Goal: Task Accomplishment & Management: Complete application form

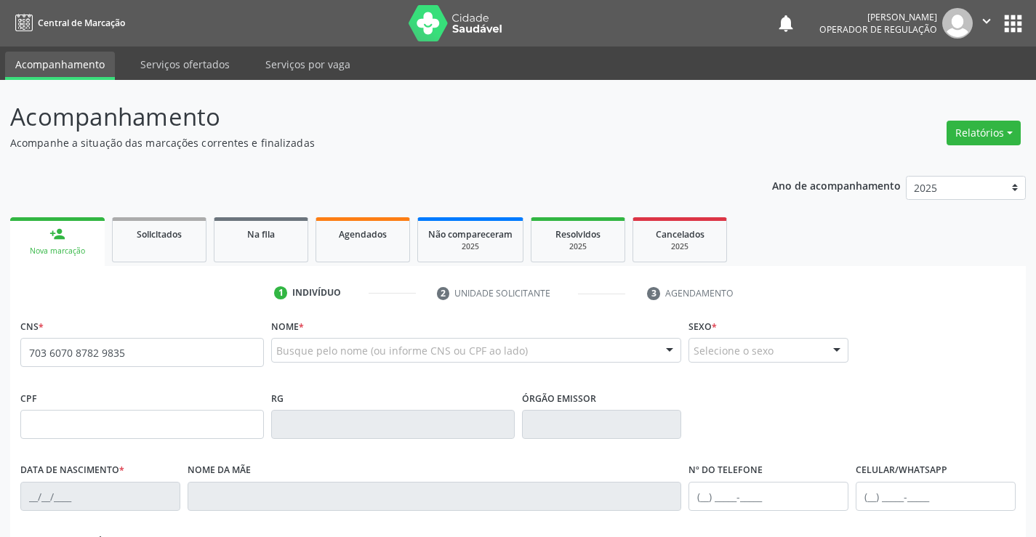
type input "703 6070 8782 9835"
type input "[DATE]"
type input "[PHONE_NUMBER]"
type input "SN"
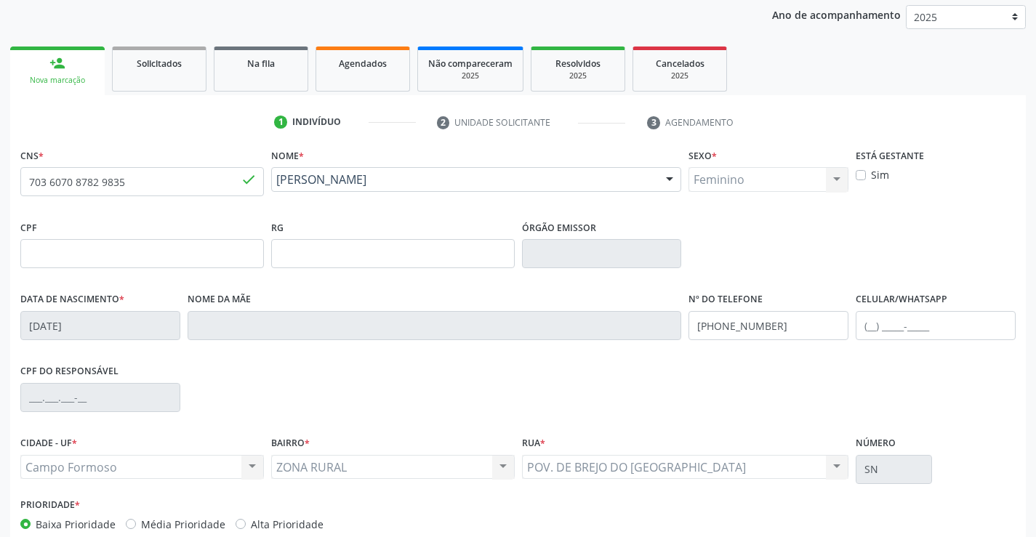
scroll to position [251, 0]
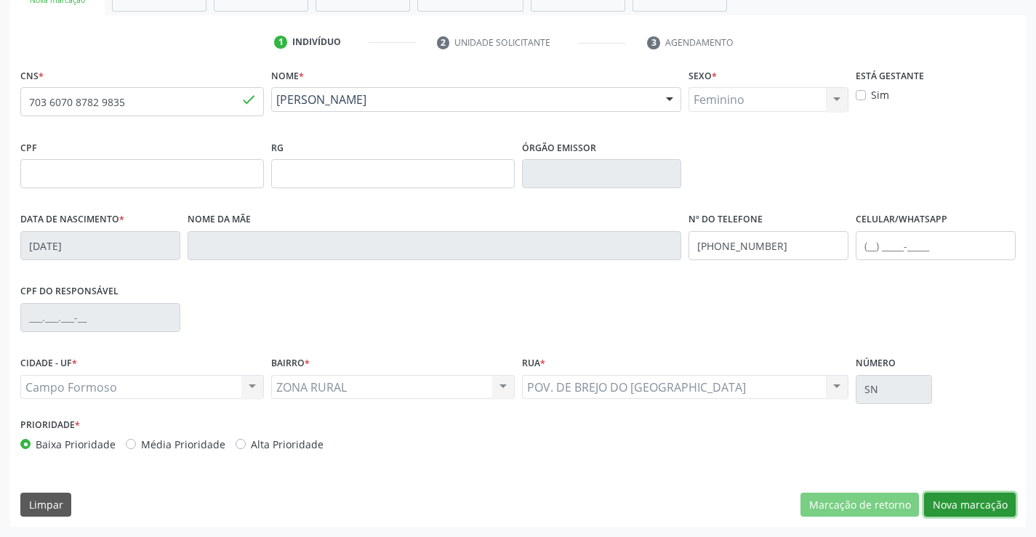
click at [960, 501] on button "Nova marcação" at bounding box center [970, 505] width 92 height 25
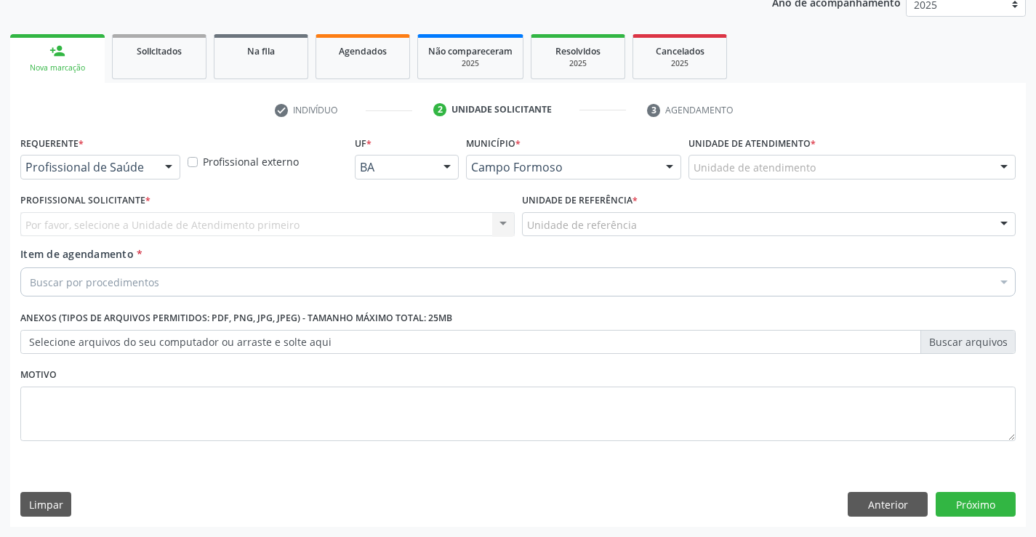
scroll to position [183, 0]
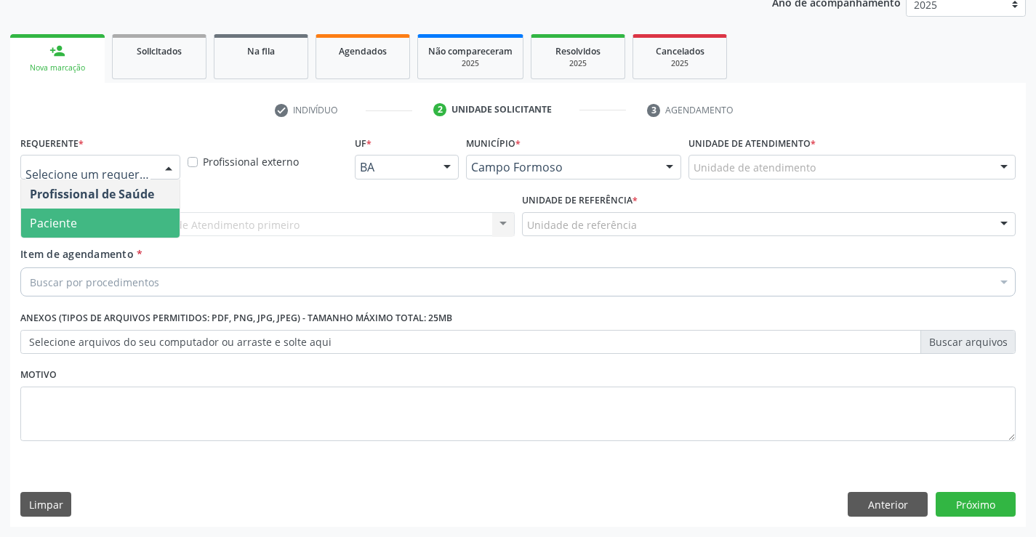
click at [94, 219] on span "Paciente" at bounding box center [100, 223] width 158 height 29
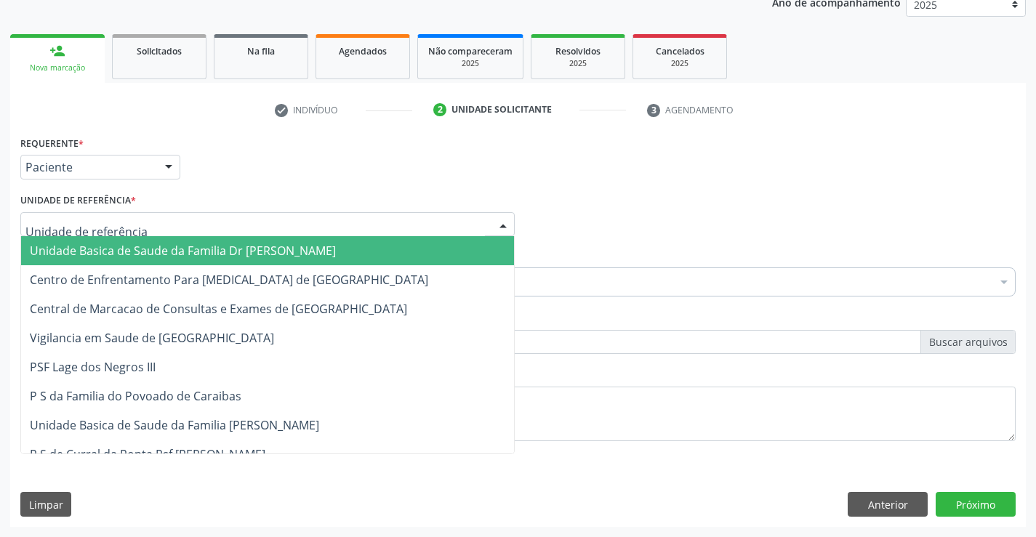
click at [129, 248] on span "Unidade Basica de Saude da Familia Dr [PERSON_NAME]" at bounding box center [183, 251] width 306 height 16
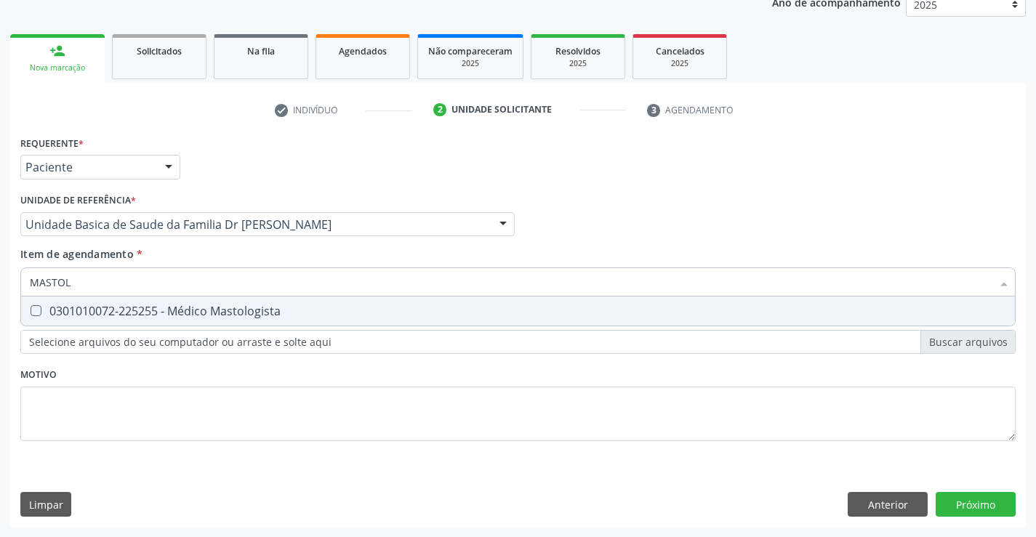
type input "MASTOLO"
click at [183, 317] on div "0301010072-225255 - Médico Mastologista" at bounding box center [518, 311] width 976 height 12
checkbox Mastologista "true"
click at [972, 498] on div "Requerente * Paciente Profissional de Saúde Paciente Nenhum resultado encontrad…" at bounding box center [517, 329] width 1015 height 395
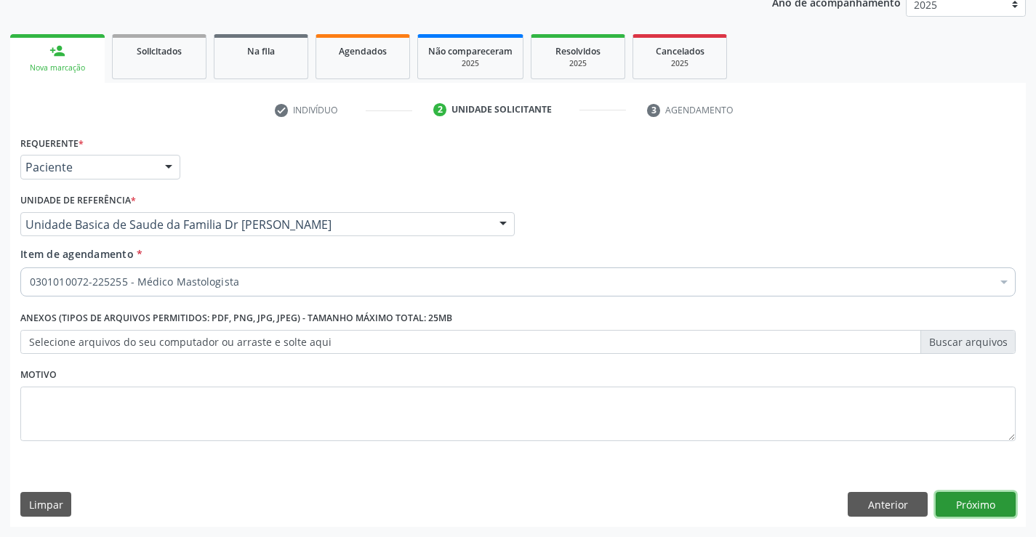
click at [971, 498] on button "Próximo" at bounding box center [975, 504] width 80 height 25
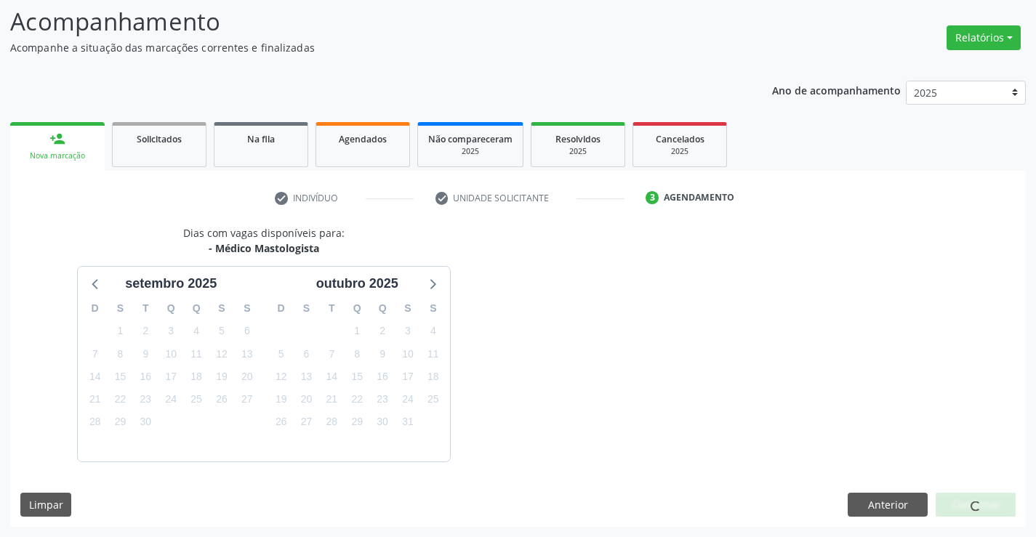
scroll to position [138, 0]
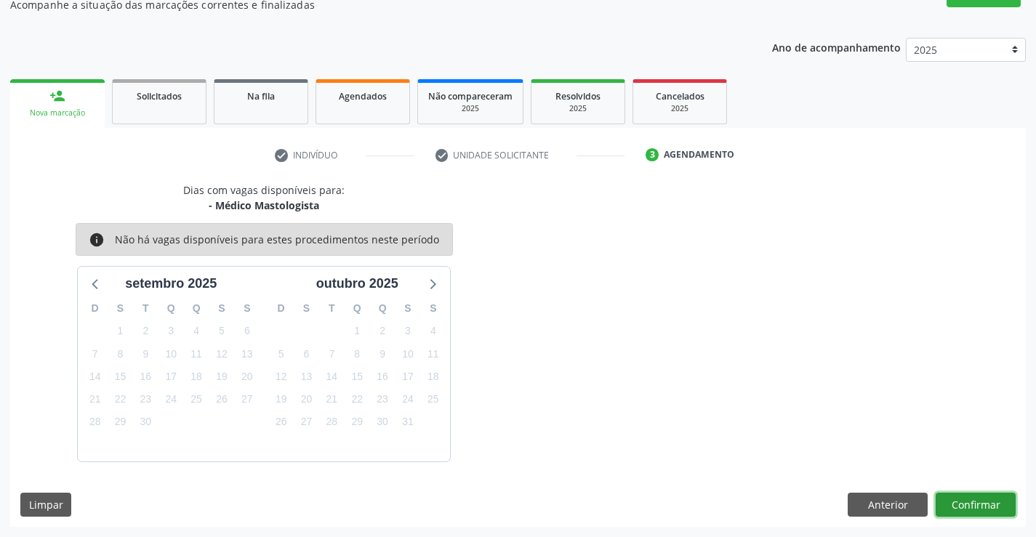
click at [971, 498] on button "Confirmar" at bounding box center [975, 505] width 80 height 25
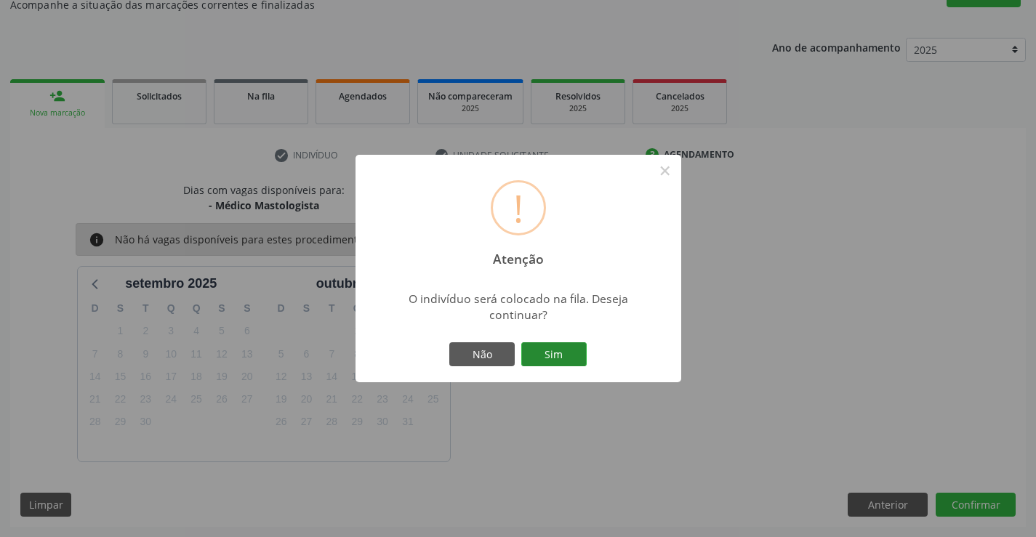
click at [553, 350] on button "Sim" at bounding box center [553, 354] width 65 height 25
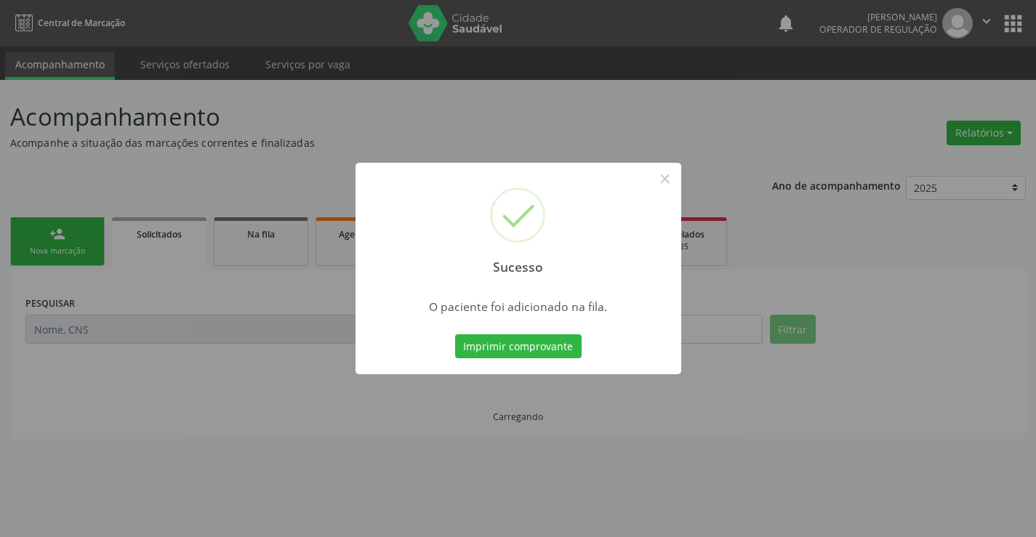
scroll to position [0, 0]
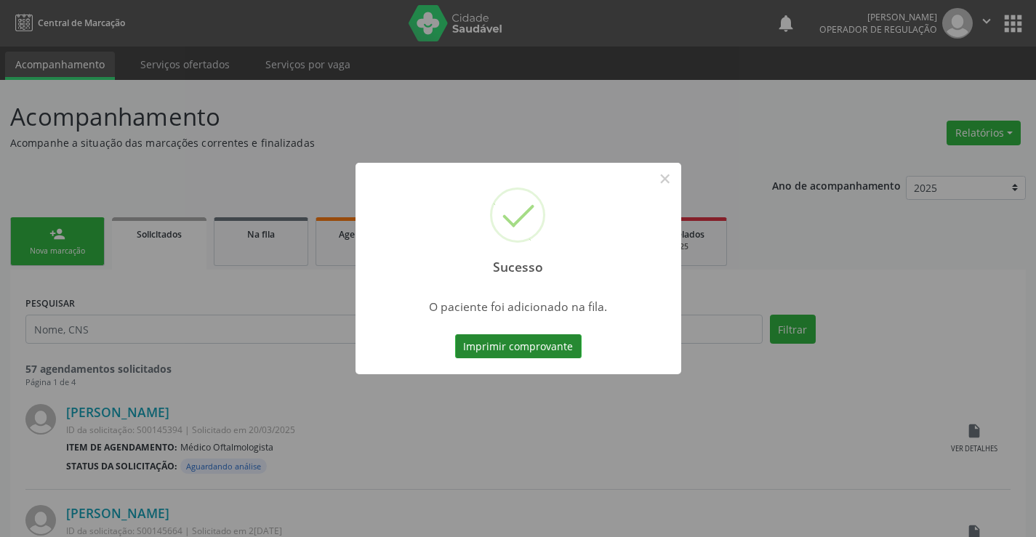
click at [494, 344] on button "Imprimir comprovante" at bounding box center [518, 346] width 126 height 25
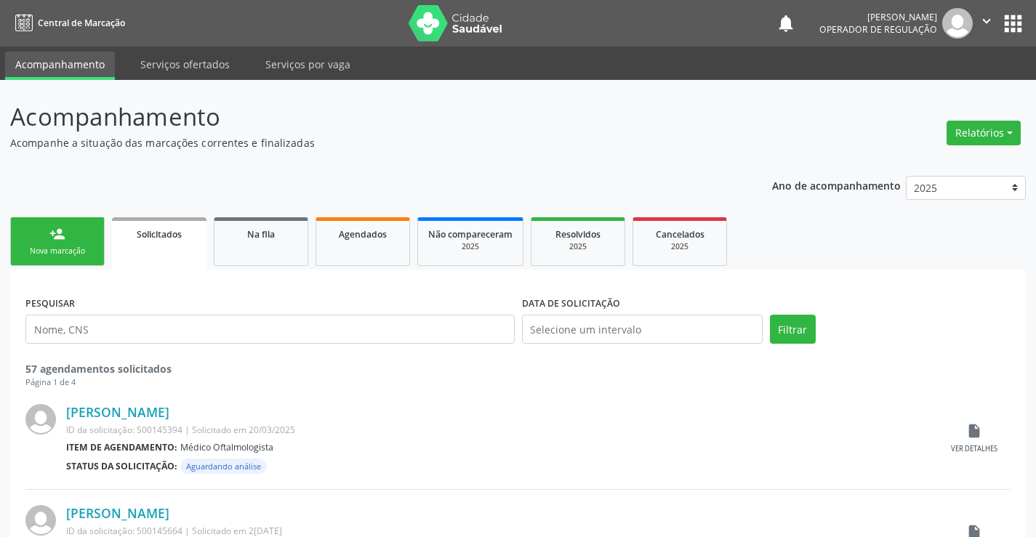
click at [65, 254] on div "Nova marcação" at bounding box center [57, 251] width 73 height 11
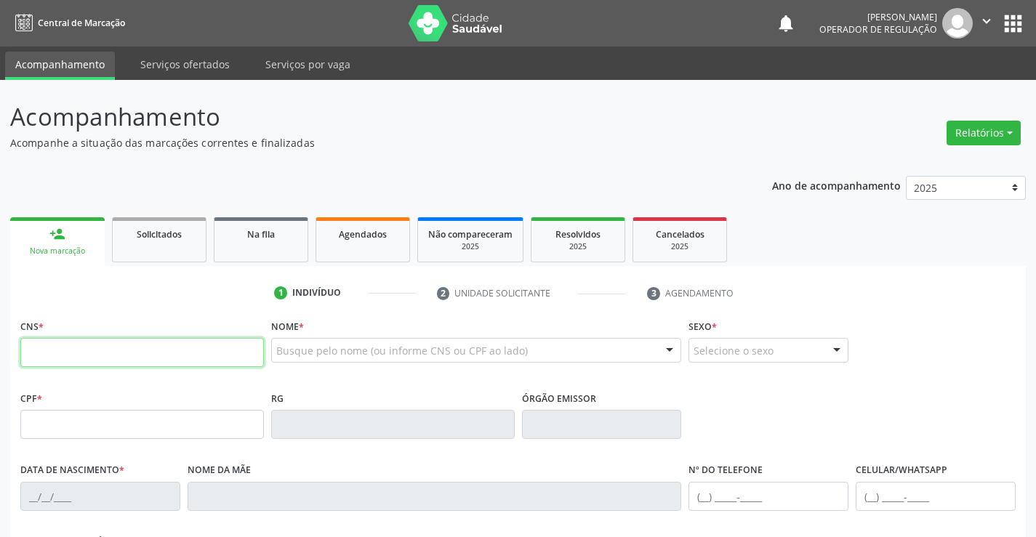
click at [111, 344] on input "text" at bounding box center [141, 352] width 243 height 29
click at [84, 358] on input "text" at bounding box center [141, 352] width 243 height 29
type input "700 0036 0770 8406"
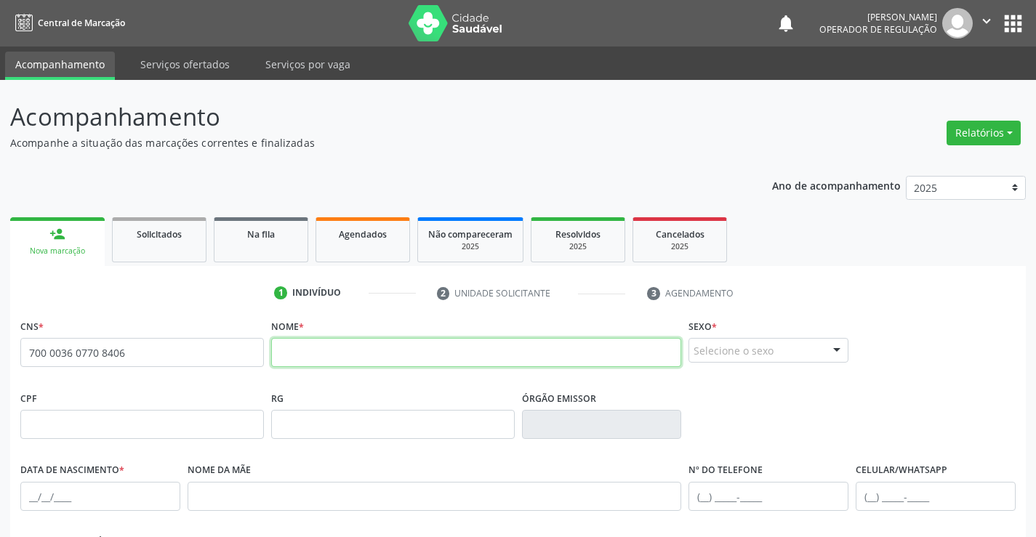
click at [321, 352] on input "text" at bounding box center [476, 352] width 411 height 29
type input "MAGNOLIA LIMA MACEDO"
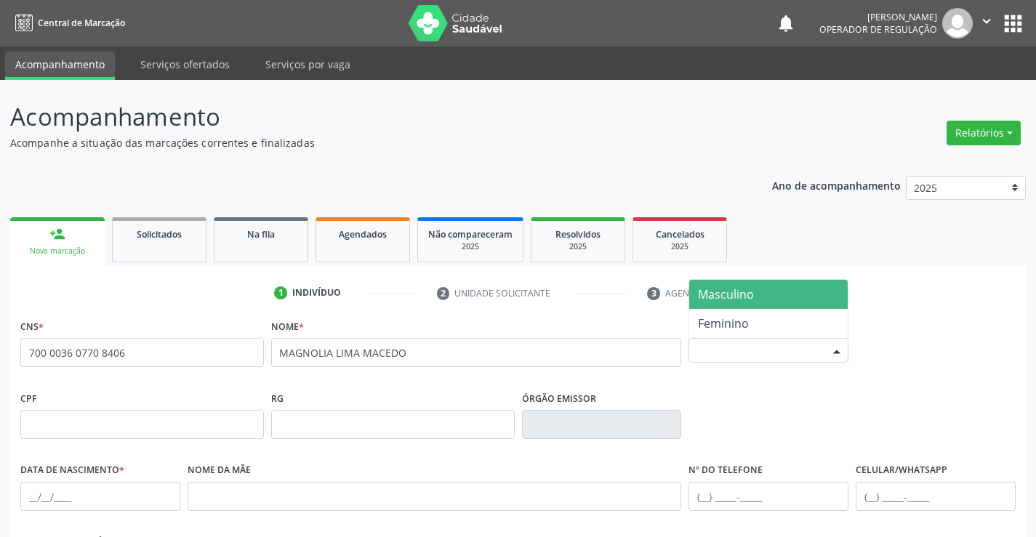
click at [766, 344] on div "Selecione o sexo" at bounding box center [768, 350] width 160 height 25
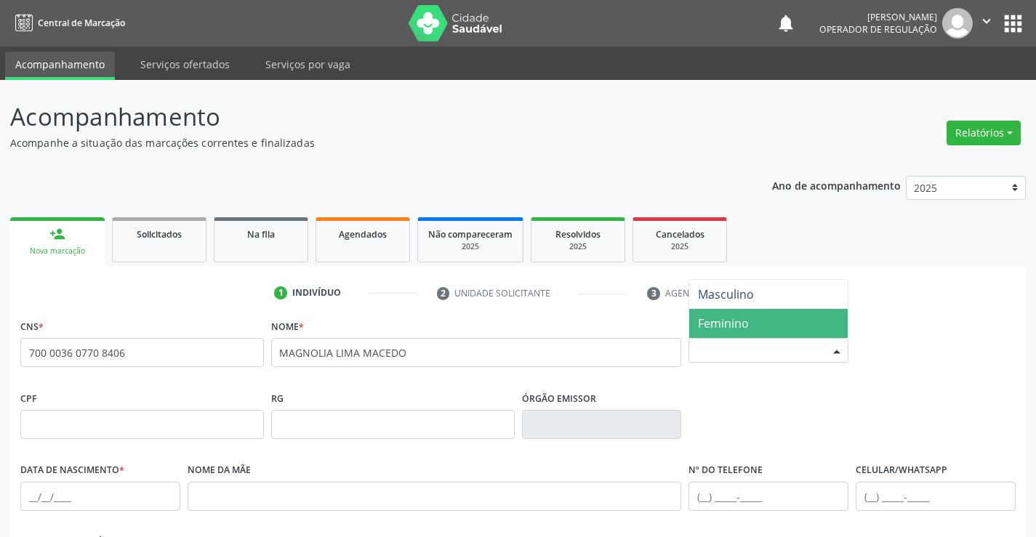
click at [750, 320] on span "Feminino" at bounding box center [768, 323] width 158 height 29
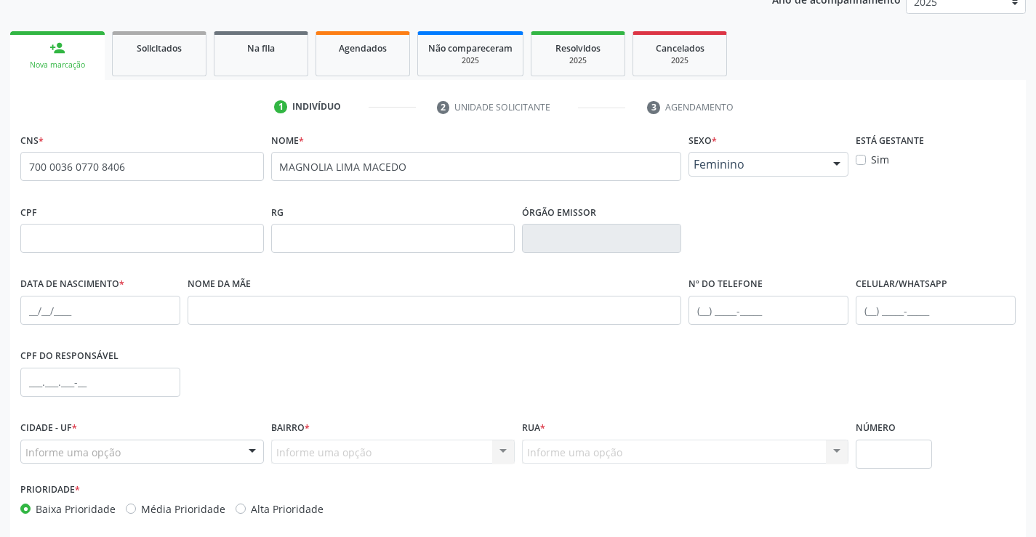
scroll to position [218, 0]
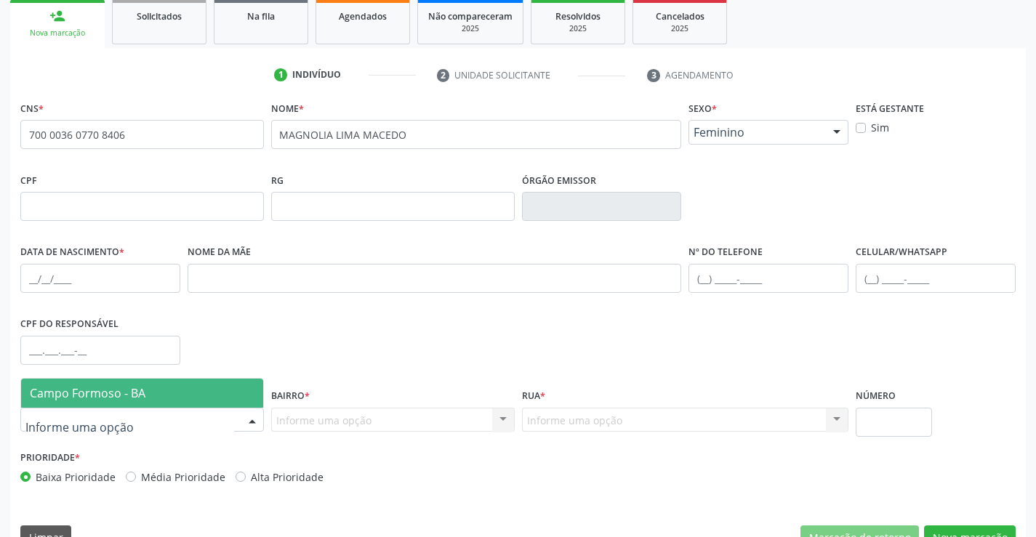
click at [164, 417] on div at bounding box center [141, 420] width 243 height 25
click at [174, 397] on span "Campo Formoso - BA" at bounding box center [142, 393] width 242 height 29
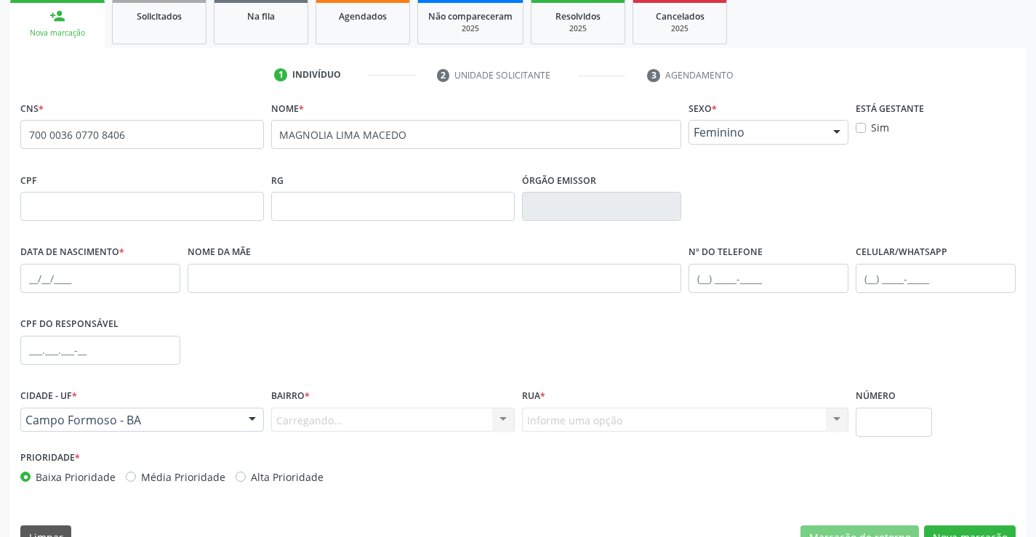
click at [319, 420] on div "Carregando... Nenhum resultado encontrado para: " " Nenhuma opção encontrada. D…" at bounding box center [392, 420] width 243 height 25
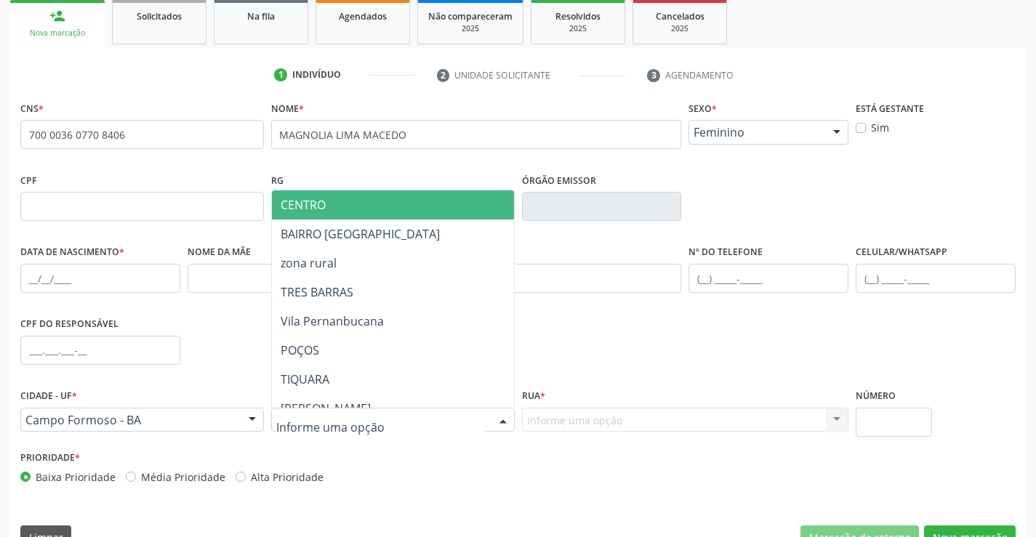
click at [350, 208] on span "CENTRO" at bounding box center [429, 204] width 314 height 29
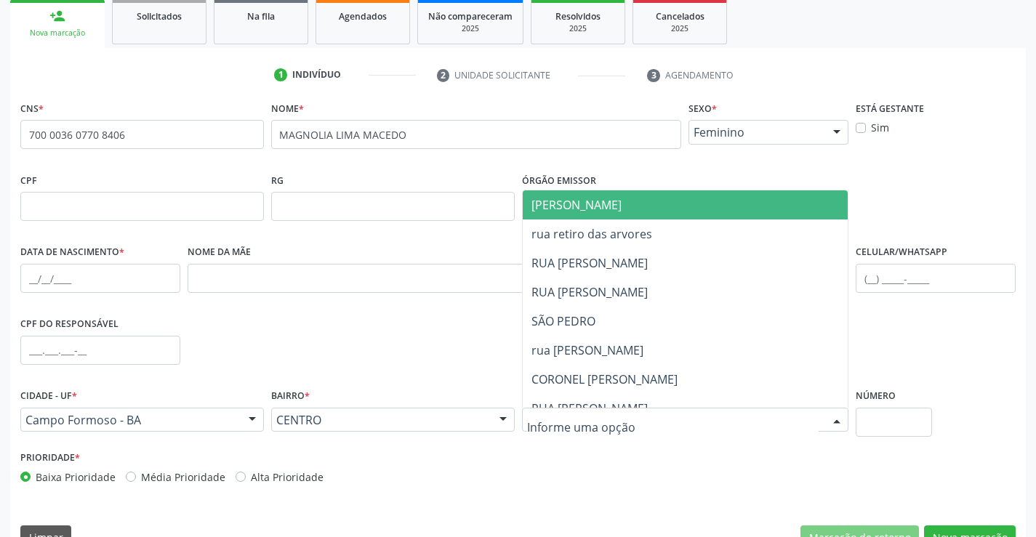
click at [607, 202] on span "JUCA MARQUES" at bounding box center [576, 205] width 90 height 16
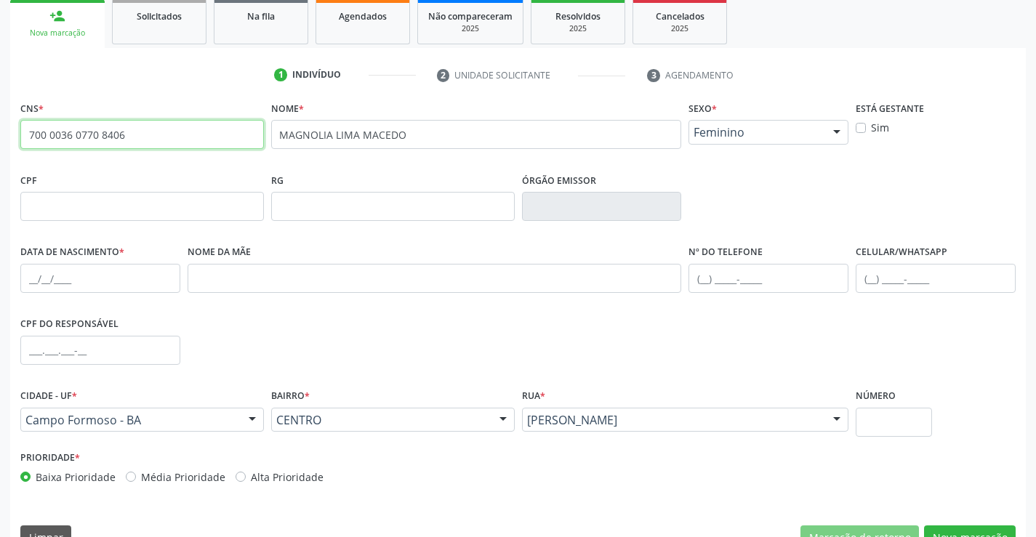
drag, startPoint x: 28, startPoint y: 133, endPoint x: 159, endPoint y: 141, distance: 131.0
click at [159, 141] on input "700 0036 0770 8406" at bounding box center [141, 134] width 243 height 29
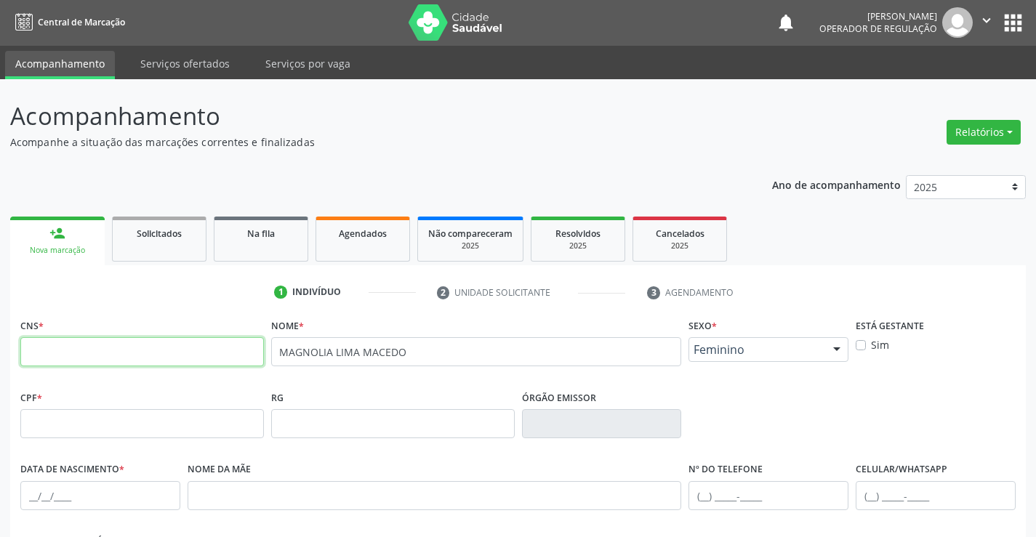
scroll to position [0, 0]
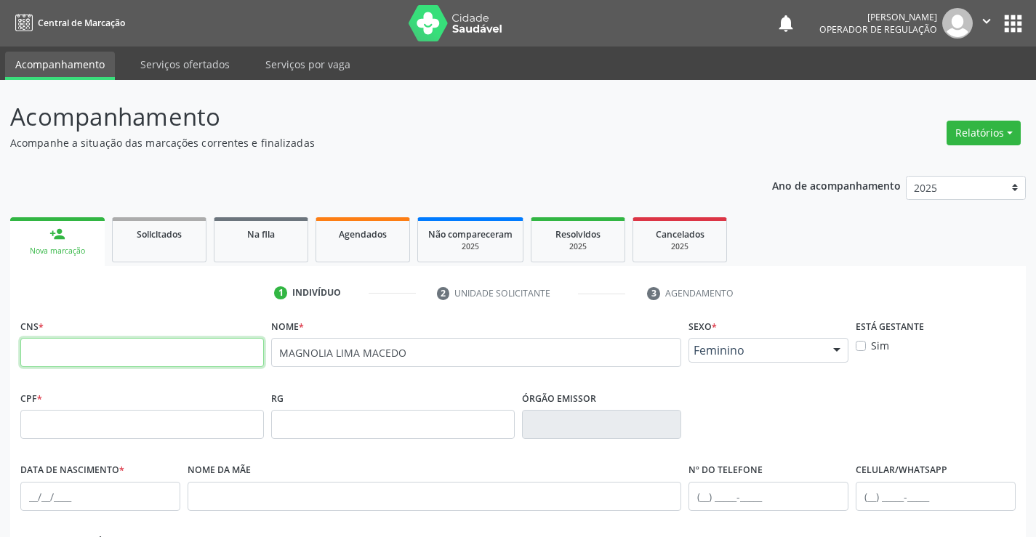
click at [110, 363] on input "text" at bounding box center [141, 352] width 243 height 29
type input "706 8012 6314 4728"
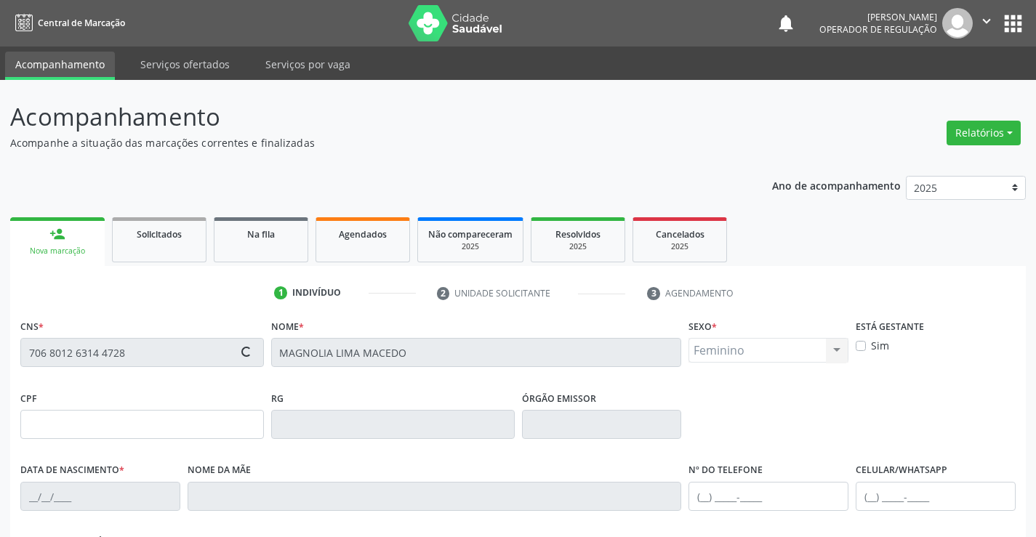
type input "2125916919"
type input "27/10/2001"
type input "194"
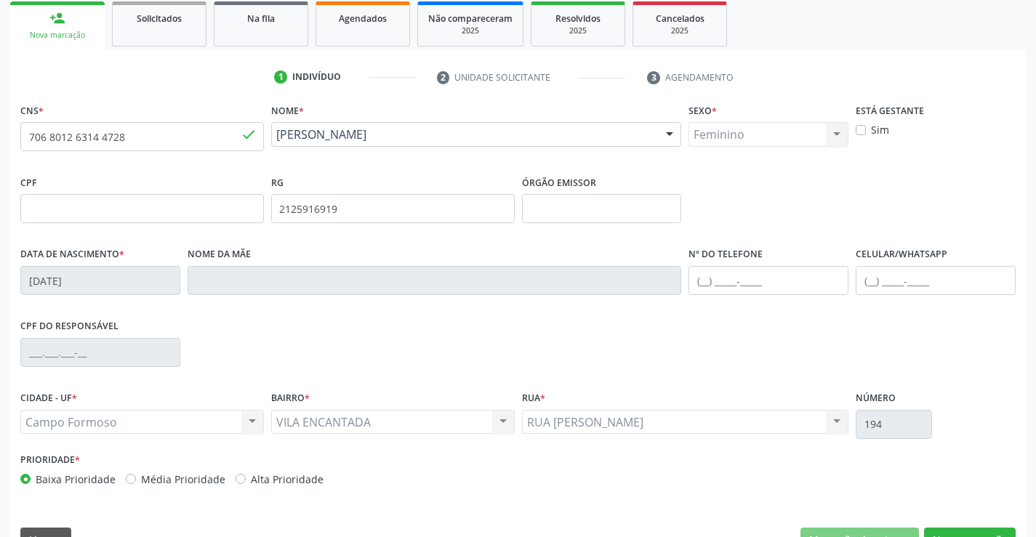
scroll to position [218, 0]
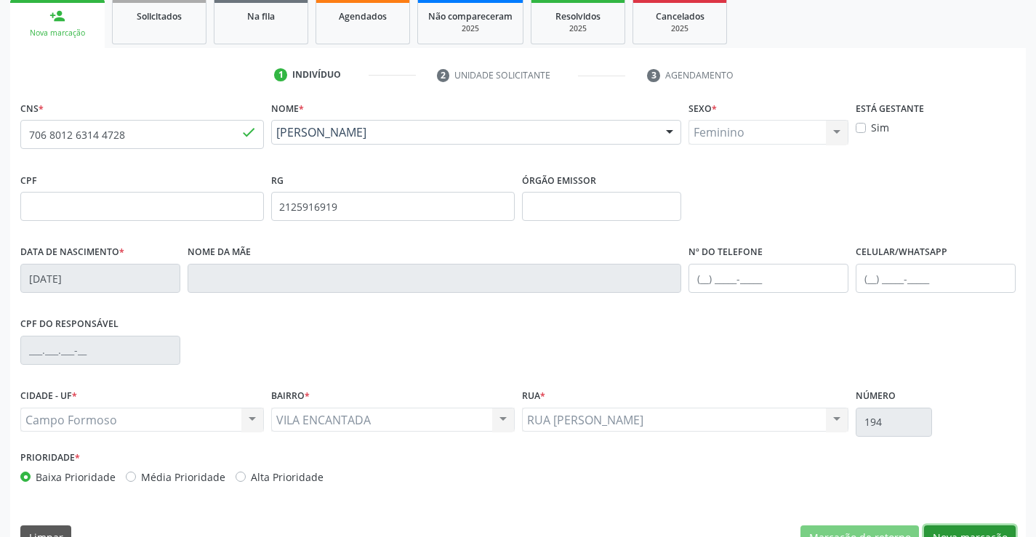
click at [958, 529] on button "Nova marcação" at bounding box center [970, 537] width 92 height 25
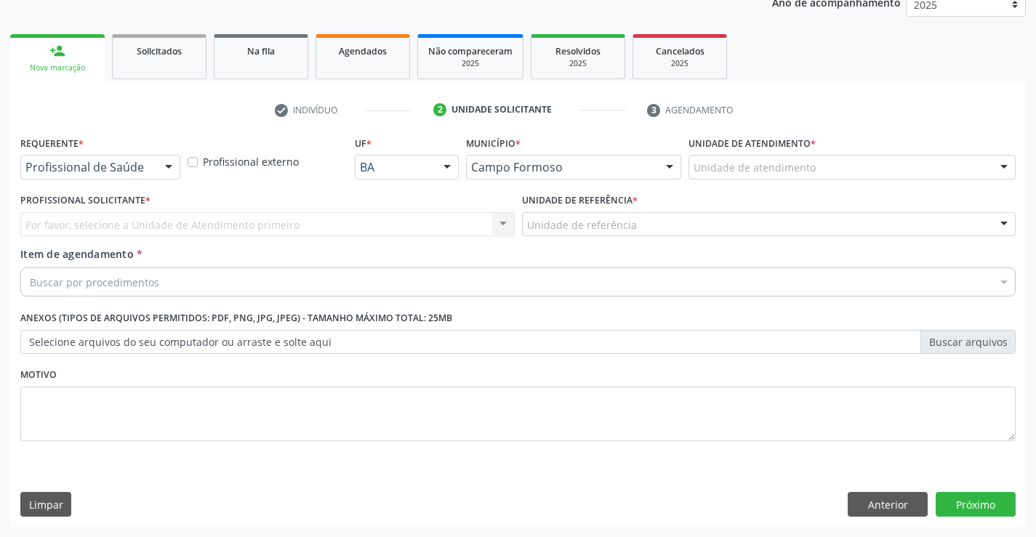
scroll to position [183, 0]
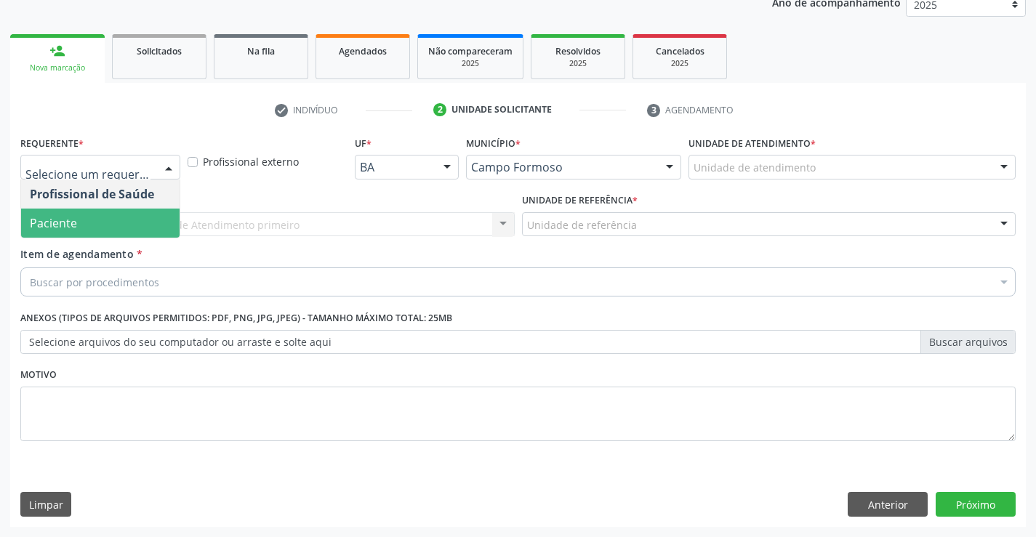
click at [85, 225] on span "Paciente" at bounding box center [100, 223] width 158 height 29
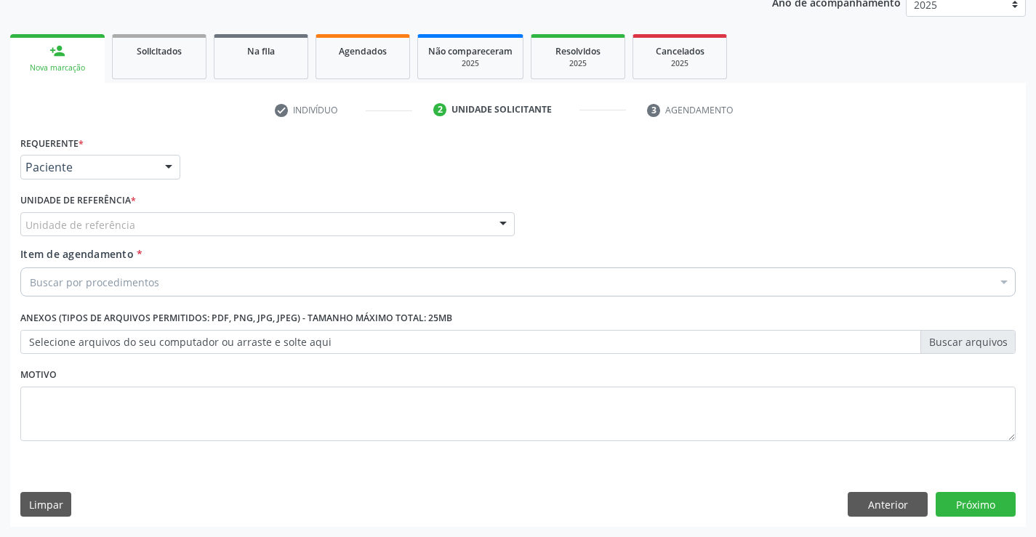
click at [101, 211] on label "Unidade de referência *" at bounding box center [78, 201] width 116 height 23
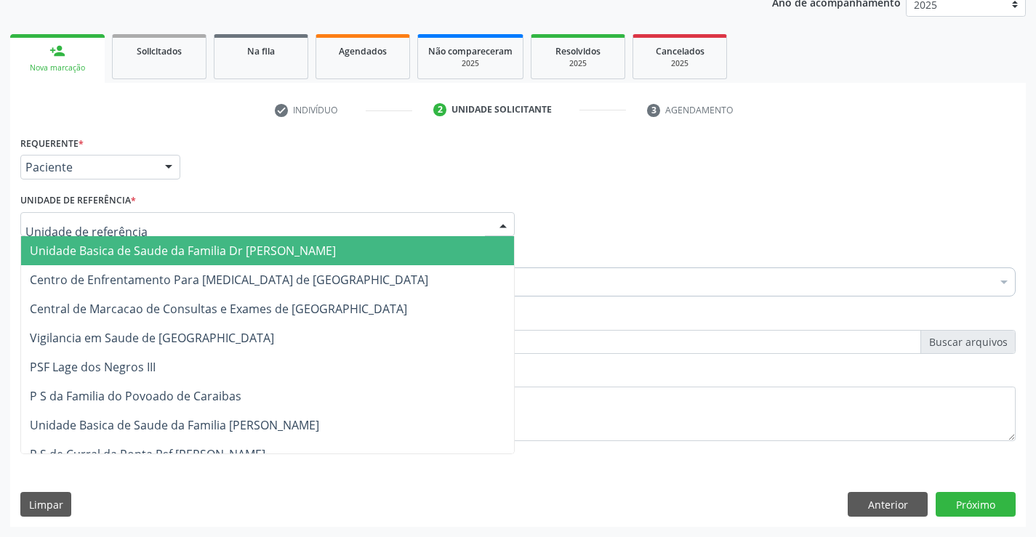
click at [153, 243] on span "Unidade Basica de Saude da Familia Dr [PERSON_NAME]" at bounding box center [183, 251] width 306 height 16
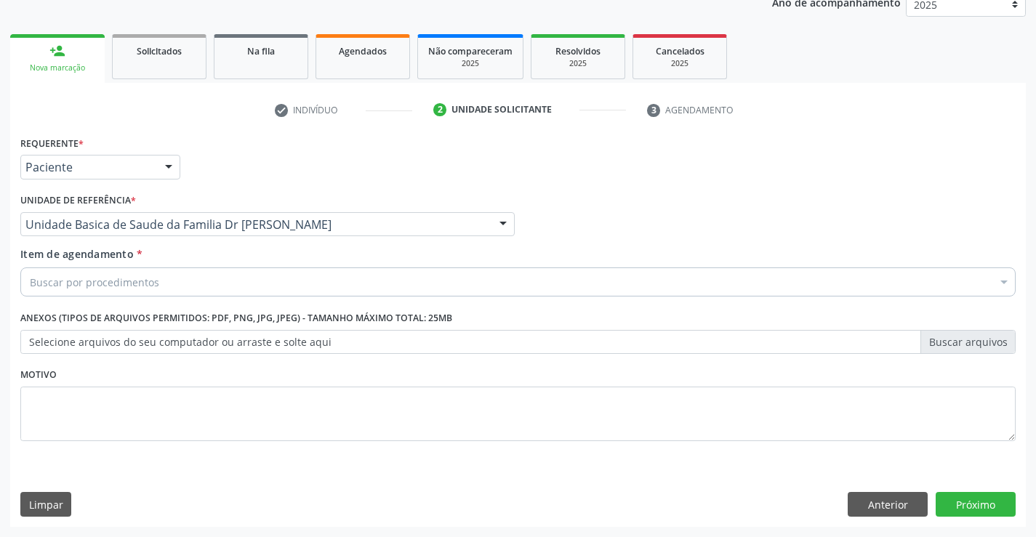
click at [158, 284] on div "Buscar por procedimentos" at bounding box center [517, 281] width 995 height 29
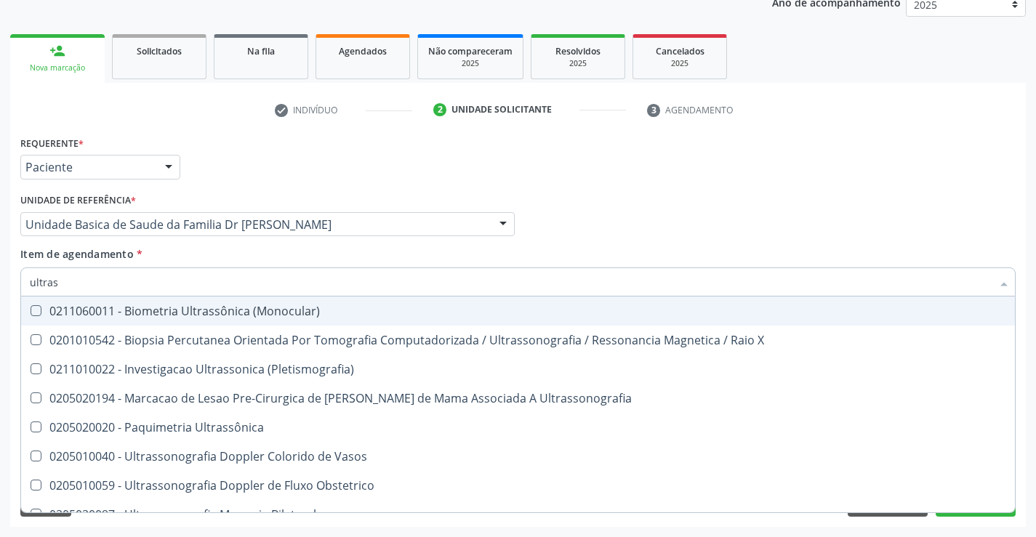
type input "ultrass"
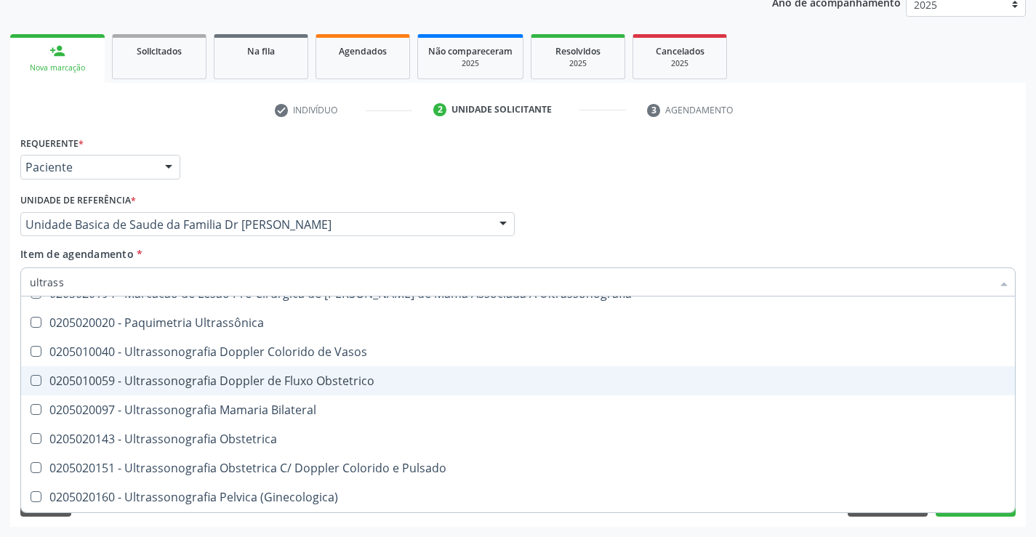
scroll to position [218, 0]
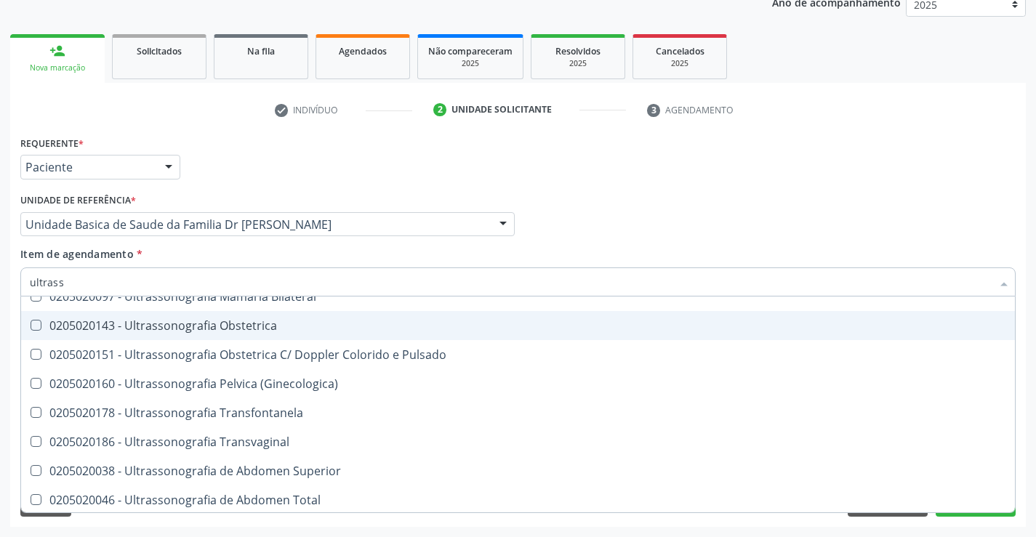
drag, startPoint x: 299, startPoint y: 324, endPoint x: 289, endPoint y: 306, distance: 20.8
click at [299, 323] on div "0205020143 - Ultrassonografia Obstetrica" at bounding box center [518, 326] width 976 height 12
checkbox Obstetrica "true"
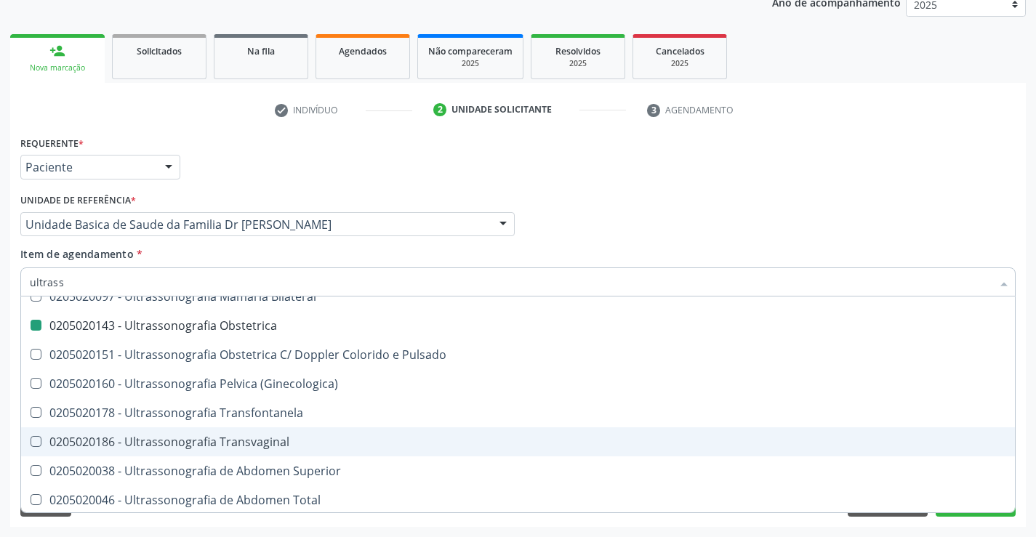
drag, startPoint x: 1021, startPoint y: 441, endPoint x: 1018, endPoint y: 459, distance: 18.4
click at [1022, 440] on div "Requerente * Paciente Profissional de Saúde Paciente Nenhum resultado encontrad…" at bounding box center [517, 329] width 1015 height 395
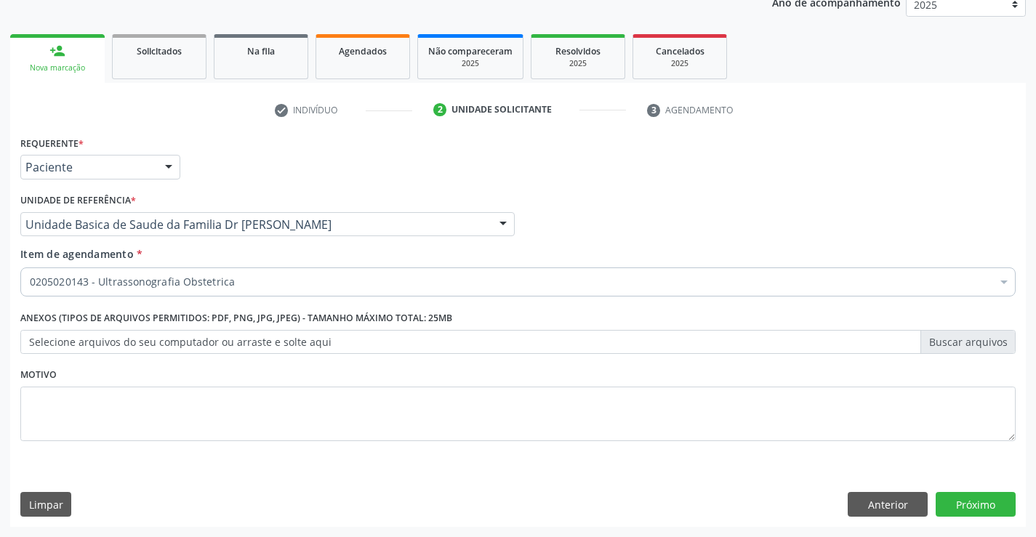
scroll to position [0, 0]
click at [972, 498] on button "Próximo" at bounding box center [975, 504] width 80 height 25
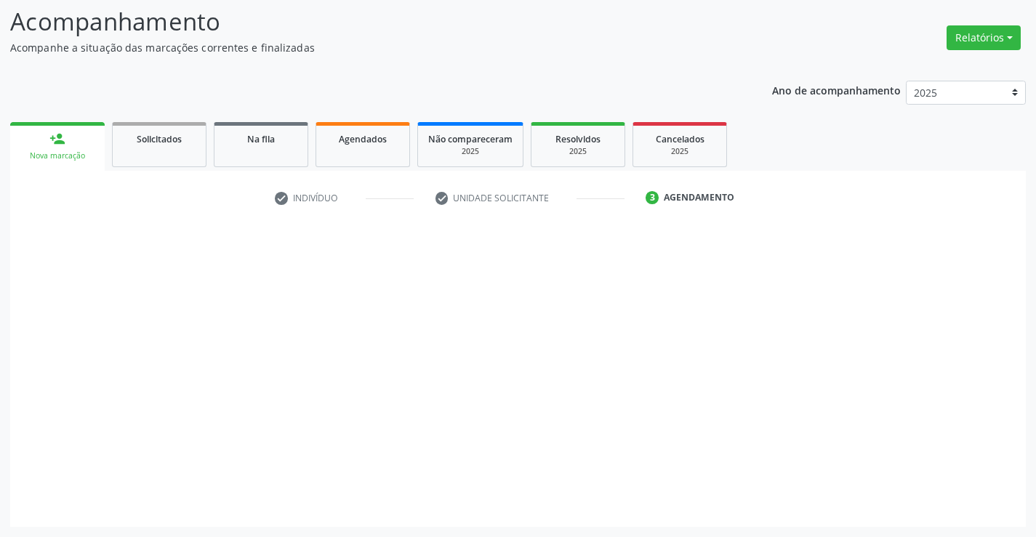
scroll to position [95, 0]
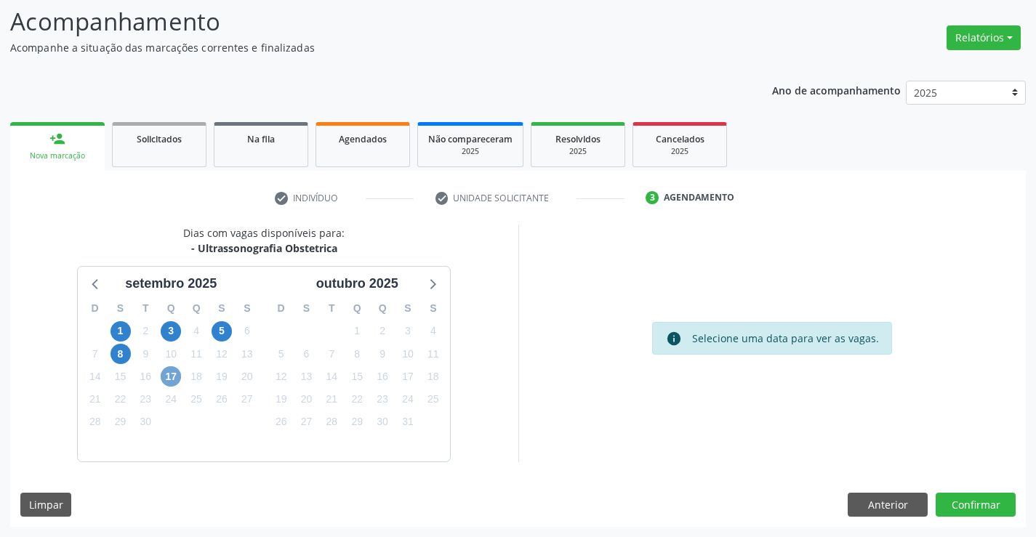
click at [165, 371] on span "17" at bounding box center [171, 376] width 20 height 20
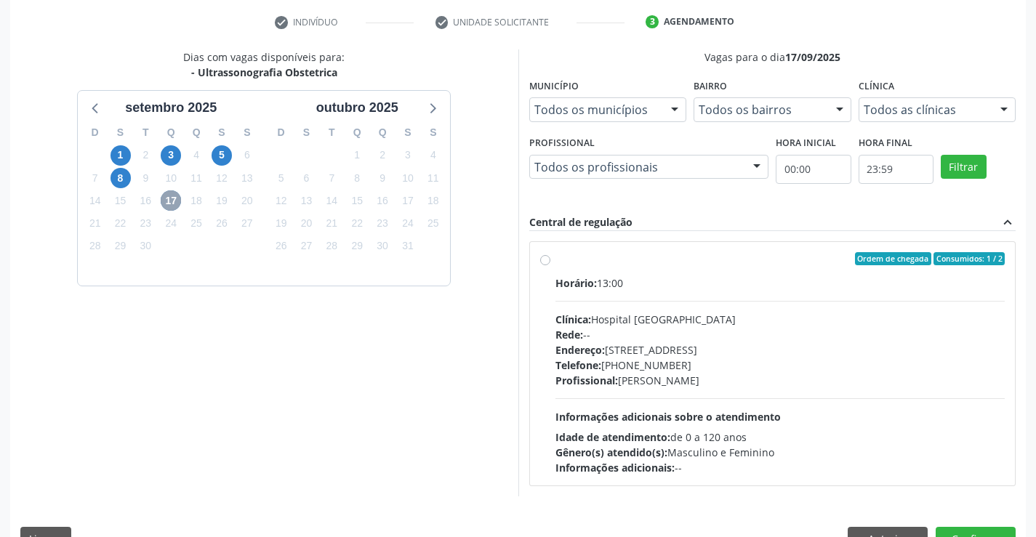
scroll to position [305, 0]
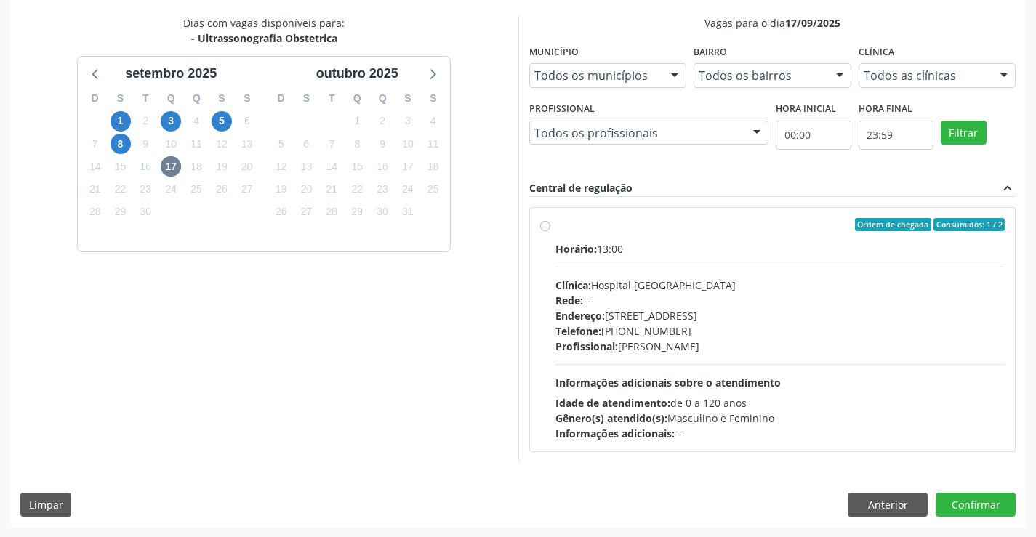
click at [692, 234] on label "Ordem de chegada Consumidos: 1 / 2 Horário: 13:00 Clínica: Hospital Sao Francis…" at bounding box center [780, 329] width 450 height 223
click at [550, 231] on input "Ordem de chegada Consumidos: 1 / 2 Horário: 13:00 Clínica: Hospital Sao Francis…" at bounding box center [545, 224] width 10 height 13
radio input "true"
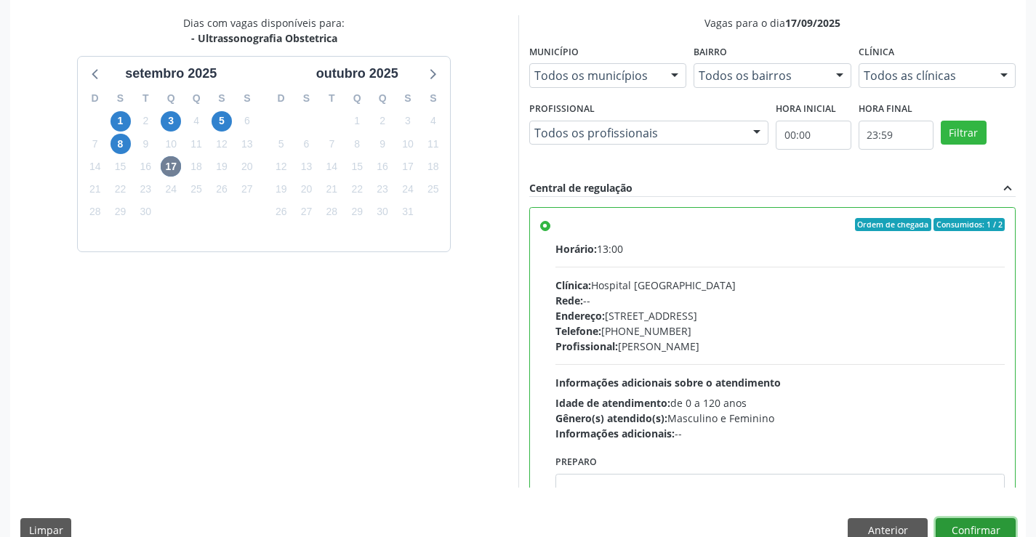
click at [972, 531] on button "Confirmar" at bounding box center [975, 530] width 80 height 25
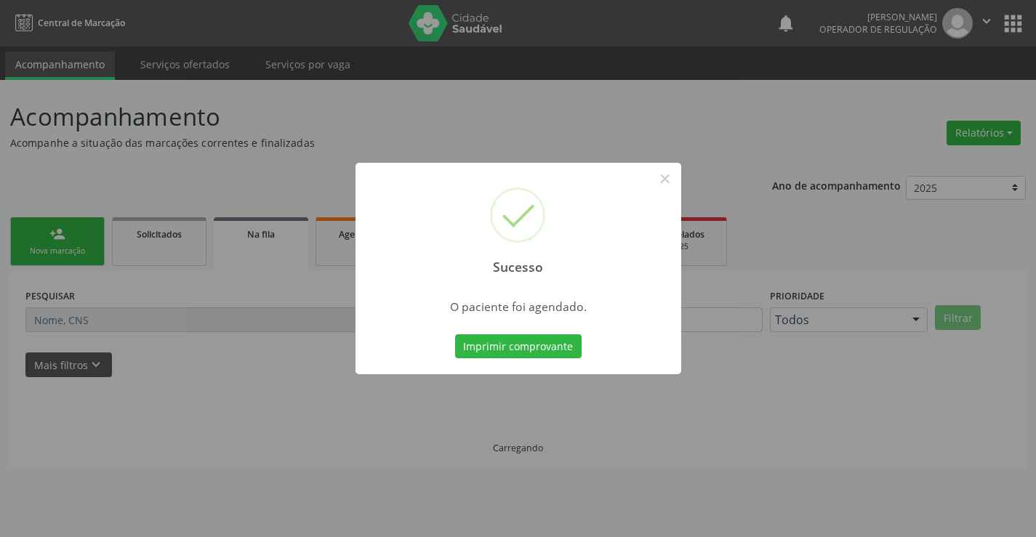
scroll to position [0, 0]
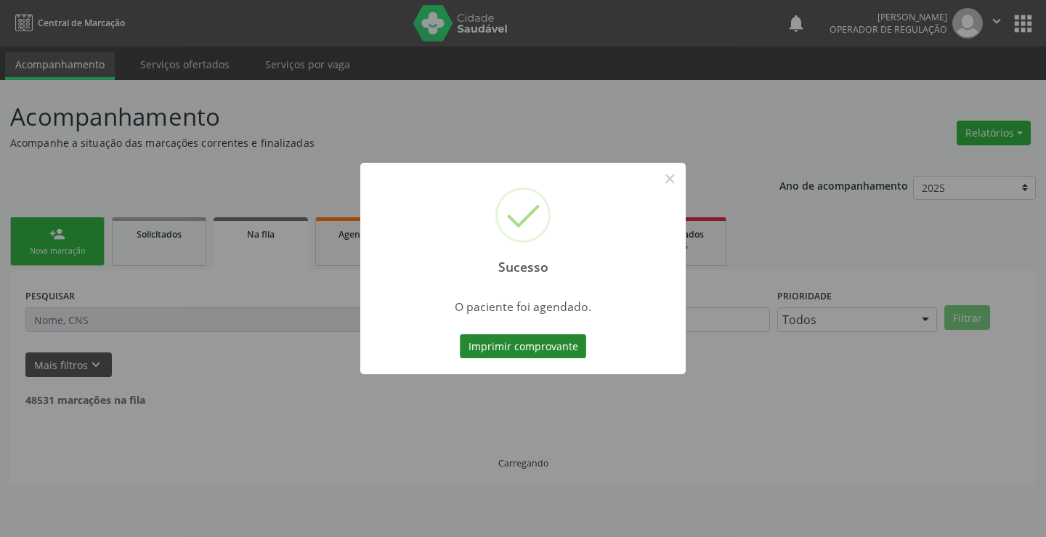
click at [527, 344] on button "Imprimir comprovante" at bounding box center [523, 346] width 126 height 25
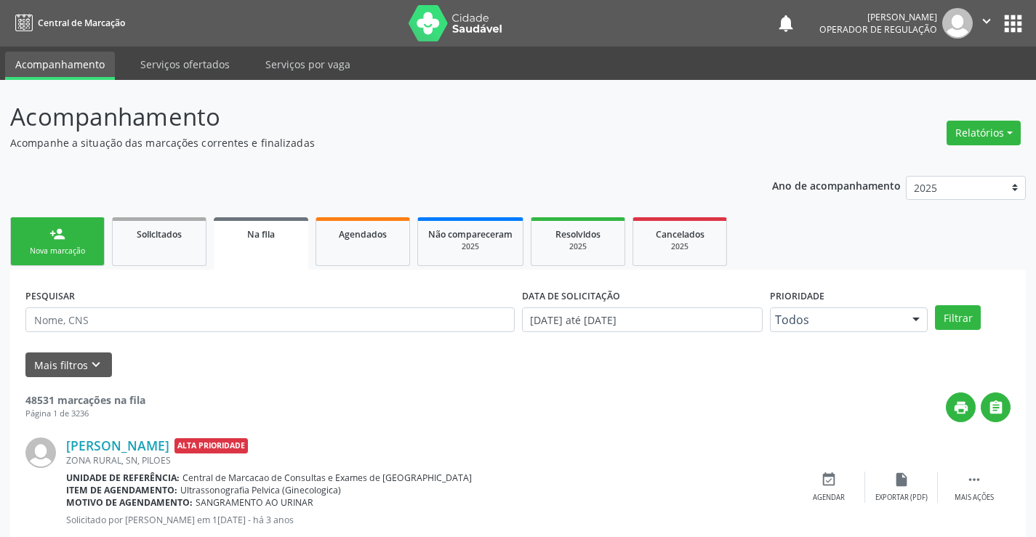
click at [78, 241] on link "person_add Nova marcação" at bounding box center [57, 241] width 94 height 49
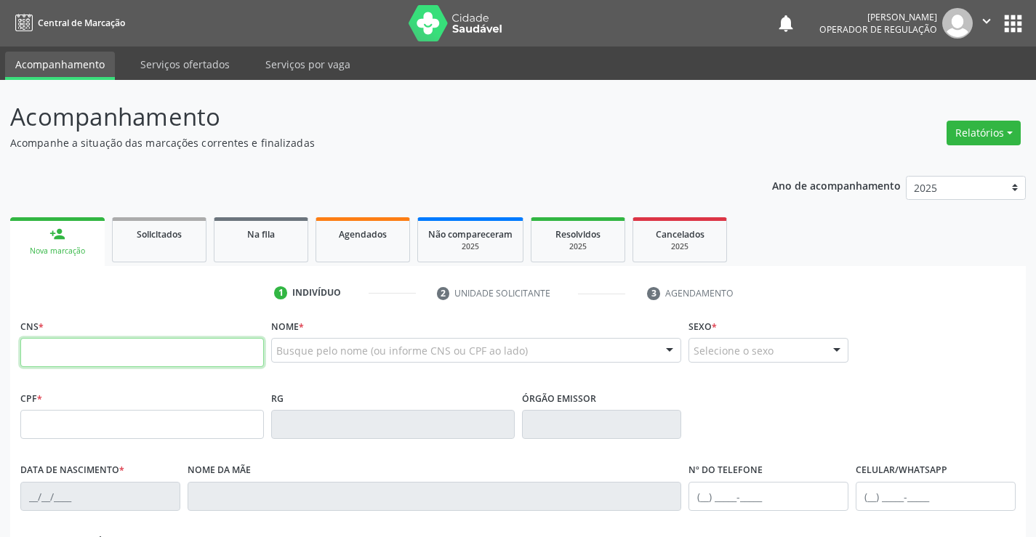
click at [64, 355] on input "text" at bounding box center [141, 352] width 243 height 29
type input "705 6094 9119 1012"
type input "2084276438"
type input "21/10/1996"
type input "(74) 99941-7392"
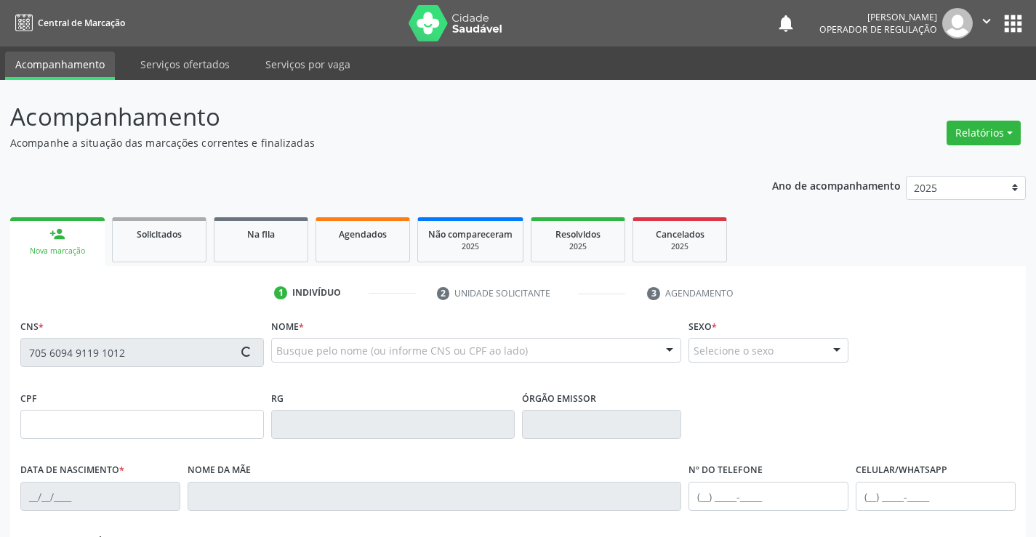
type input "(74) 99941-7392"
type input "860.506.675-00"
type input "S/N"
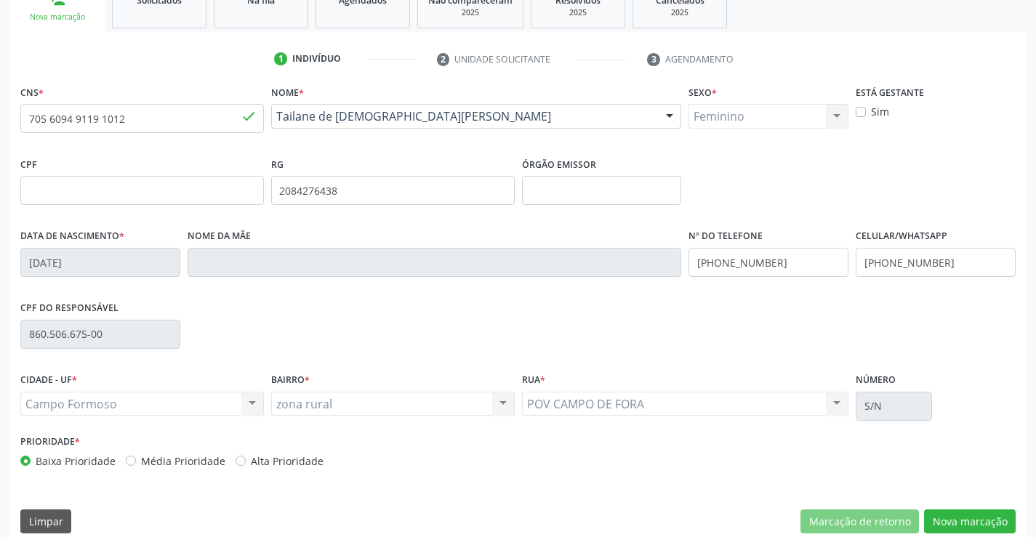
scroll to position [251, 0]
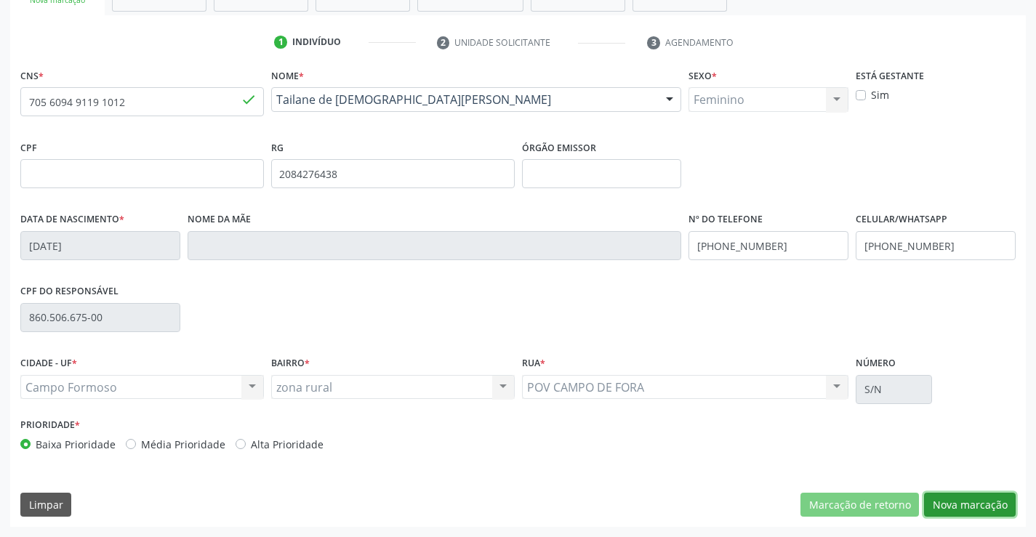
click at [976, 501] on button "Nova marcação" at bounding box center [970, 505] width 92 height 25
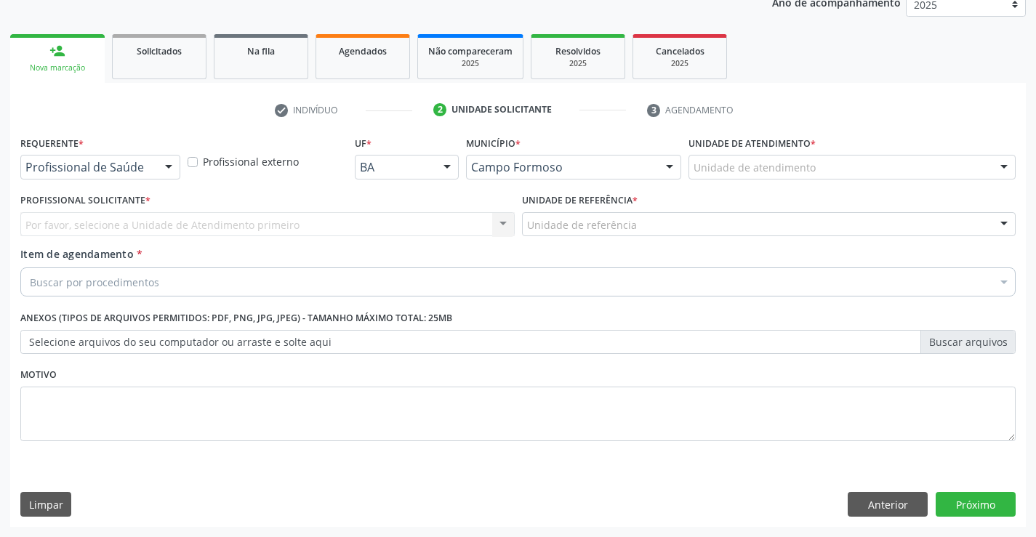
scroll to position [183, 0]
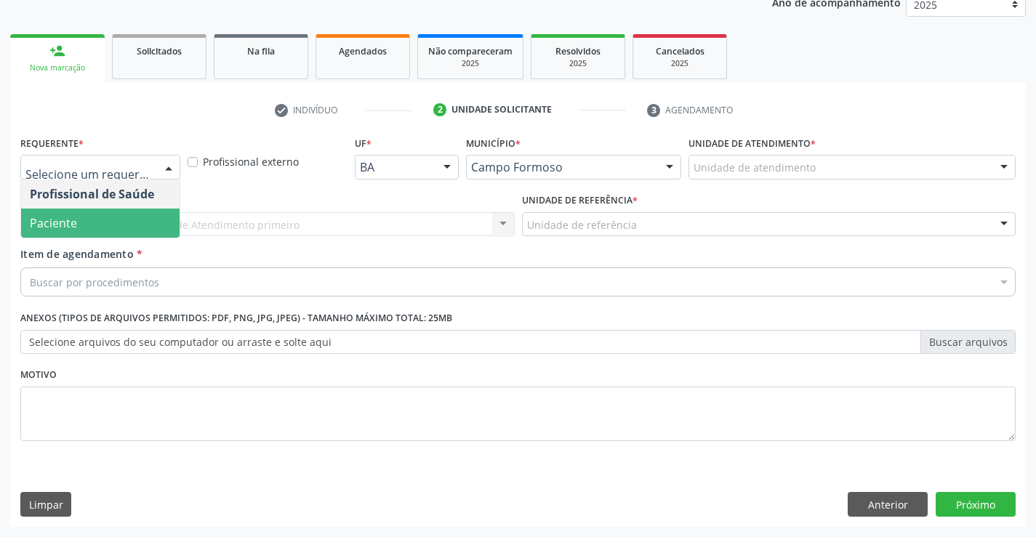
drag, startPoint x: 80, startPoint y: 226, endPoint x: 86, endPoint y: 215, distance: 12.4
click at [79, 226] on span "Paciente" at bounding box center [100, 223] width 158 height 29
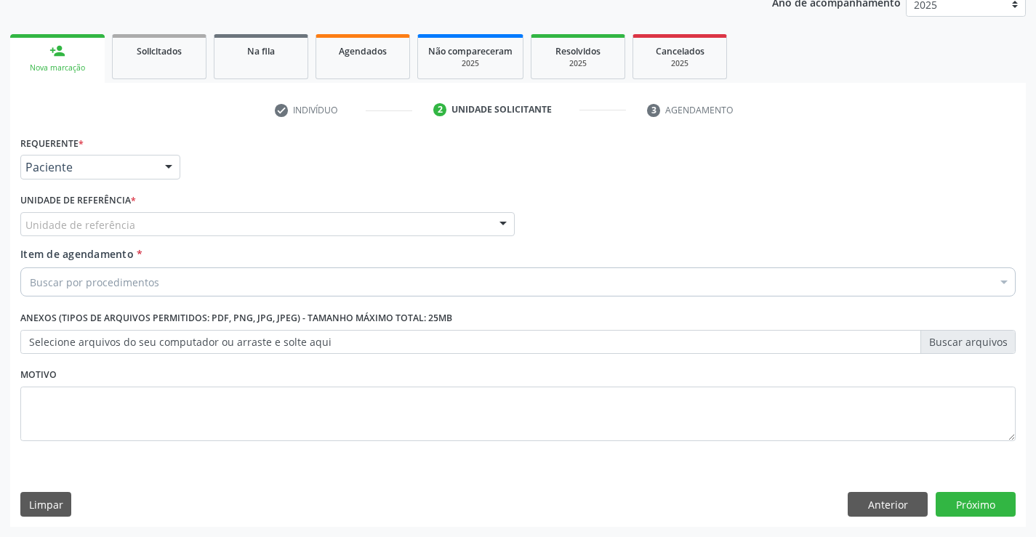
click at [106, 203] on label "Unidade de referência *" at bounding box center [78, 201] width 116 height 23
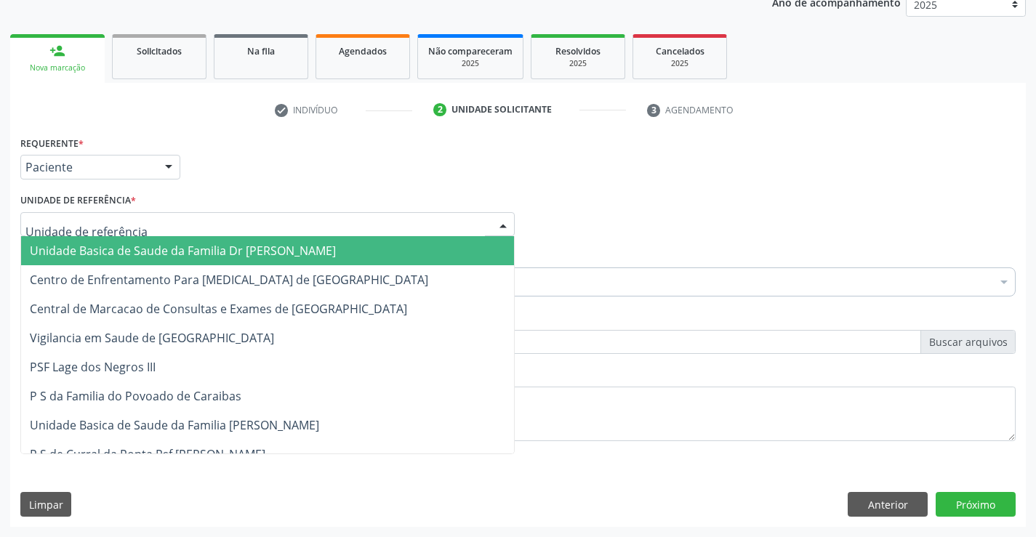
click at [137, 253] on span "Unidade Basica de Saude da Familia Dr [PERSON_NAME]" at bounding box center [183, 251] width 306 height 16
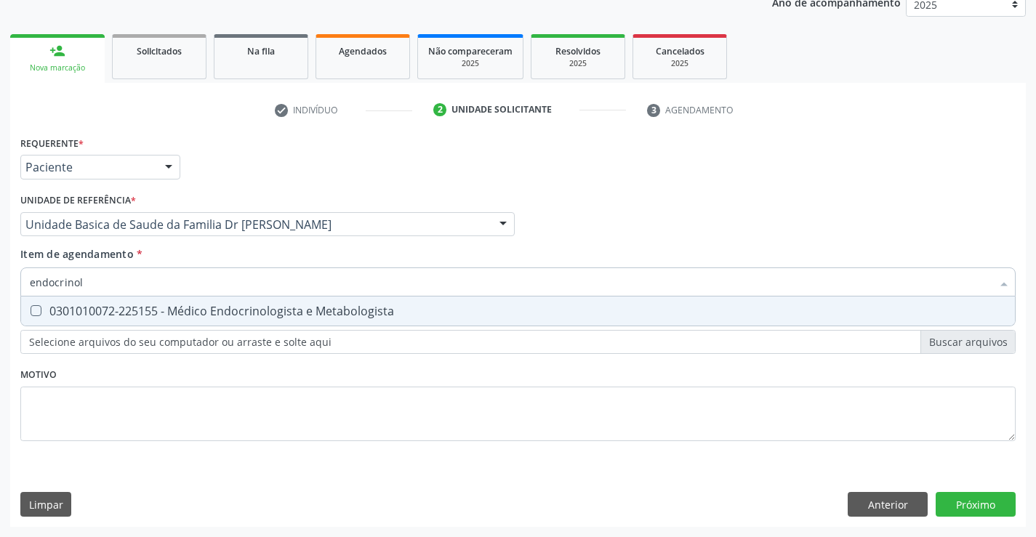
type input "endocrinolo"
click at [249, 311] on div "0301010072-225155 - Médico Endocrinologista e Metabologista" at bounding box center [518, 311] width 976 height 12
checkbox Metabologista "true"
click at [969, 497] on div "Requerente * Paciente Profissional de Saúde Paciente Nenhum resultado encontrad…" at bounding box center [517, 329] width 1015 height 395
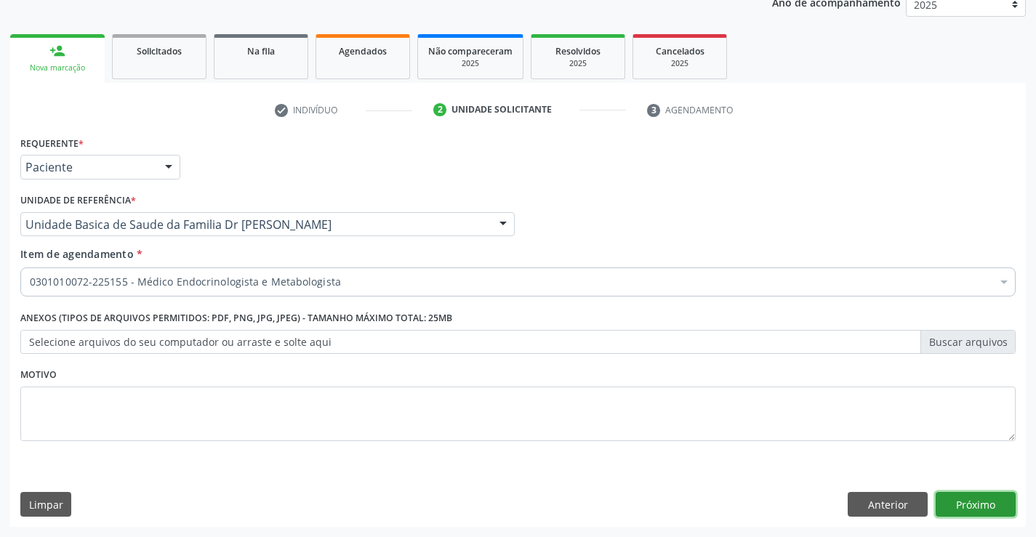
click at [970, 497] on button "Próximo" at bounding box center [975, 504] width 80 height 25
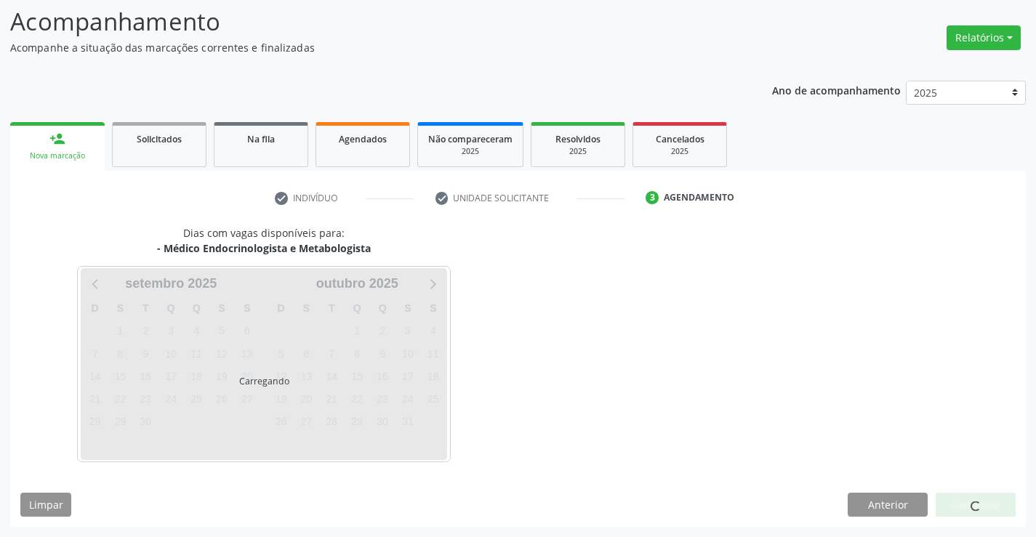
scroll to position [95, 0]
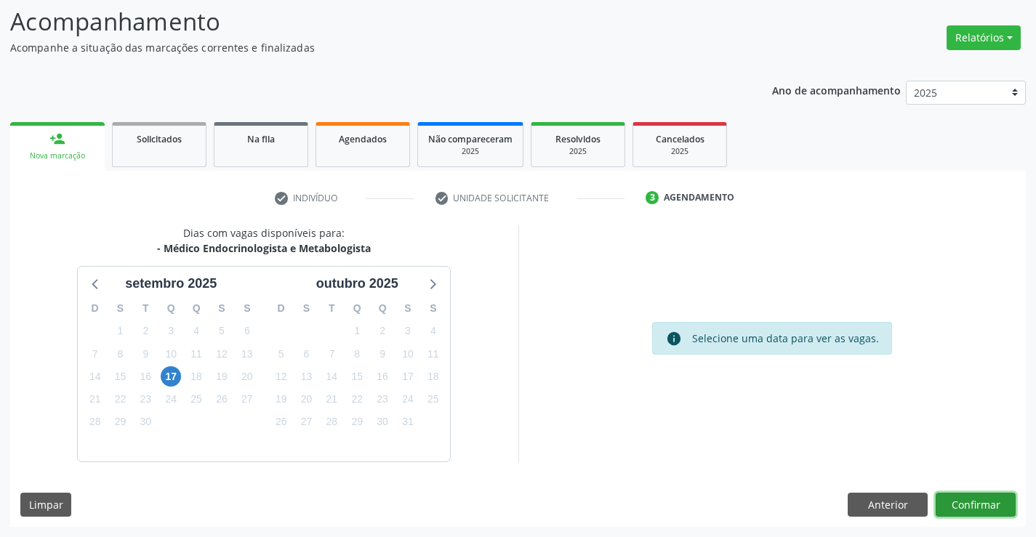
click at [972, 496] on button "Confirmar" at bounding box center [975, 505] width 80 height 25
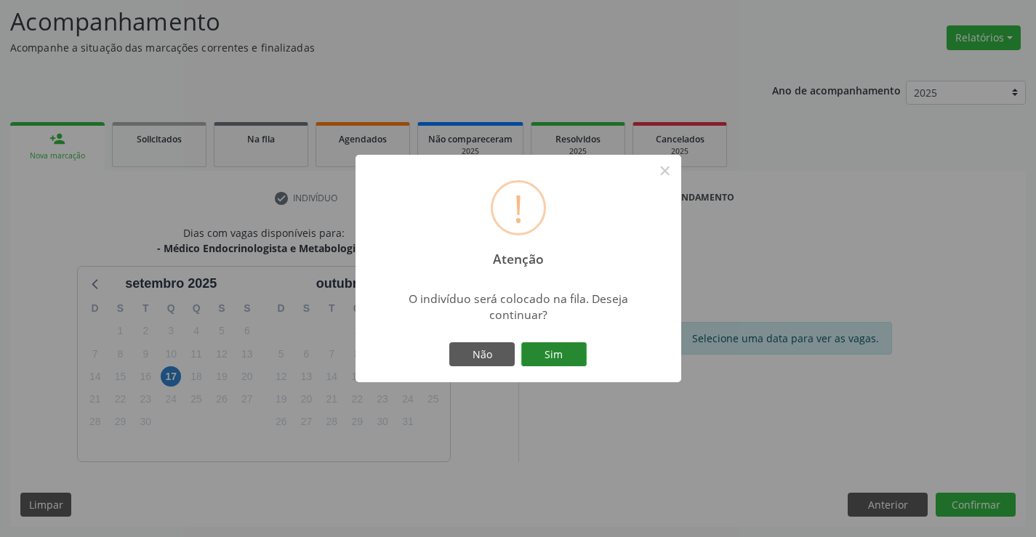
click at [537, 349] on button "Sim" at bounding box center [553, 354] width 65 height 25
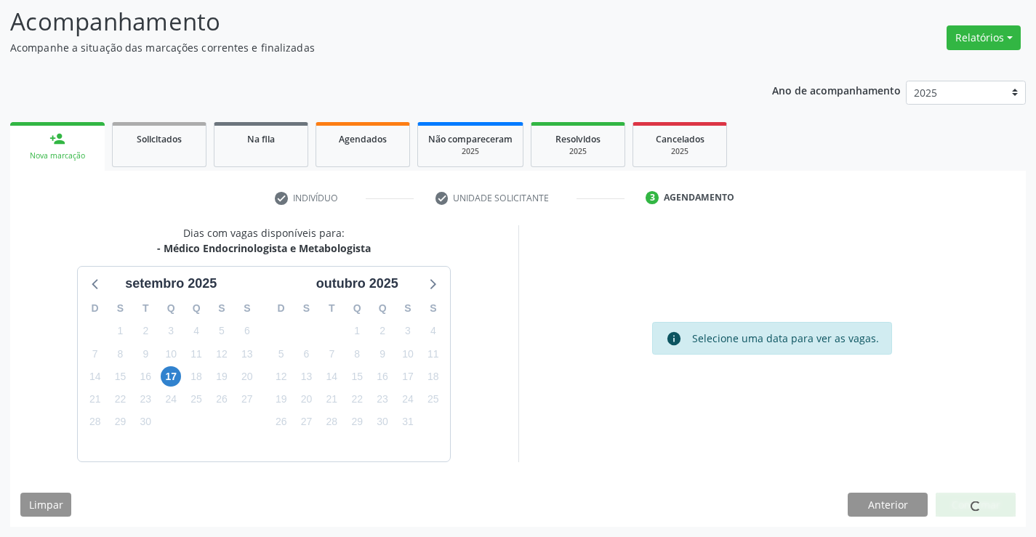
scroll to position [0, 0]
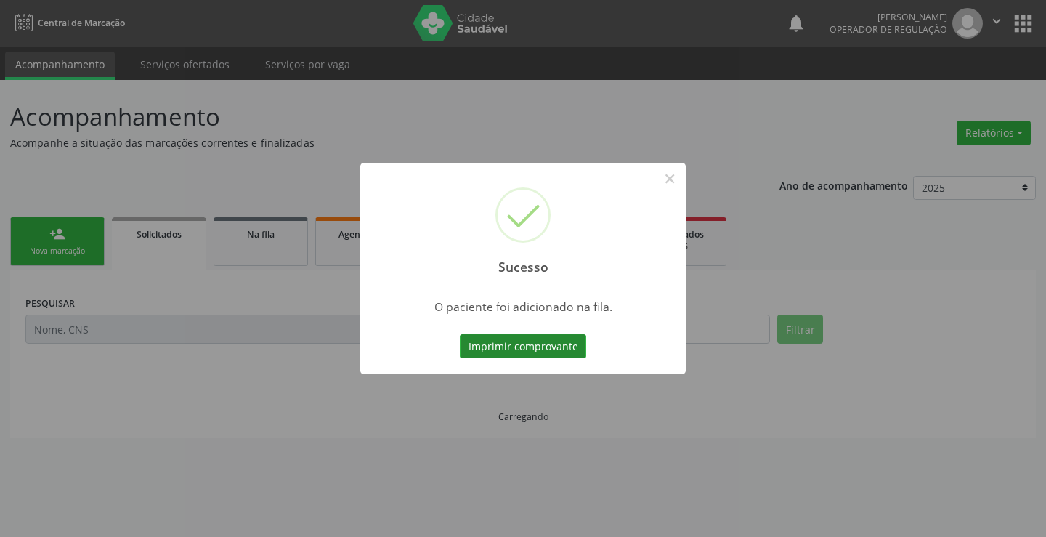
click at [540, 347] on button "Imprimir comprovante" at bounding box center [523, 346] width 126 height 25
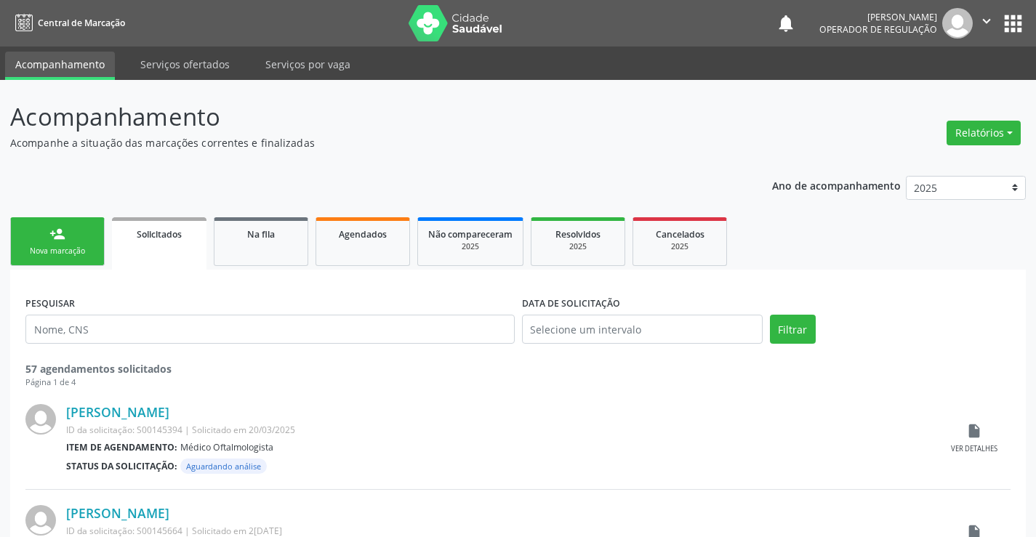
click at [49, 239] on div "person_add" at bounding box center [57, 234] width 16 height 16
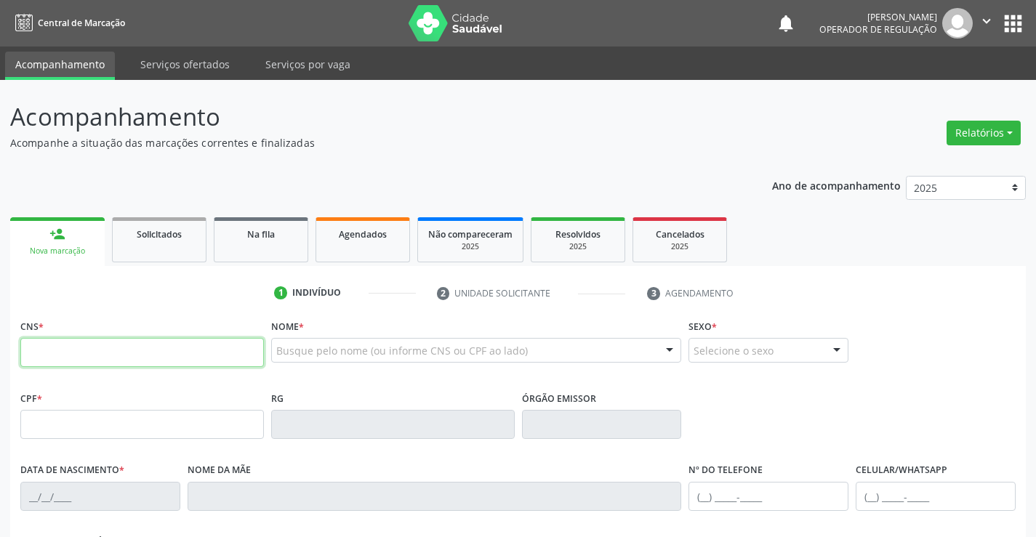
click at [182, 352] on input "text" at bounding box center [141, 352] width 243 height 29
click at [140, 352] on input "text" at bounding box center [141, 352] width 243 height 29
click at [73, 351] on input "text" at bounding box center [141, 352] width 243 height 29
type input "707 4010 9666 2475"
type input "02675739543"
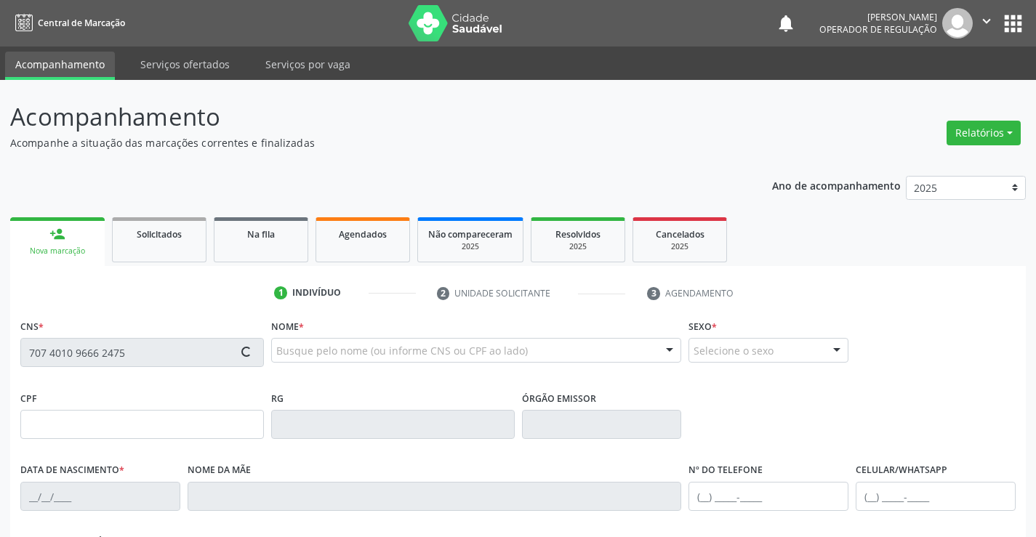
type input "12/08/1938"
type input "(74) 98856-3284"
type input "(74) 98851-2529"
type input "S/N"
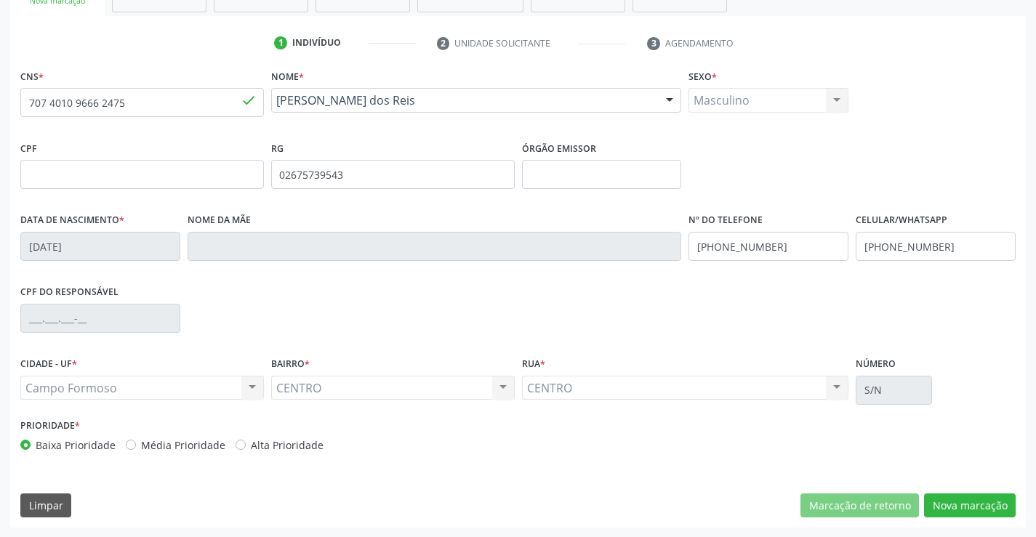
scroll to position [251, 0]
click at [970, 504] on button "Nova marcação" at bounding box center [970, 505] width 92 height 25
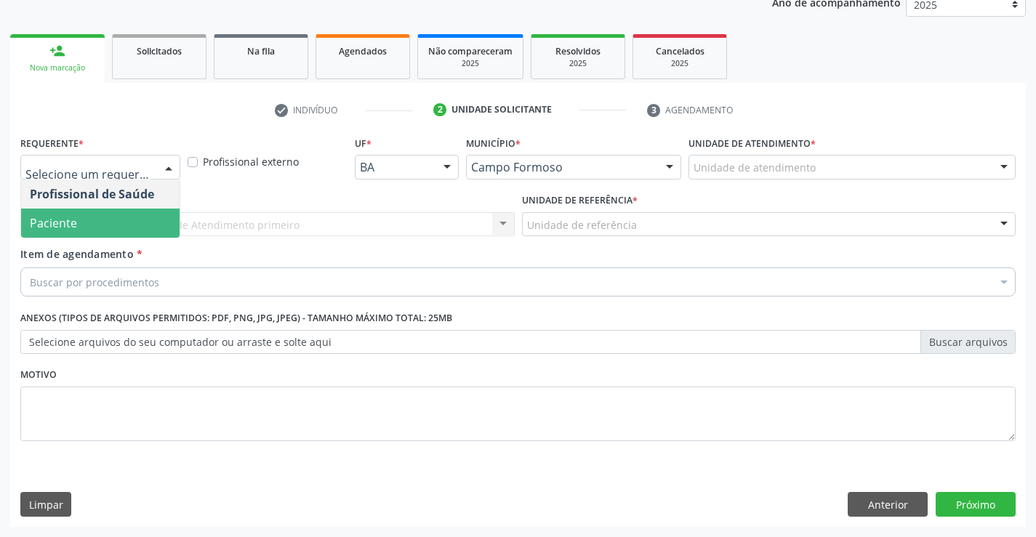
click at [85, 217] on span "Paciente" at bounding box center [100, 223] width 158 height 29
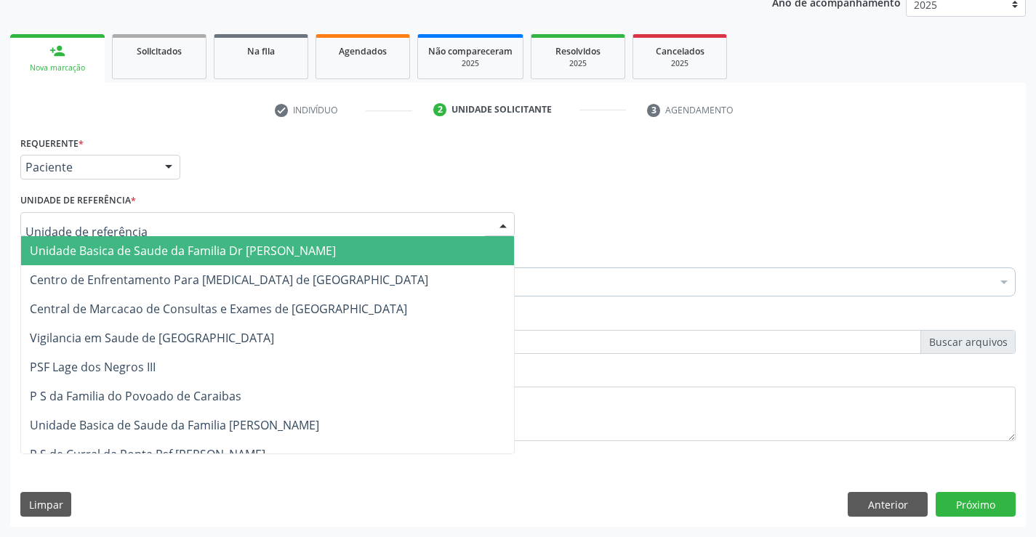
click at [134, 254] on span "Unidade Basica de Saude da Familia Dr [PERSON_NAME]" at bounding box center [183, 251] width 306 height 16
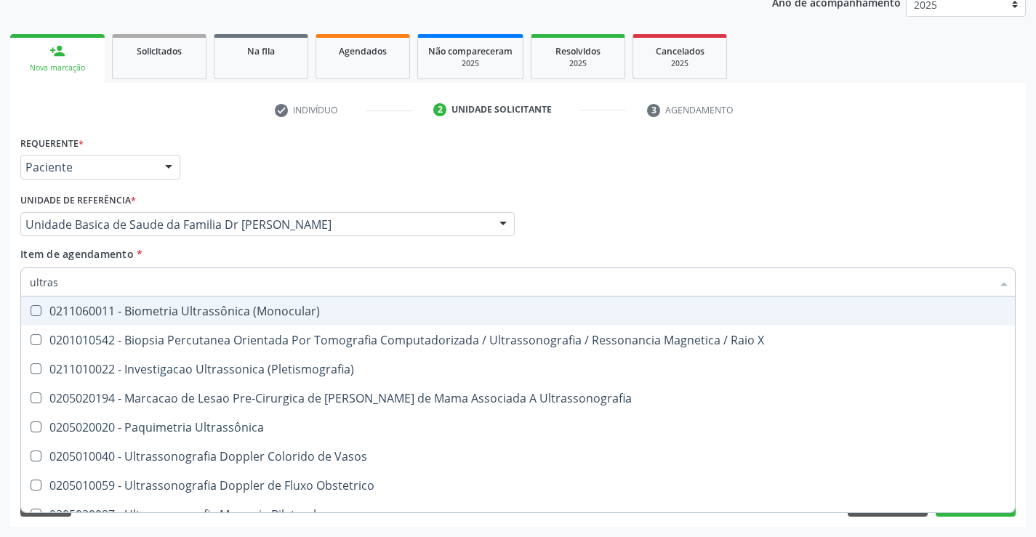
type input "ultrass"
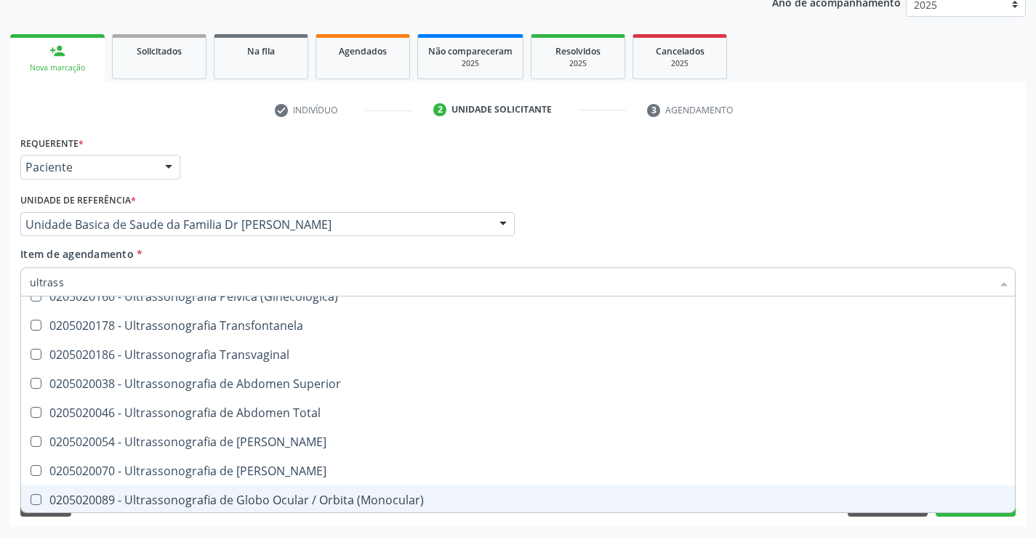
scroll to position [363, 0]
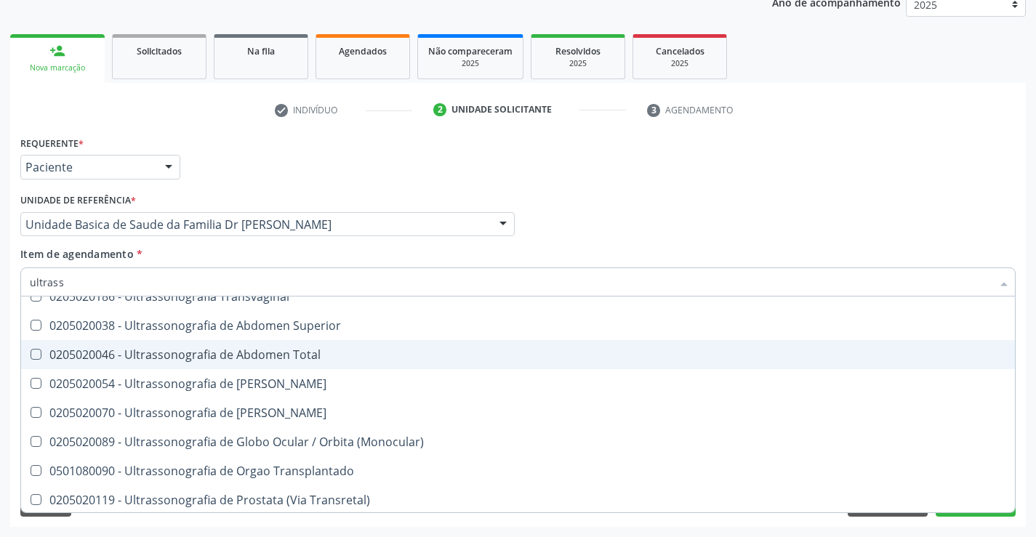
drag, startPoint x: 320, startPoint y: 351, endPoint x: 328, endPoint y: 347, distance: 9.1
click at [324, 350] on div "0205020046 - Ultrassonografia de Abdomen Total" at bounding box center [518, 355] width 976 height 12
checkbox Total "true"
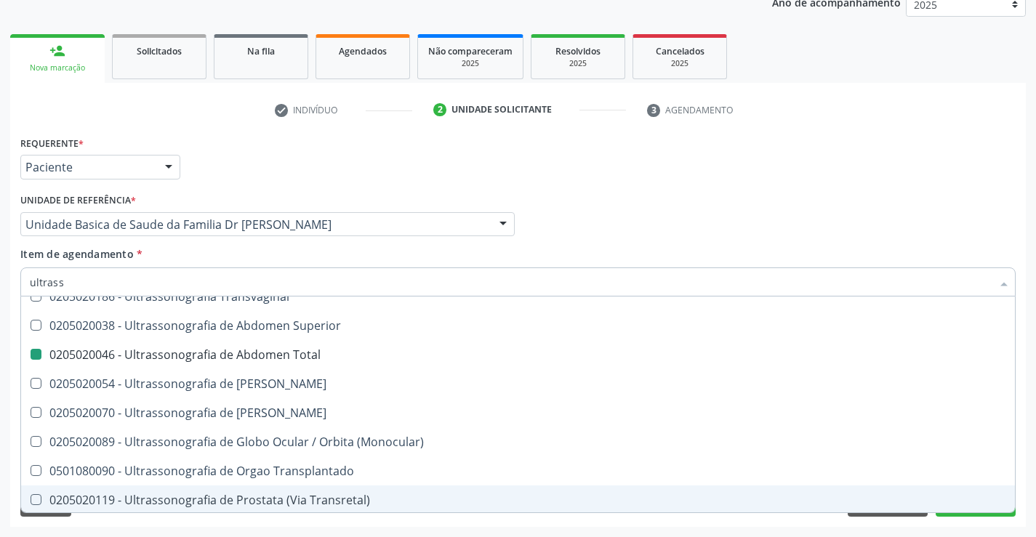
click at [1029, 458] on div "Acompanhamento Acompanhe a situação das marcações correntes e finalizadas Relat…" at bounding box center [518, 217] width 1036 height 640
checkbox X "true"
checkbox Total "false"
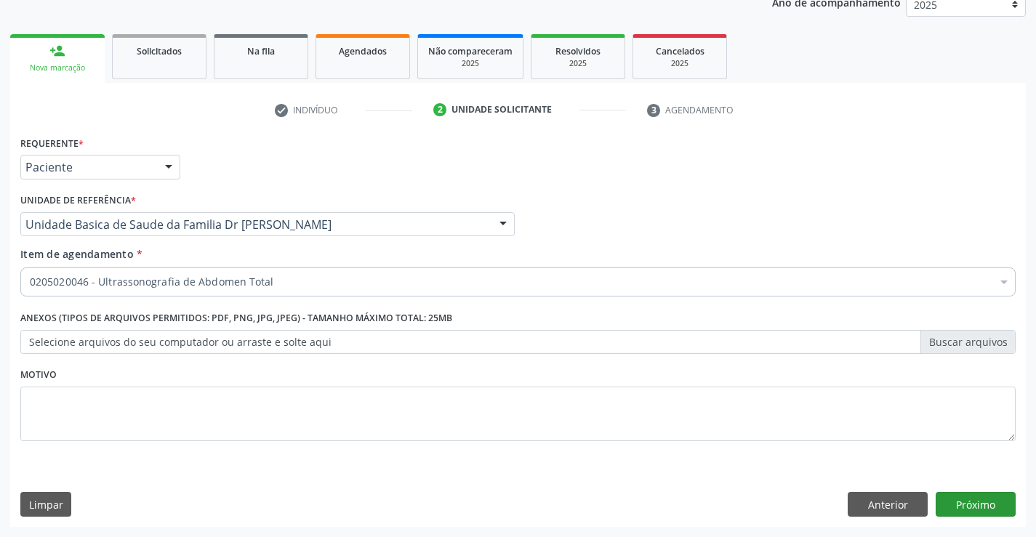
scroll to position [0, 0]
click at [973, 511] on button "Próximo" at bounding box center [975, 504] width 80 height 25
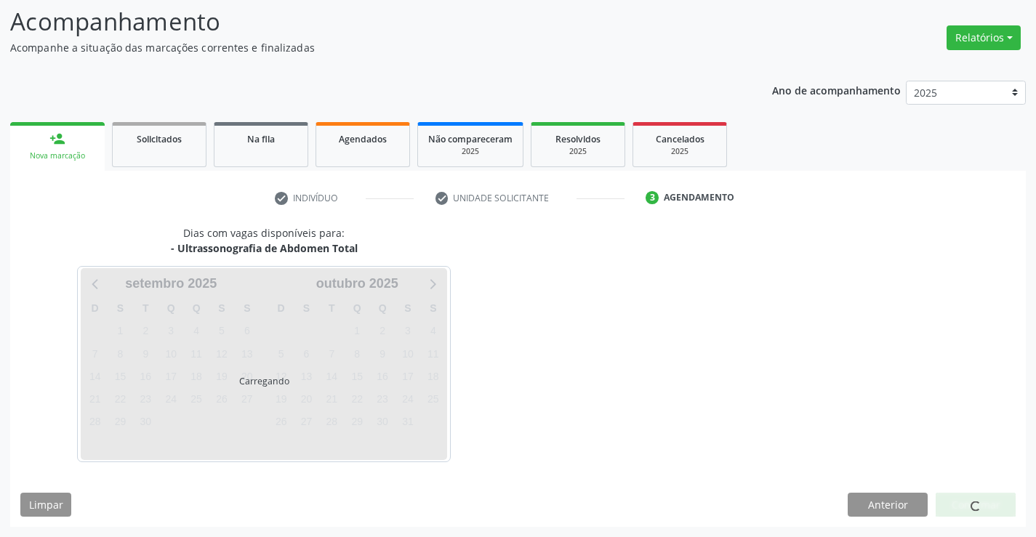
scroll to position [95, 0]
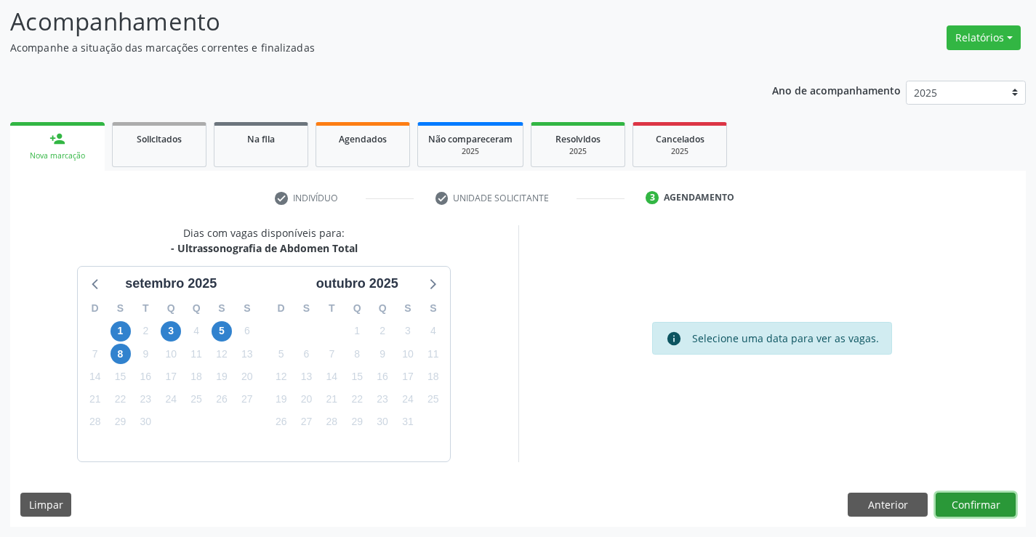
click at [968, 499] on button "Confirmar" at bounding box center [975, 505] width 80 height 25
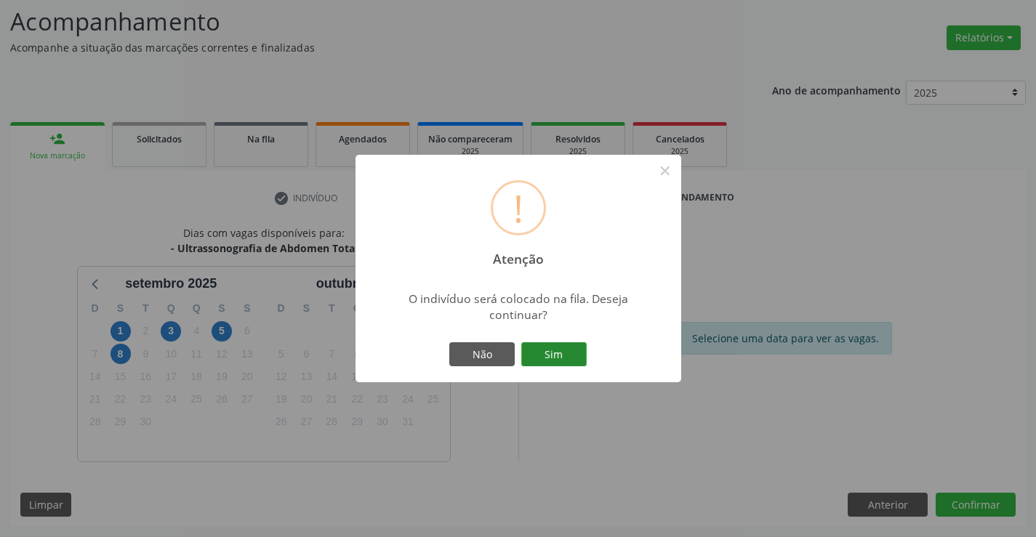
click at [550, 350] on button "Sim" at bounding box center [553, 354] width 65 height 25
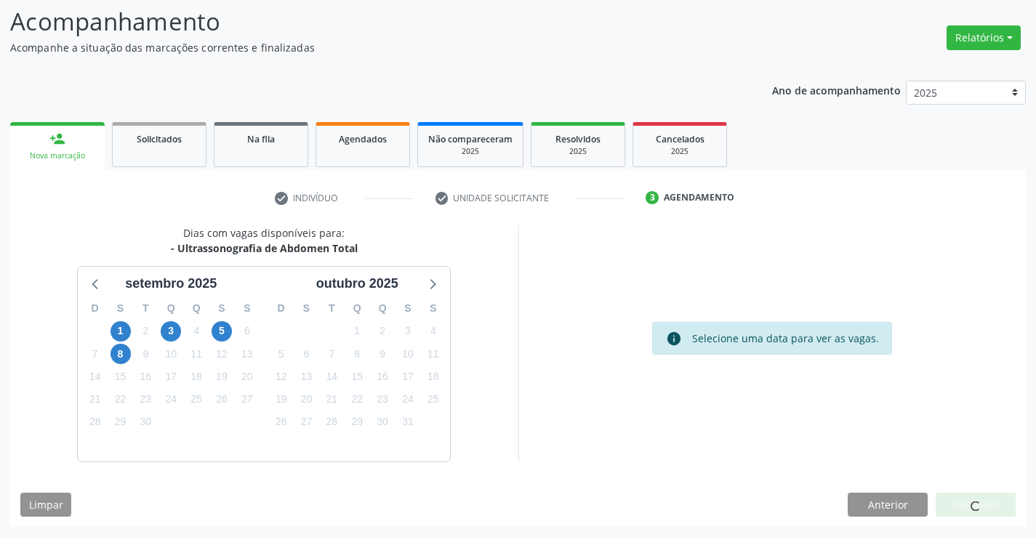
scroll to position [0, 0]
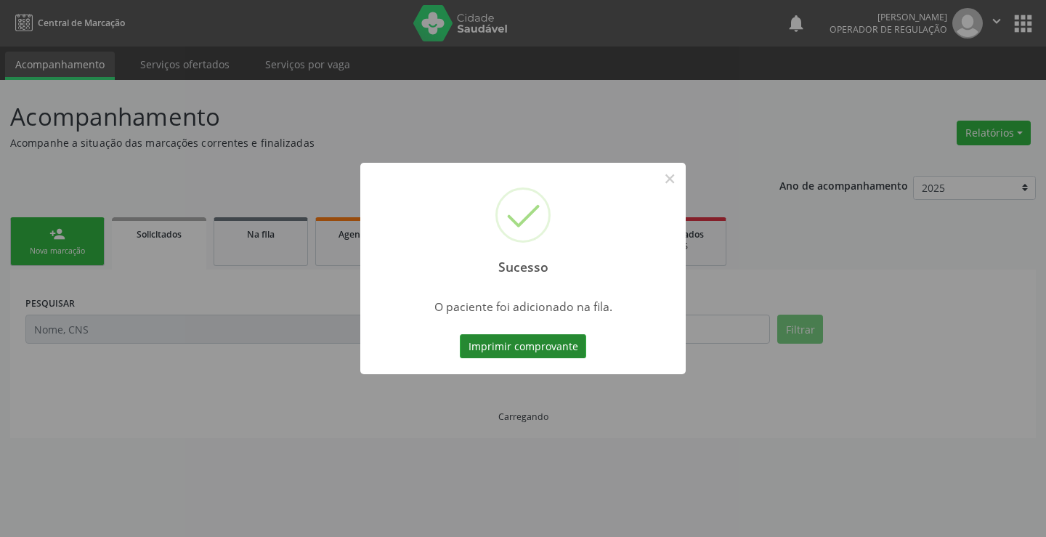
click at [538, 350] on button "Imprimir comprovante" at bounding box center [523, 346] width 126 height 25
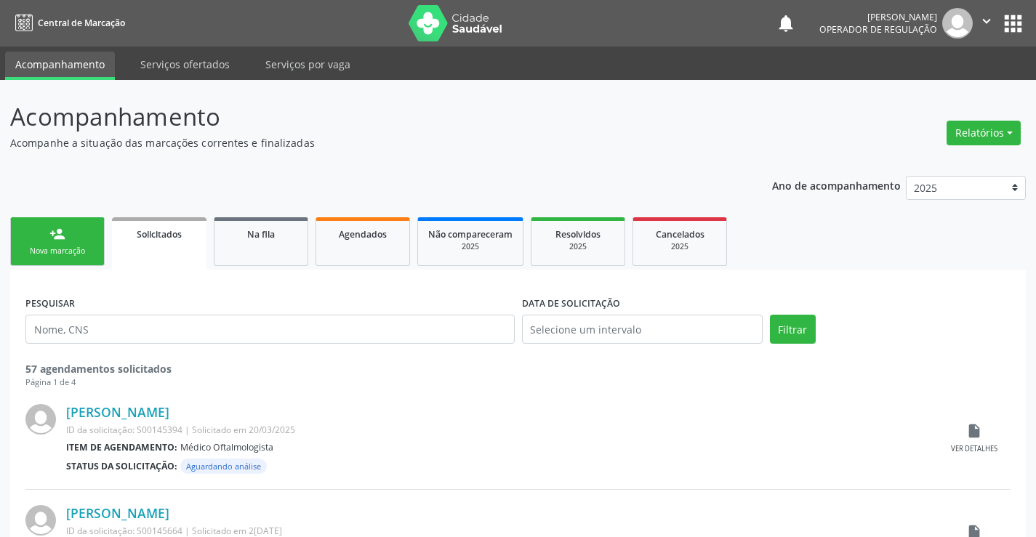
click at [82, 238] on link "person_add Nova marcação" at bounding box center [57, 241] width 94 height 49
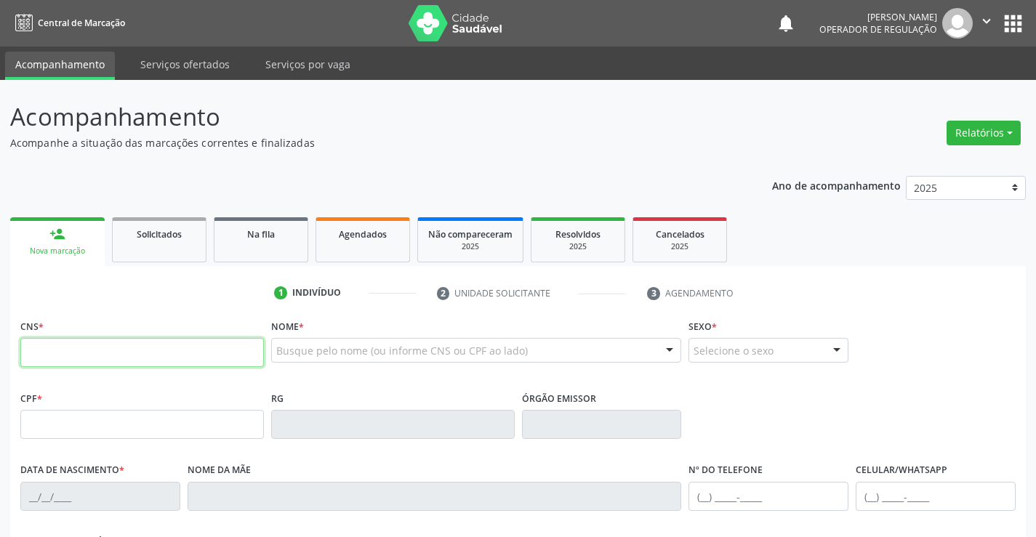
click at [88, 348] on input "text" at bounding box center [141, 352] width 243 height 29
type input "700 5063 1447 6658"
type input "0910321132"
type input "21/12/1977"
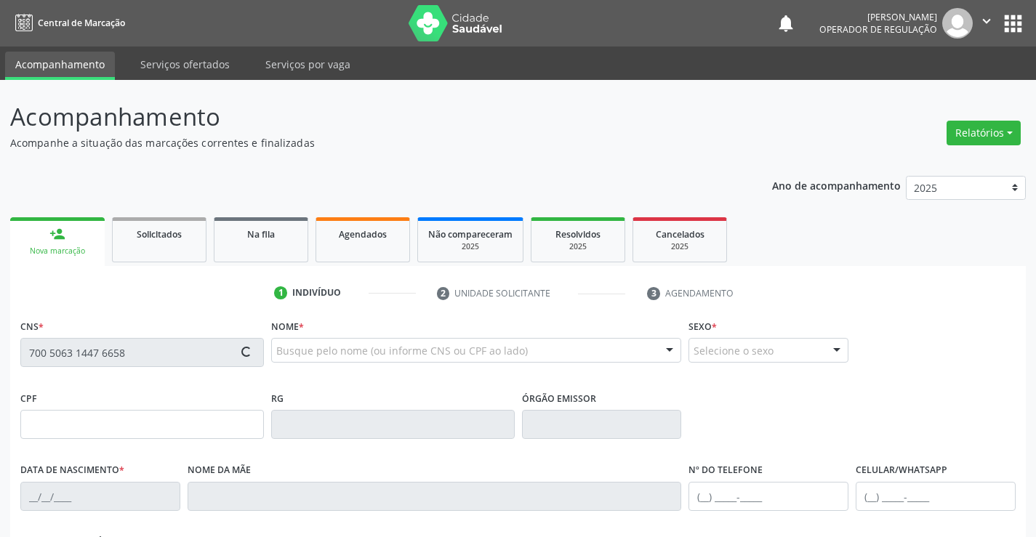
type input "(74) 98856-3284"
type input "150"
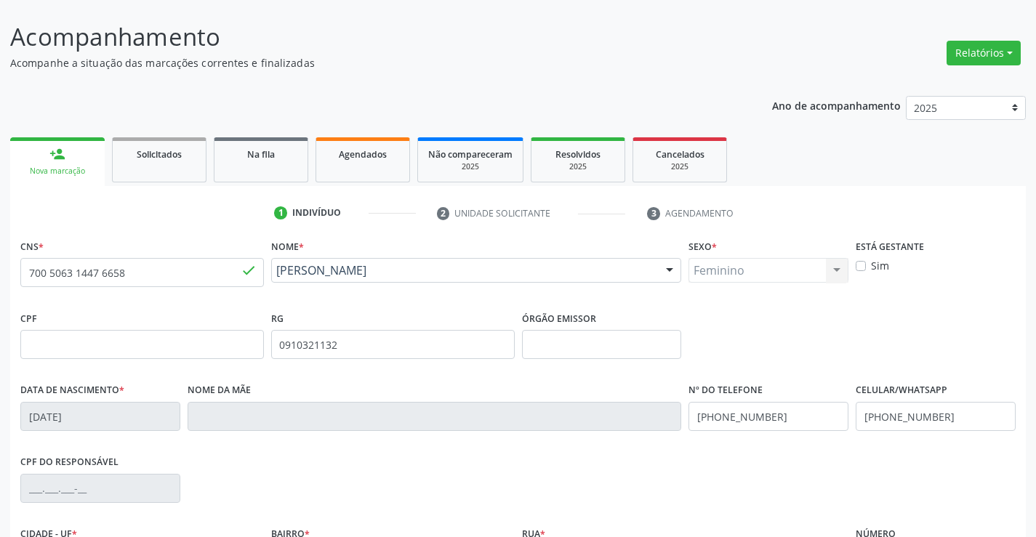
scroll to position [251, 0]
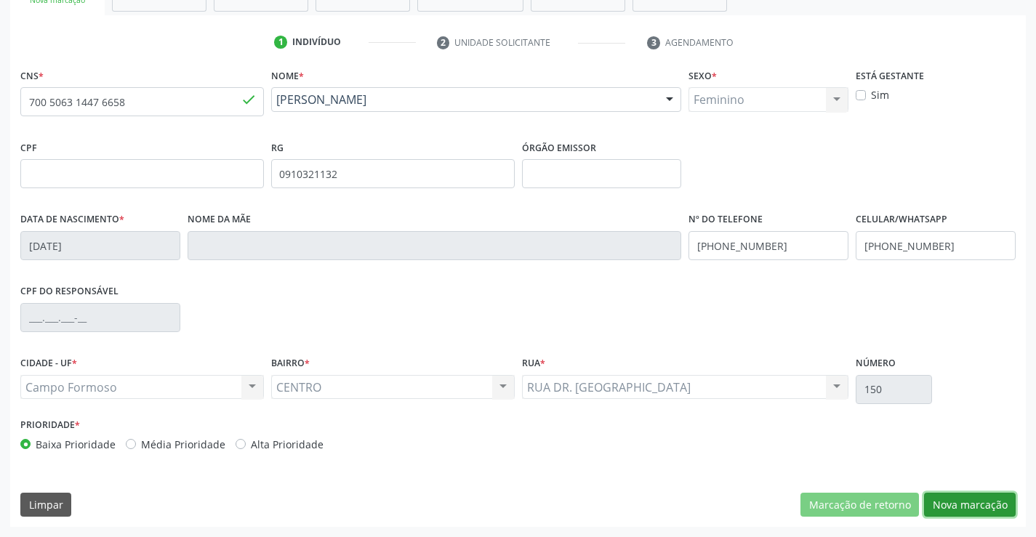
click at [955, 504] on button "Nova marcação" at bounding box center [970, 505] width 92 height 25
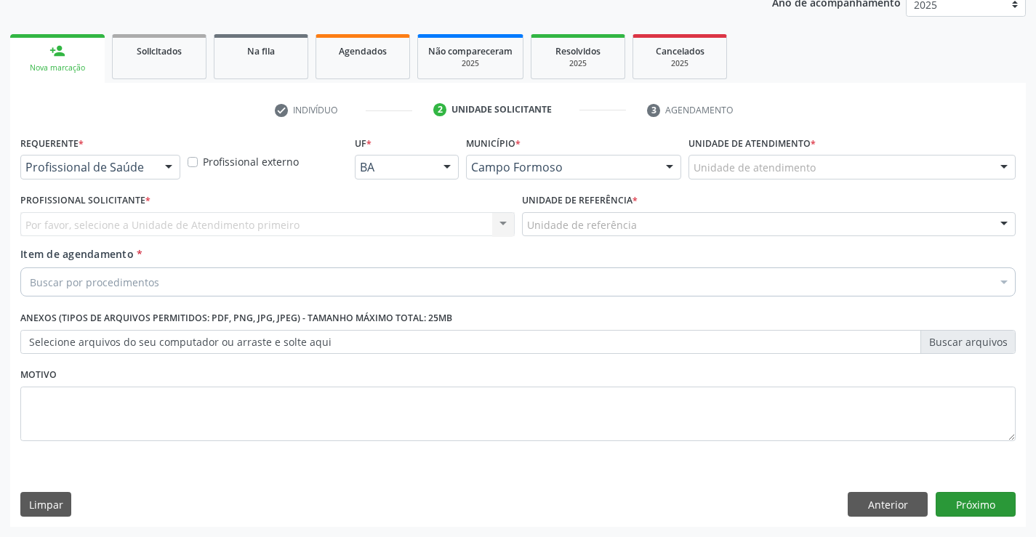
scroll to position [183, 0]
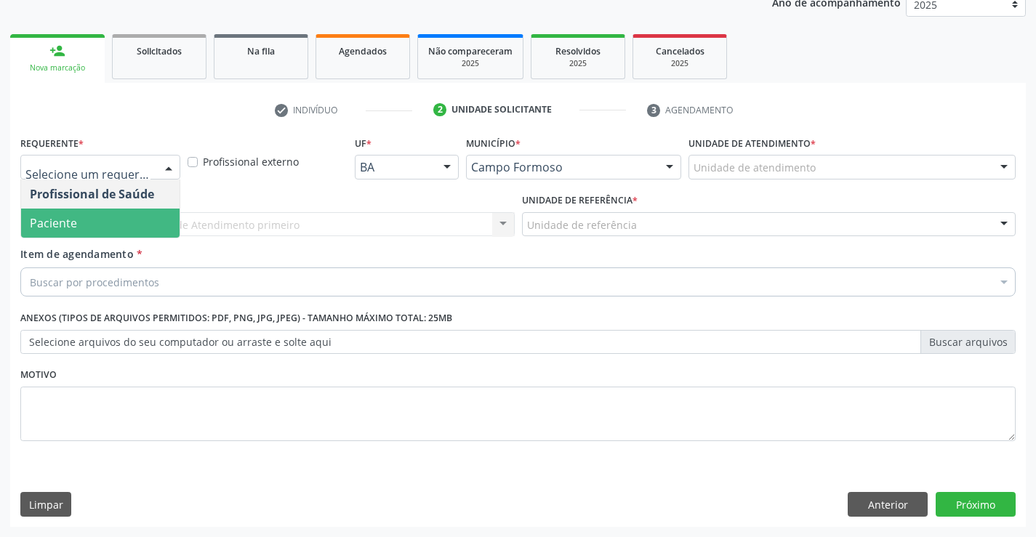
click at [56, 220] on span "Paciente" at bounding box center [53, 223] width 47 height 16
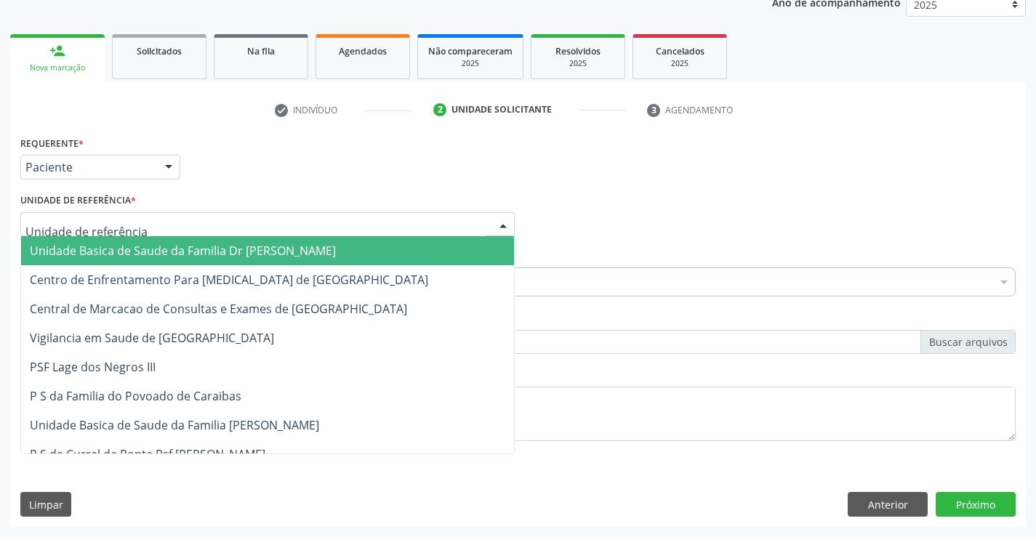
click at [110, 249] on span "Unidade Basica de Saude da Familia Dr [PERSON_NAME]" at bounding box center [183, 251] width 306 height 16
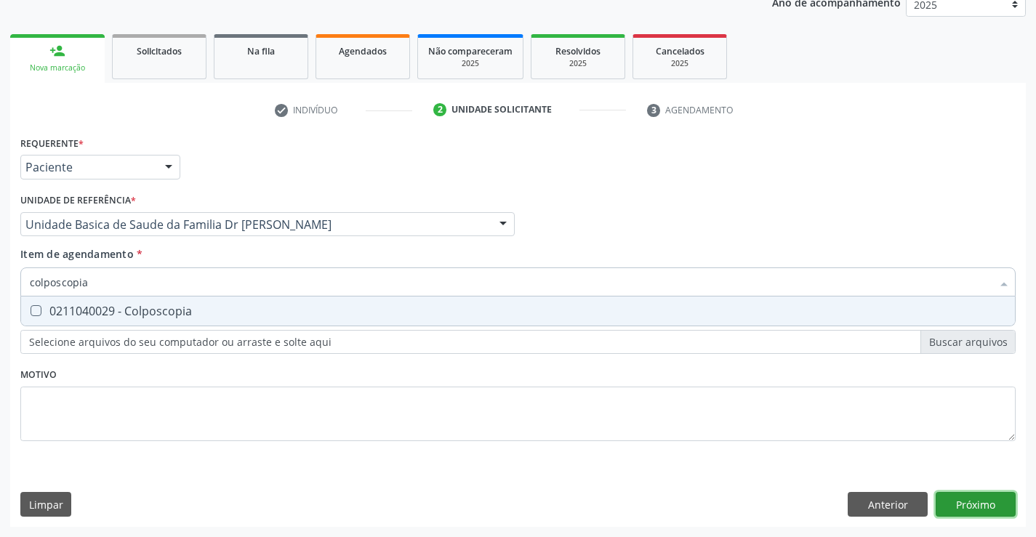
click at [973, 493] on div "Requerente * Paciente Profissional de Saúde Paciente Nenhum resultado encontrad…" at bounding box center [517, 329] width 1015 height 395
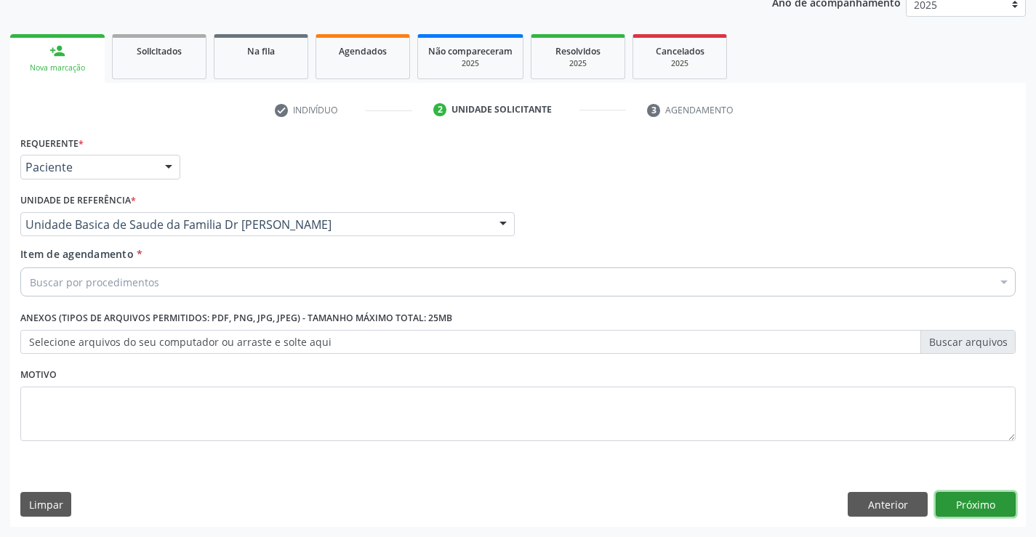
click at [977, 500] on button "Próximo" at bounding box center [975, 504] width 80 height 25
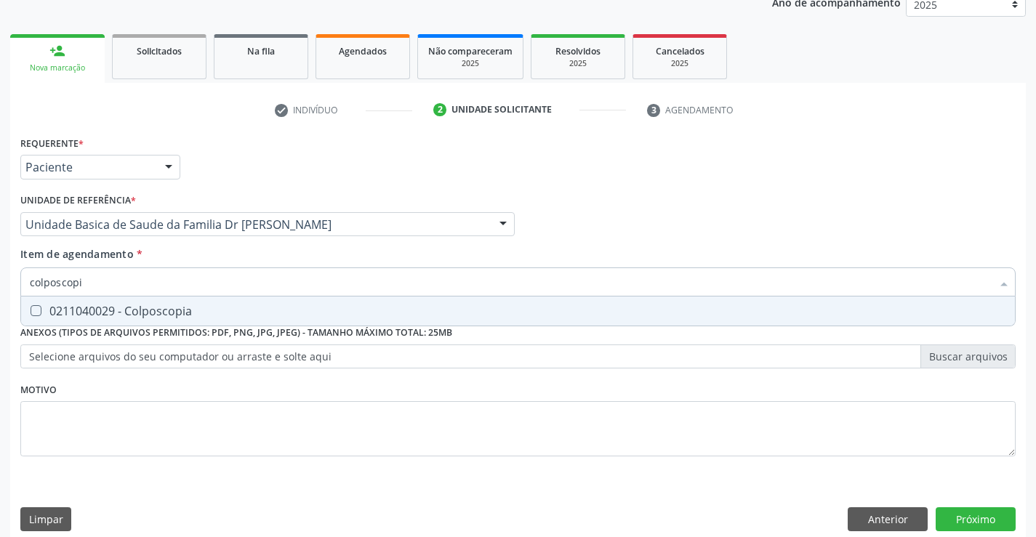
type input "colposcopia"
click at [125, 308] on div "0211040029 - Colposcopia" at bounding box center [518, 311] width 976 height 12
checkbox Colposcopia "true"
click at [969, 512] on div "Requerente * Paciente Profissional de Saúde Paciente Nenhum resultado encontrad…" at bounding box center [517, 336] width 1015 height 409
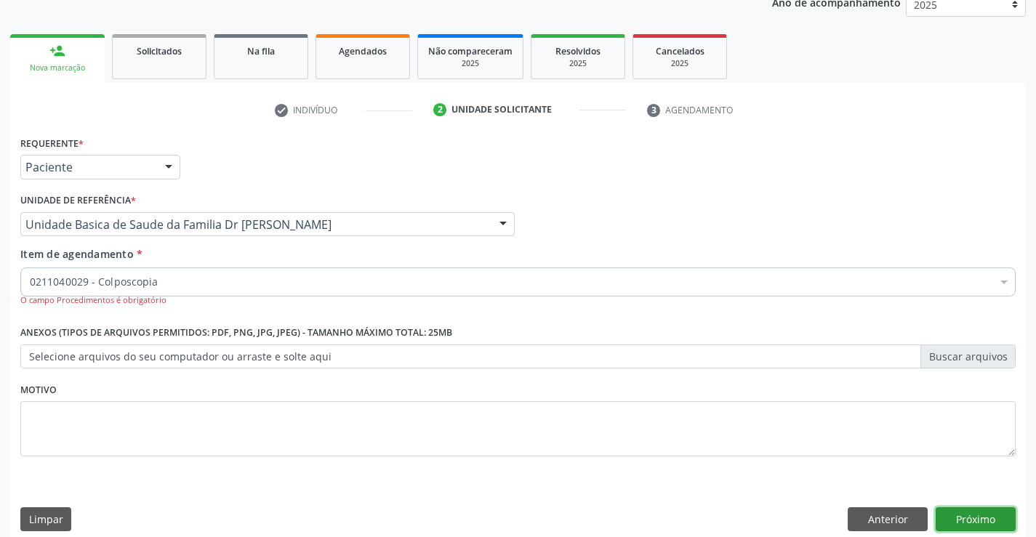
click at [969, 512] on button "Próximo" at bounding box center [975, 519] width 80 height 25
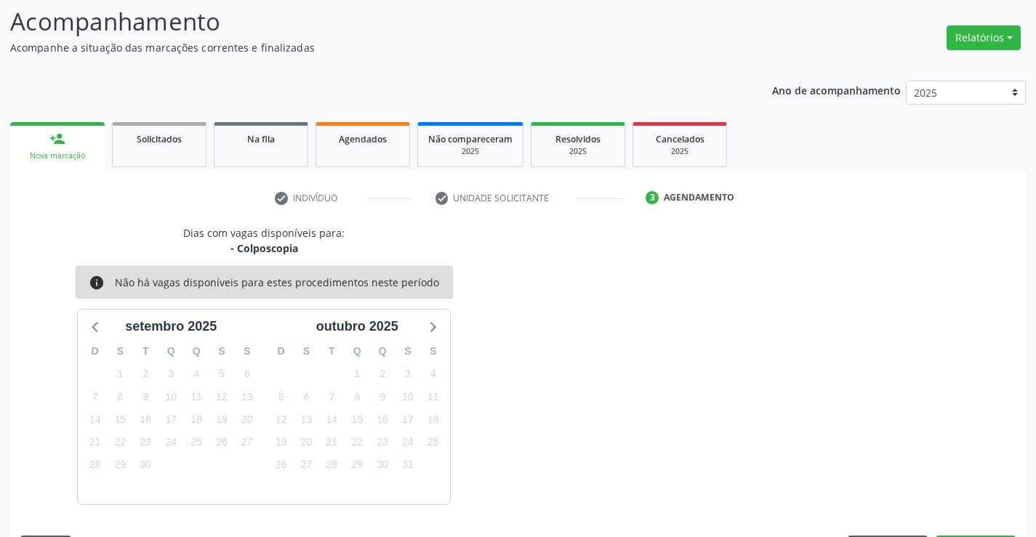
scroll to position [138, 0]
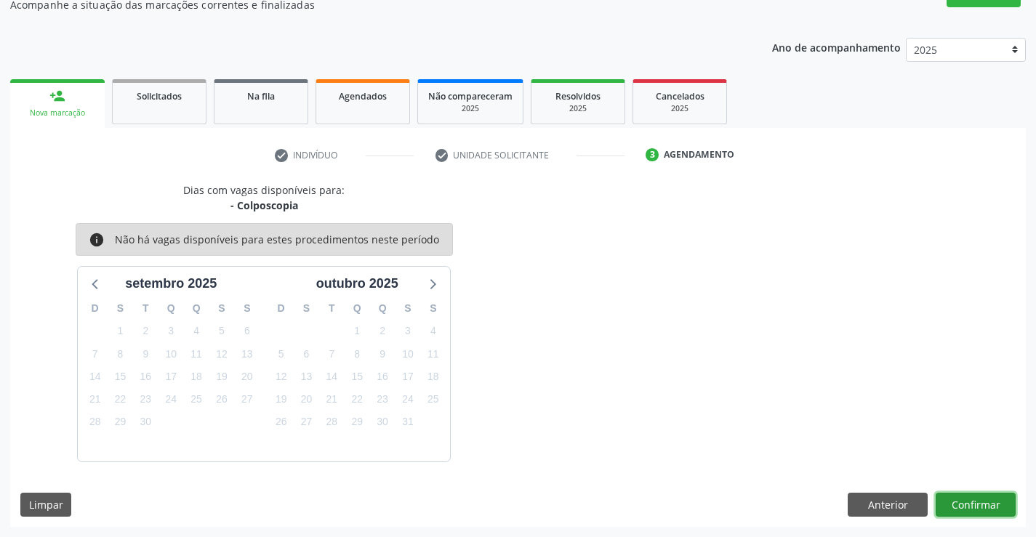
click at [969, 512] on button "Confirmar" at bounding box center [975, 505] width 80 height 25
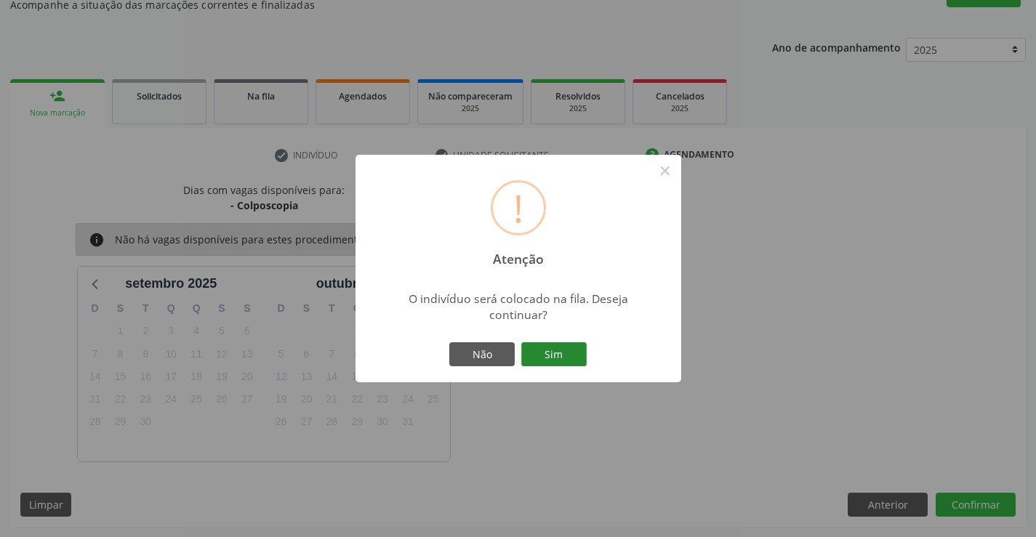
click at [539, 354] on button "Sim" at bounding box center [553, 354] width 65 height 25
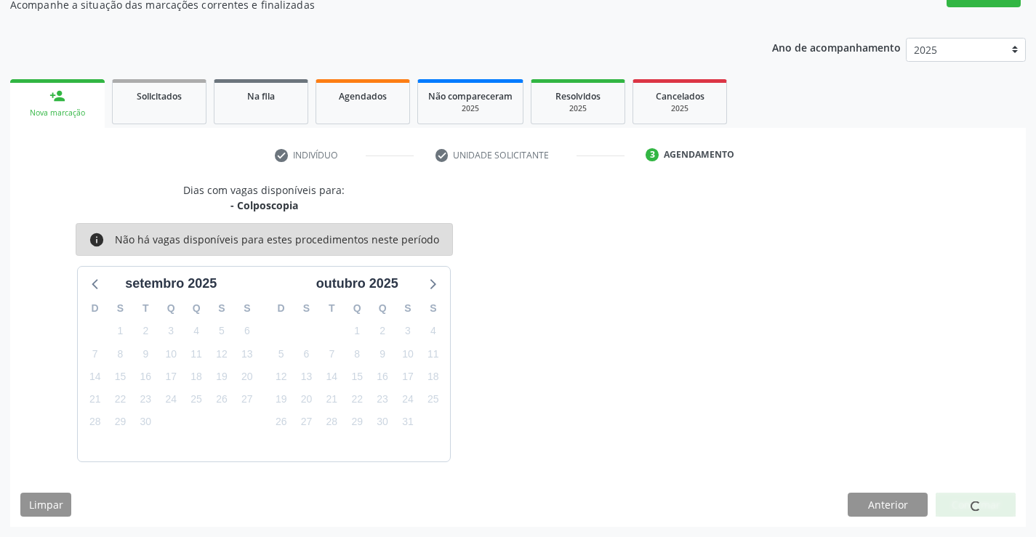
click at [538, 355] on div "Dias com vagas disponíveis para: - Colposcopia info Não há vagas disponíveis pa…" at bounding box center [517, 321] width 1015 height 279
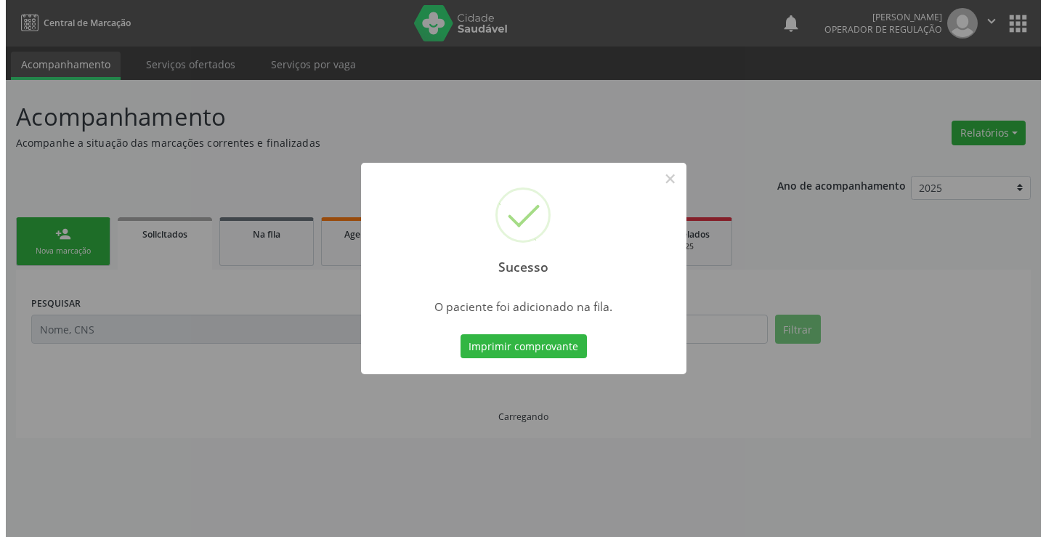
scroll to position [0, 0]
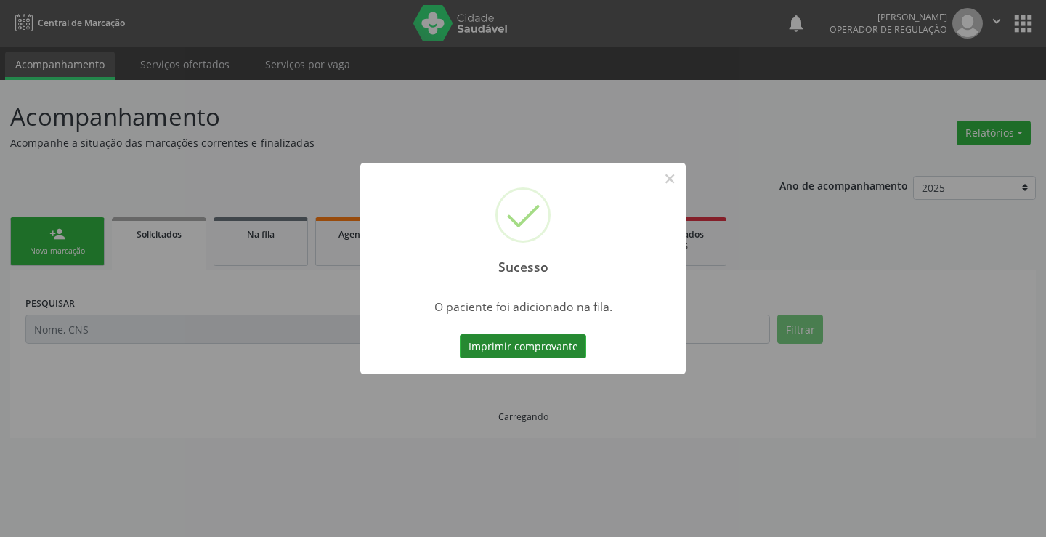
click at [527, 340] on button "Imprimir comprovante" at bounding box center [523, 346] width 126 height 25
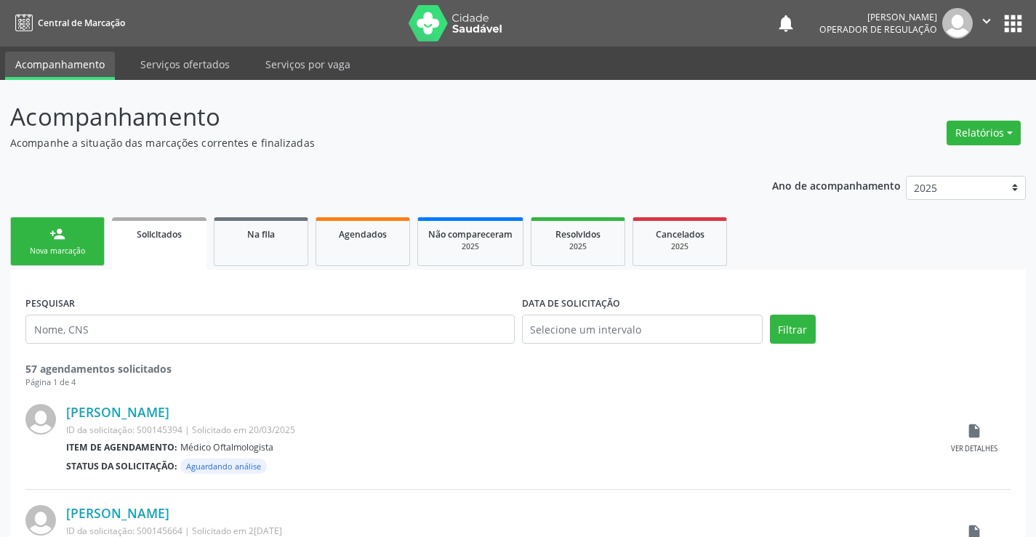
click at [69, 239] on link "person_add Nova marcação" at bounding box center [57, 241] width 94 height 49
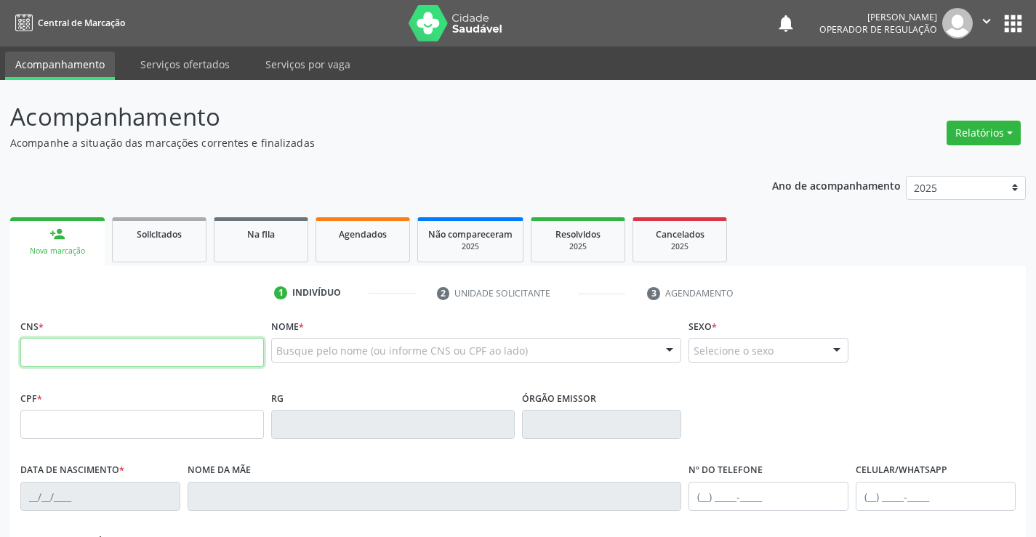
click at [107, 346] on input "text" at bounding box center [141, 352] width 243 height 29
click at [107, 347] on input "text" at bounding box center [141, 352] width 243 height 29
click at [66, 352] on input "text" at bounding box center [141, 352] width 243 height 29
type input "706 7055 5585 7915"
type input "2347581120"
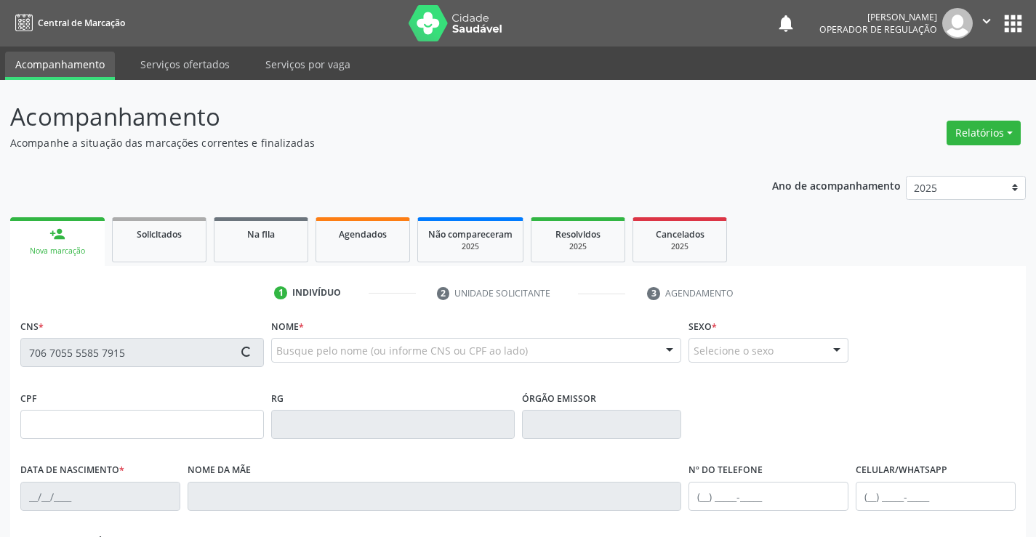
type input "[DATE]"
type input "[PHONE_NUMBER]"
type input "092.050.815-40"
type input "S/N"
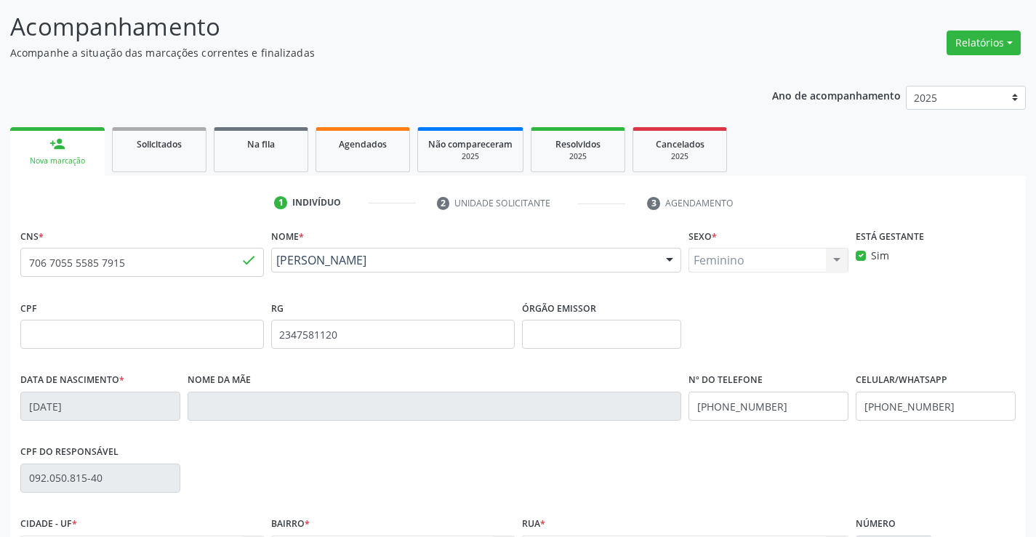
scroll to position [218, 0]
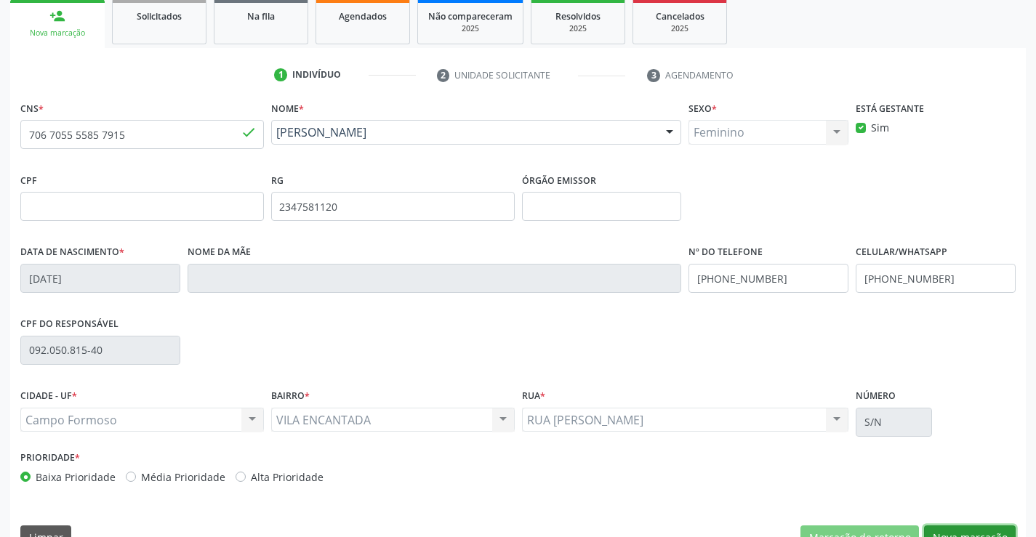
click at [970, 528] on button "Nova marcação" at bounding box center [970, 537] width 92 height 25
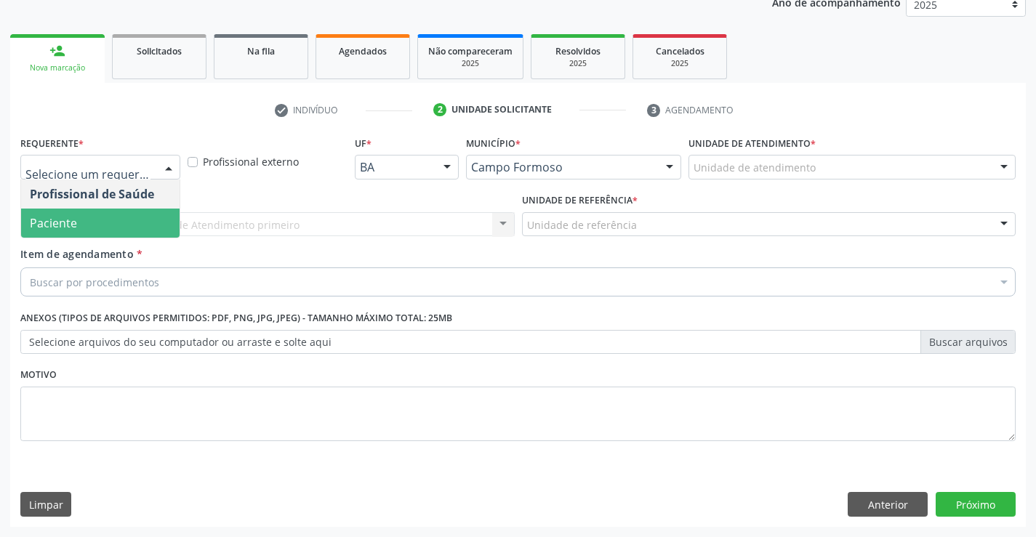
click at [73, 221] on span "Paciente" at bounding box center [53, 223] width 47 height 16
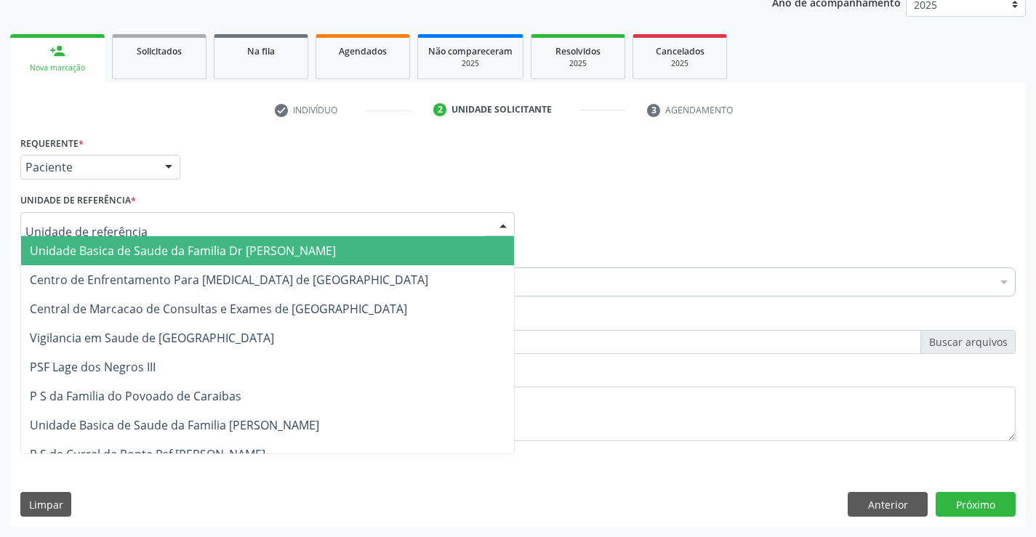
click at [156, 247] on span "Unidade Basica de Saude da Familia Dr [PERSON_NAME]" at bounding box center [183, 251] width 306 height 16
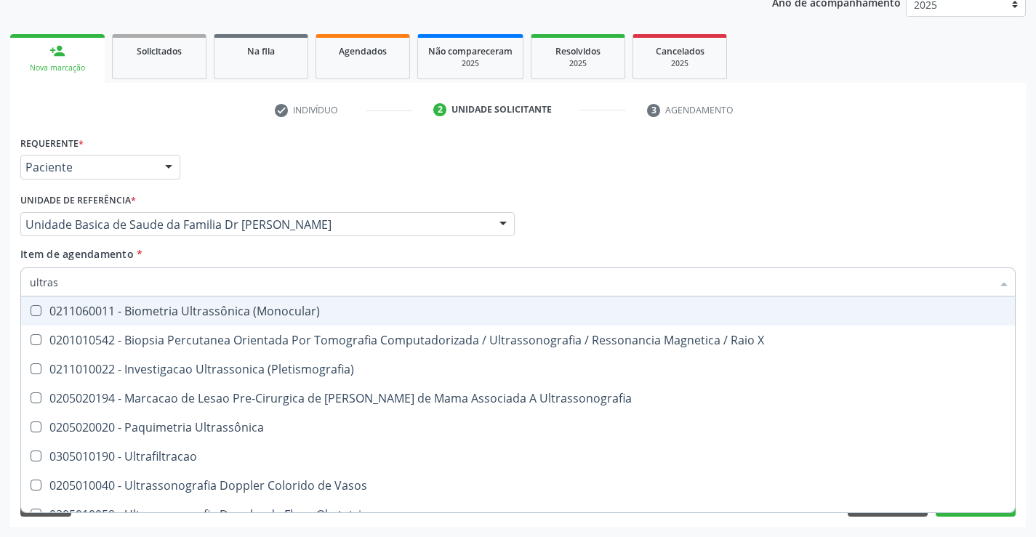
type input "ultrass"
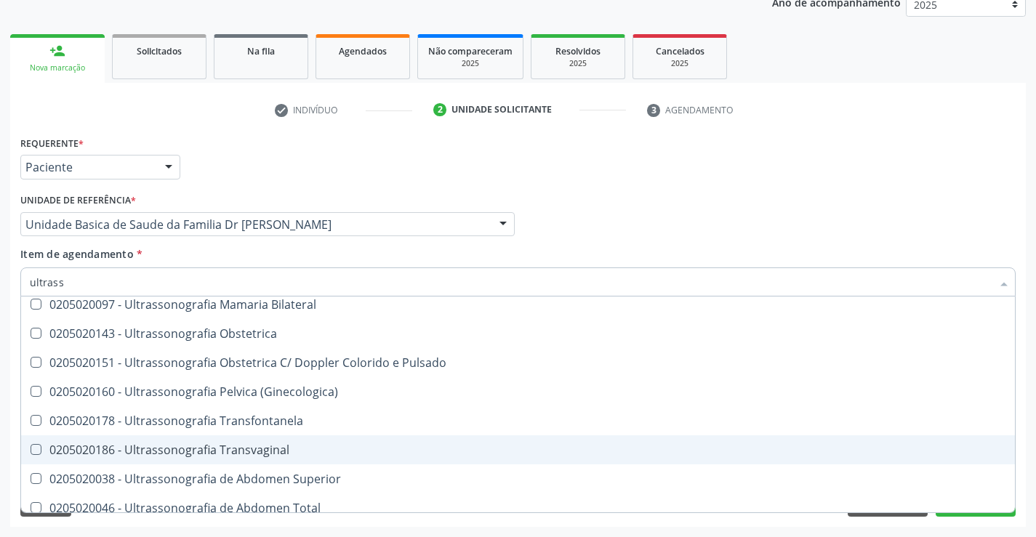
scroll to position [291, 0]
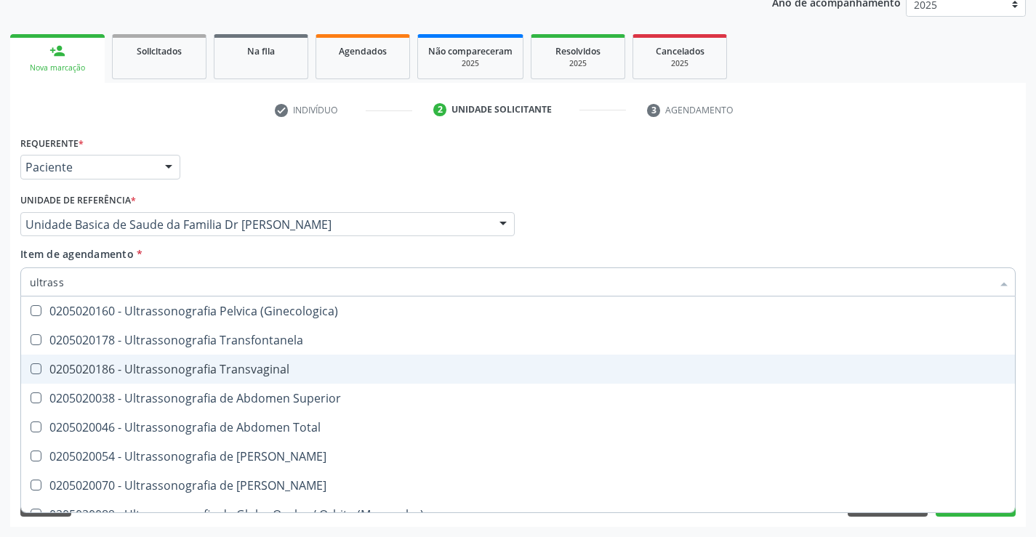
click at [291, 368] on div "0205020186 - Ultrassonografia Transvaginal" at bounding box center [518, 369] width 976 height 12
checkbox Transvaginal "true"
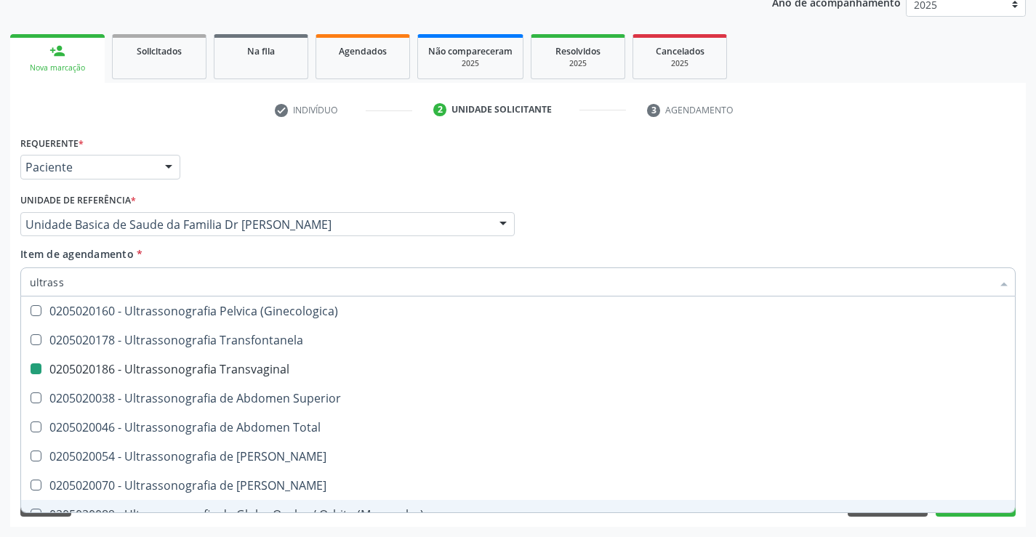
click at [1029, 477] on div "Acompanhamento Acompanhe a situação das marcações correntes e finalizadas Relat…" at bounding box center [518, 217] width 1036 height 640
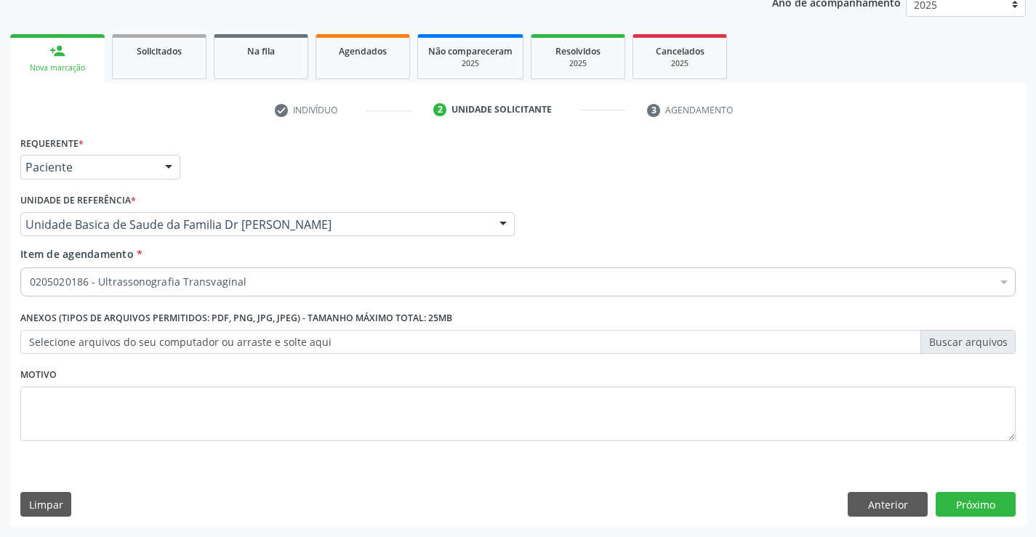
scroll to position [0, 0]
click at [977, 504] on button "Próximo" at bounding box center [975, 504] width 80 height 25
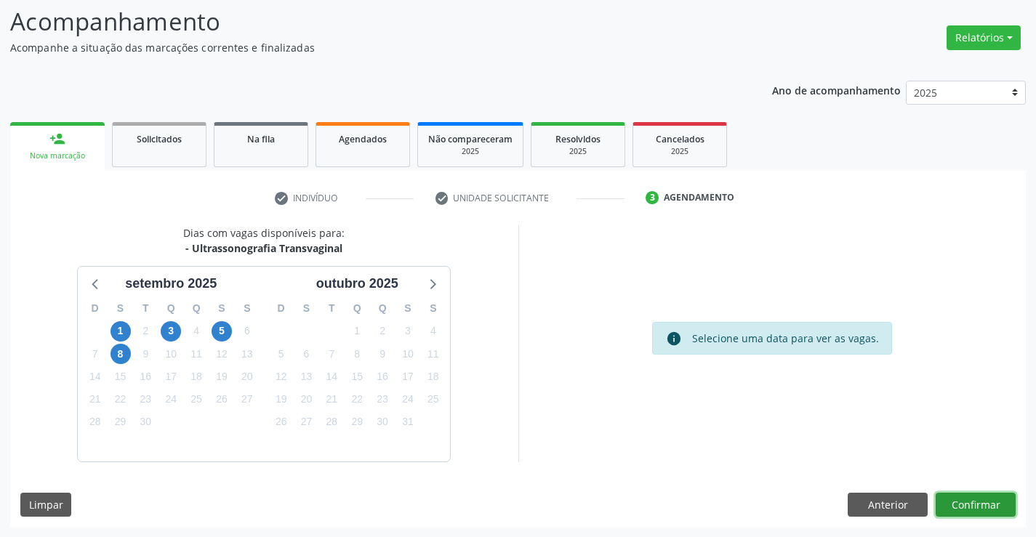
click at [977, 504] on button "Confirmar" at bounding box center [975, 505] width 80 height 25
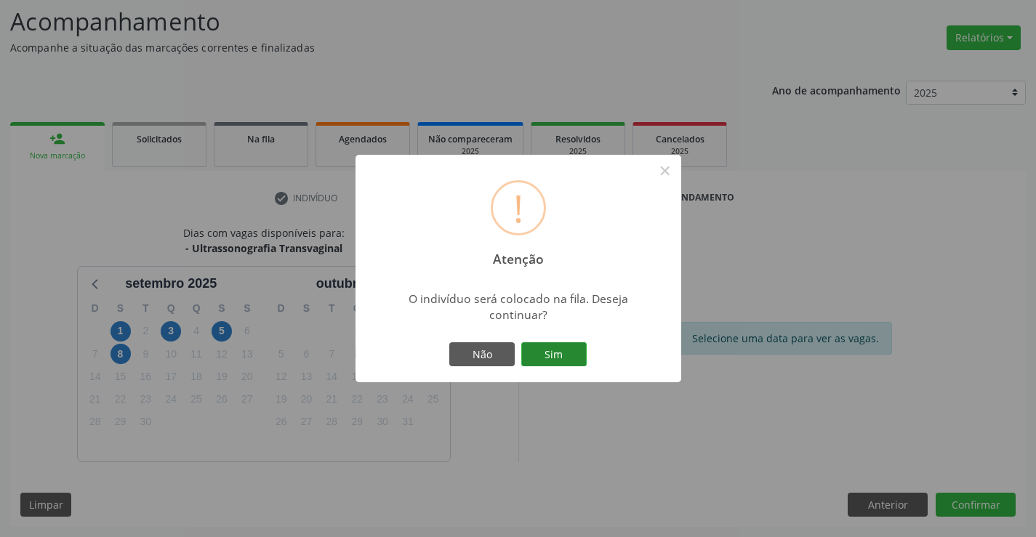
click at [553, 351] on button "Sim" at bounding box center [553, 354] width 65 height 25
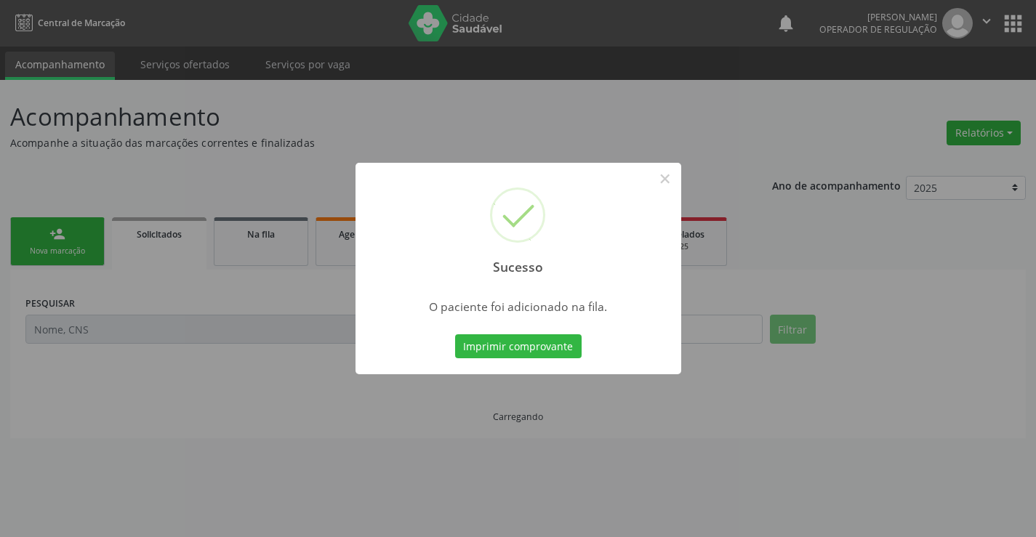
scroll to position [0, 0]
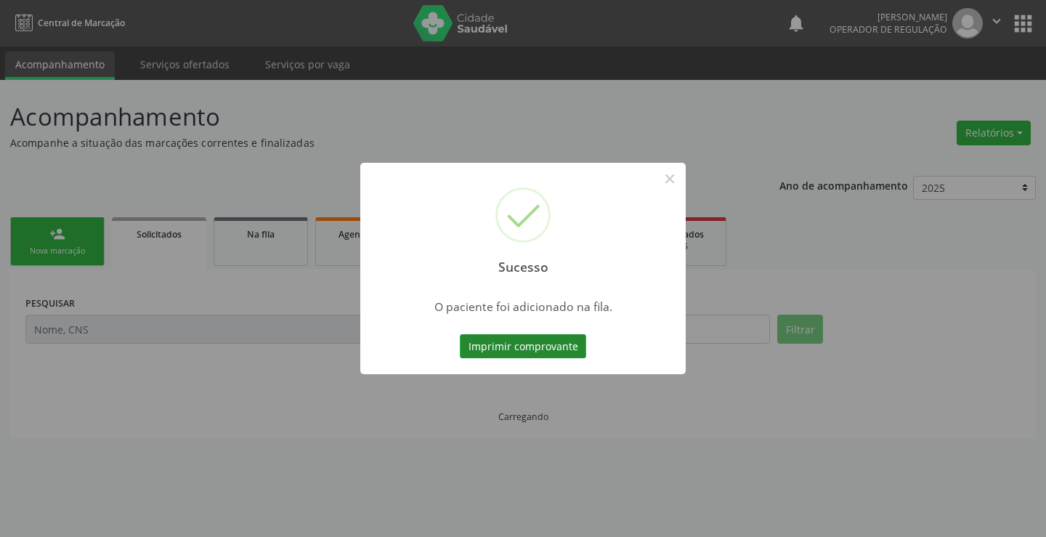
click at [525, 346] on button "Imprimir comprovante" at bounding box center [523, 346] width 126 height 25
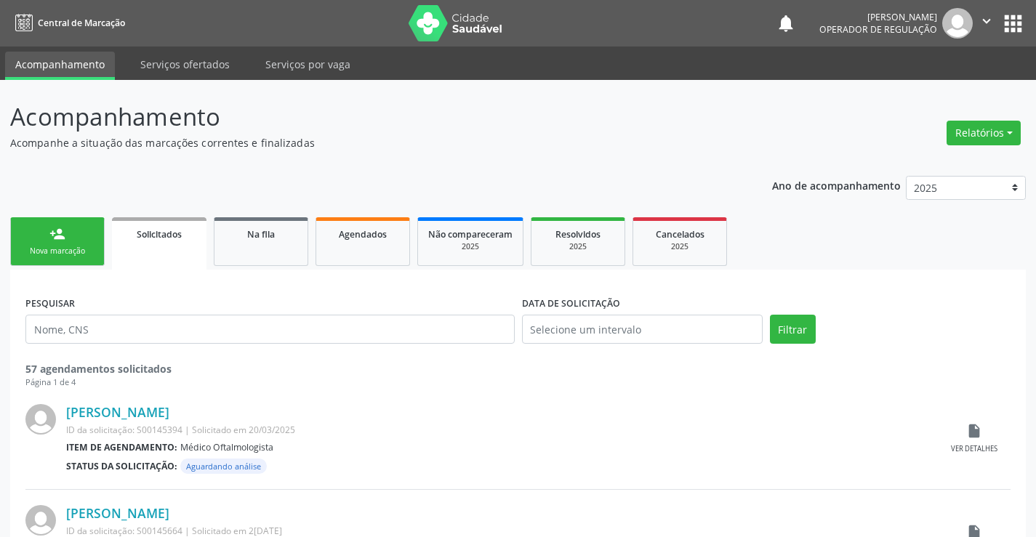
click at [57, 246] on div "Nova marcação" at bounding box center [57, 251] width 73 height 11
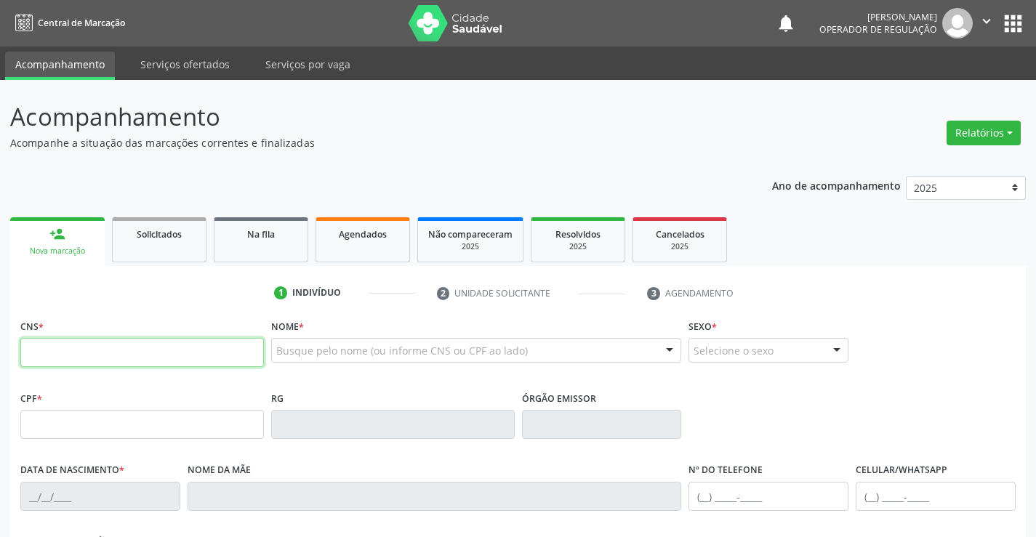
click at [129, 348] on input "text" at bounding box center [141, 352] width 243 height 29
click at [60, 354] on input "text" at bounding box center [141, 352] width 243 height 29
type input "702 0098 2038 7788"
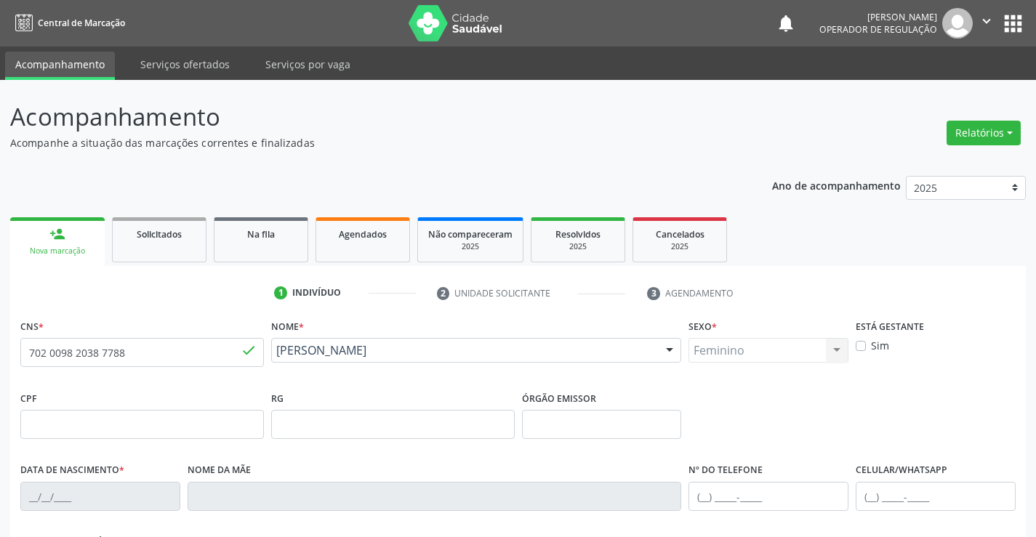
type input "0882814427"
type input "[DATE]"
type input "[PHONE_NUMBER]"
type input "S/N"
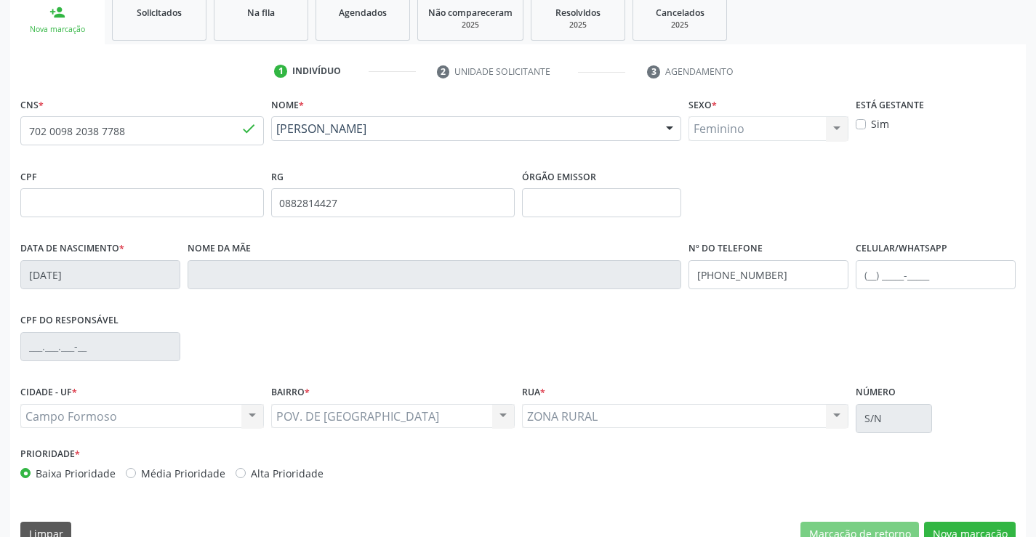
scroll to position [251, 0]
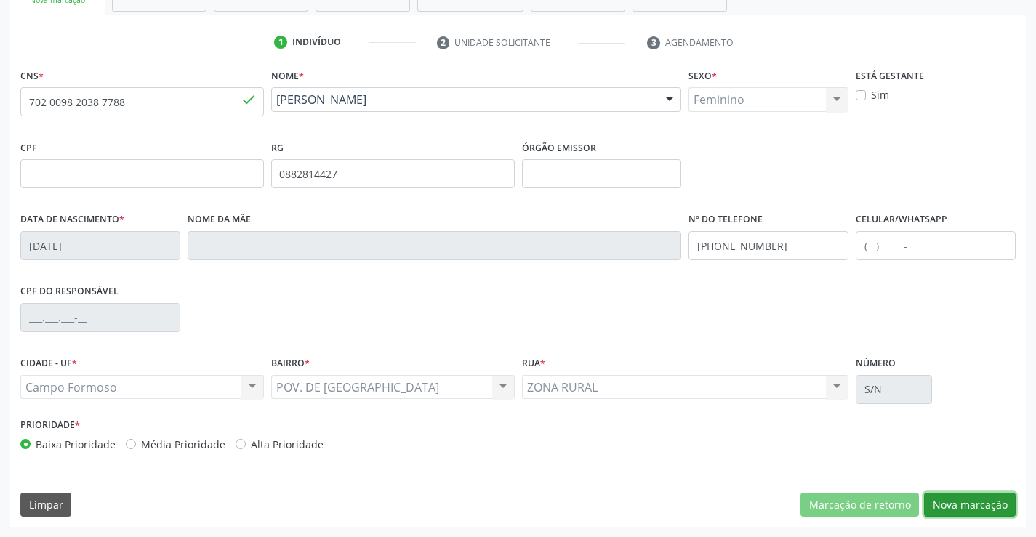
click at [976, 504] on button "Nova marcação" at bounding box center [970, 505] width 92 height 25
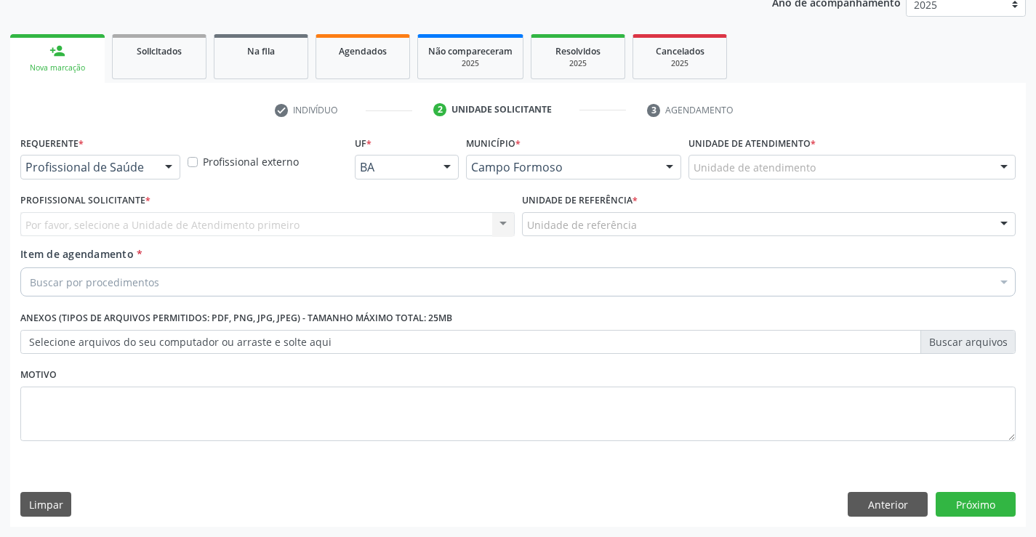
scroll to position [183, 0]
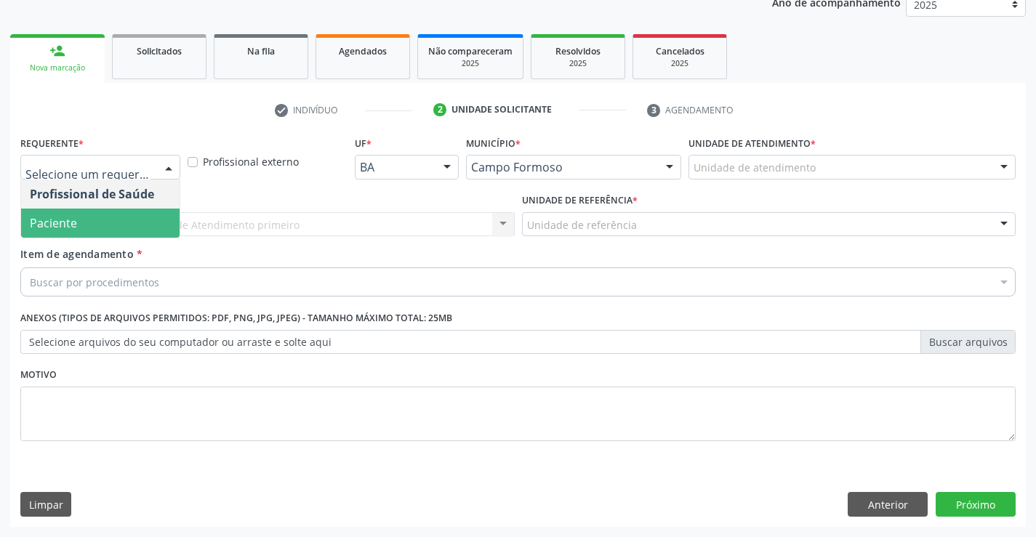
click at [81, 225] on span "Paciente" at bounding box center [100, 223] width 158 height 29
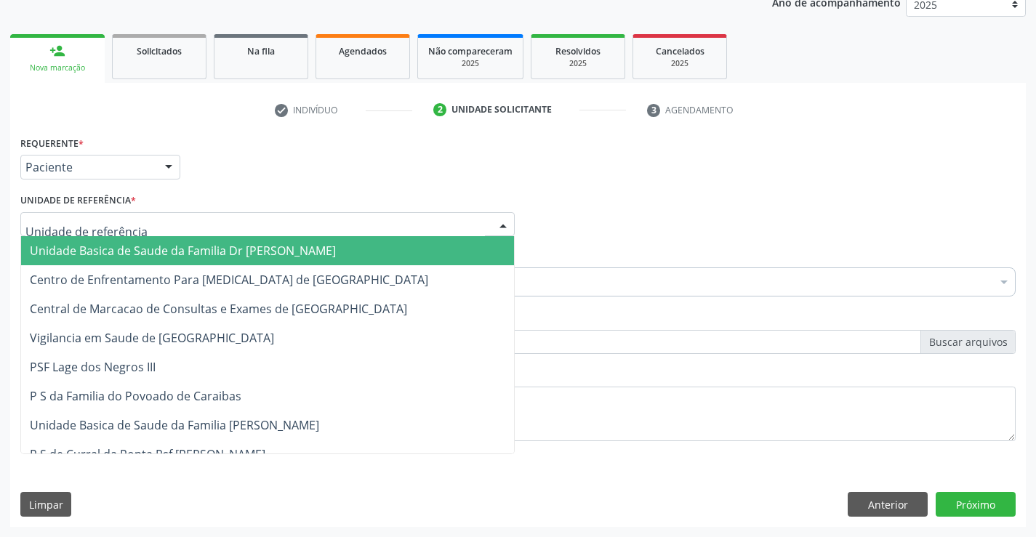
click at [142, 249] on span "Unidade Basica de Saude da Familia Dr [PERSON_NAME]" at bounding box center [183, 251] width 306 height 16
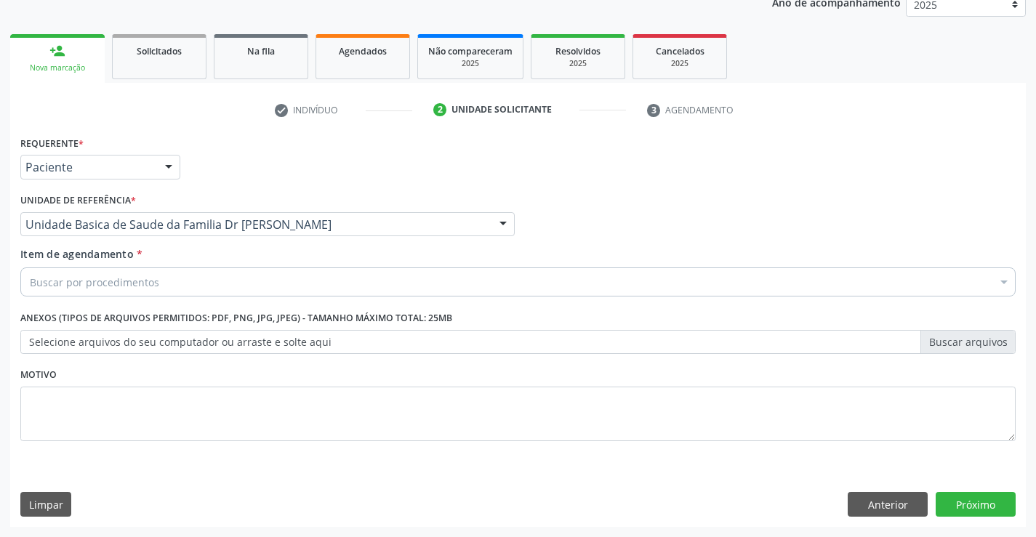
click at [163, 283] on div "Buscar por procedimentos" at bounding box center [517, 281] width 995 height 29
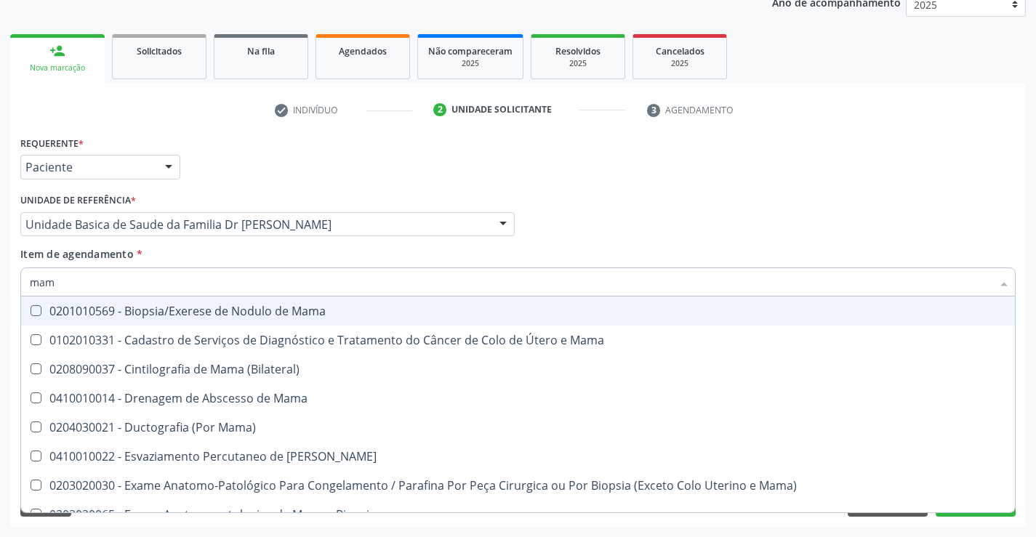
type input "mamo"
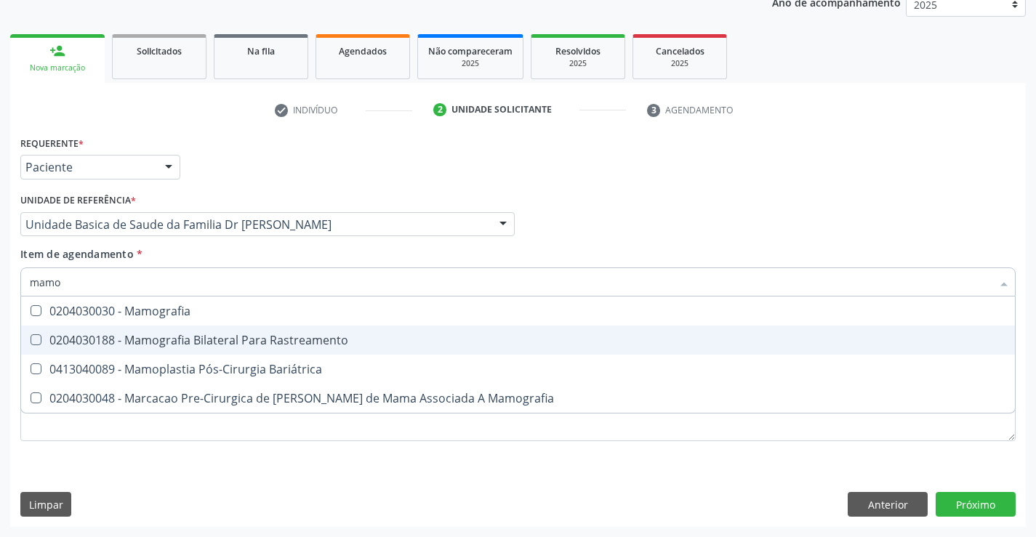
click at [201, 337] on div "0204030188 - Mamografia Bilateral Para Rastreamento" at bounding box center [518, 340] width 976 height 12
checkbox Rastreamento "true"
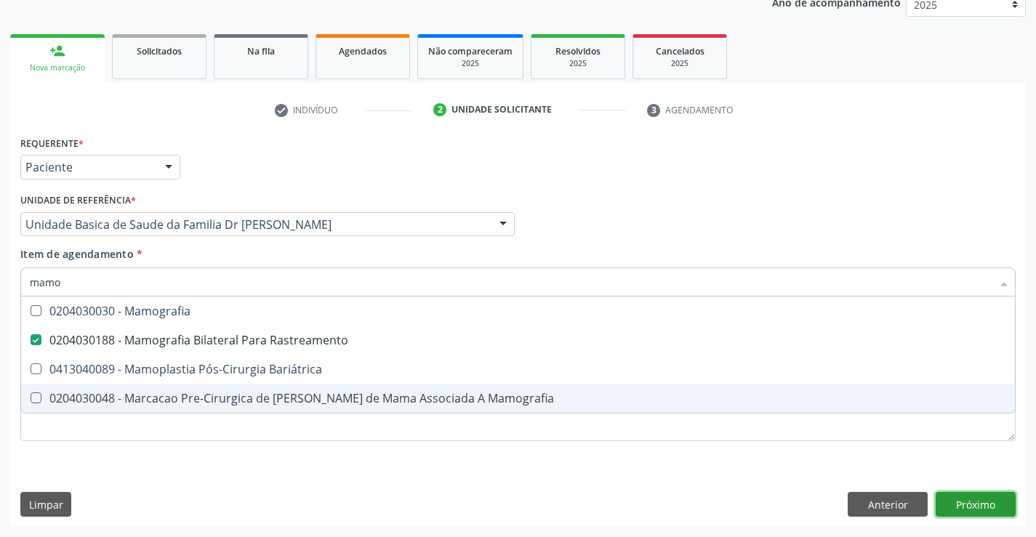
click at [969, 503] on div "Requerente * Paciente Profissional de Saúde Paciente Nenhum resultado encontrad…" at bounding box center [517, 329] width 1015 height 395
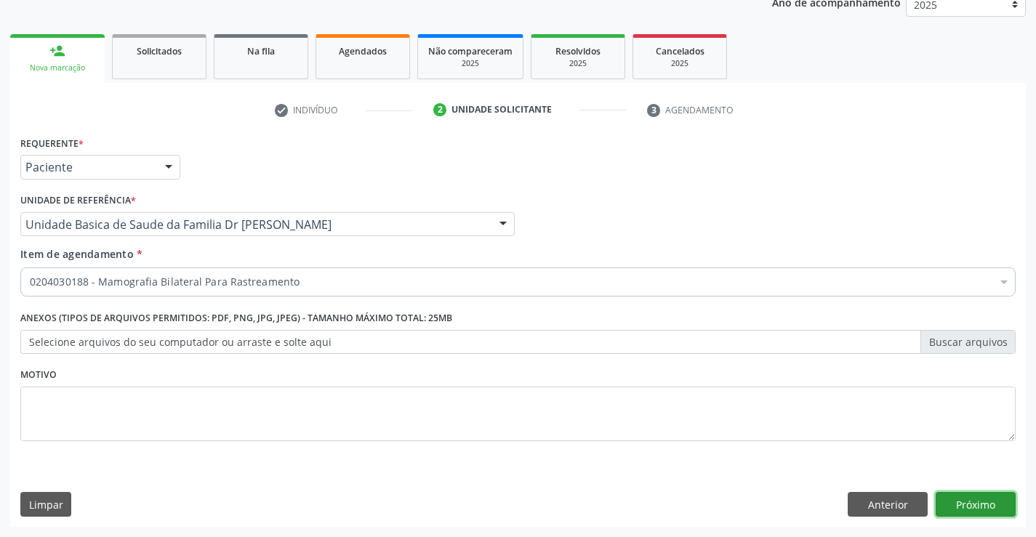
click at [973, 499] on button "Próximo" at bounding box center [975, 504] width 80 height 25
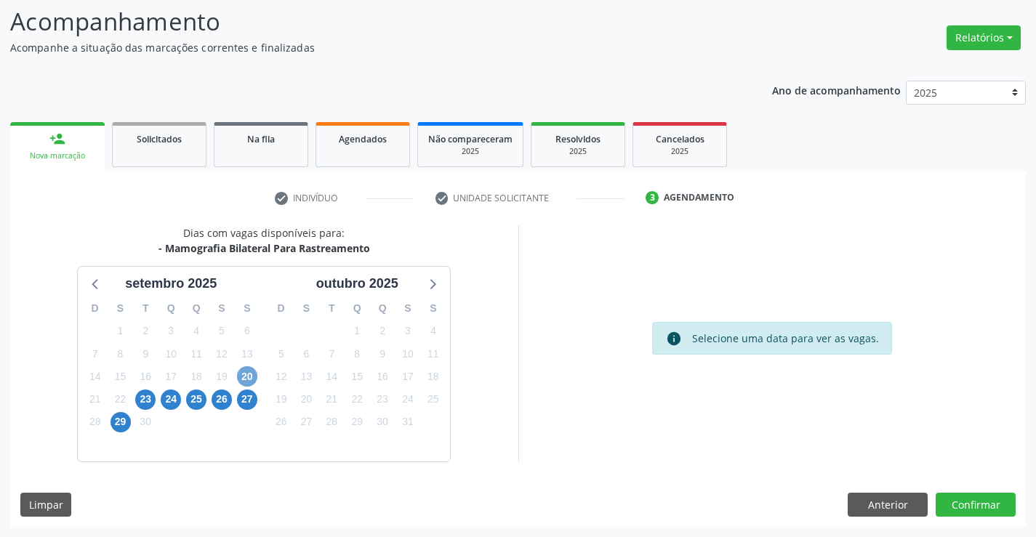
click at [249, 374] on span "20" at bounding box center [247, 376] width 20 height 20
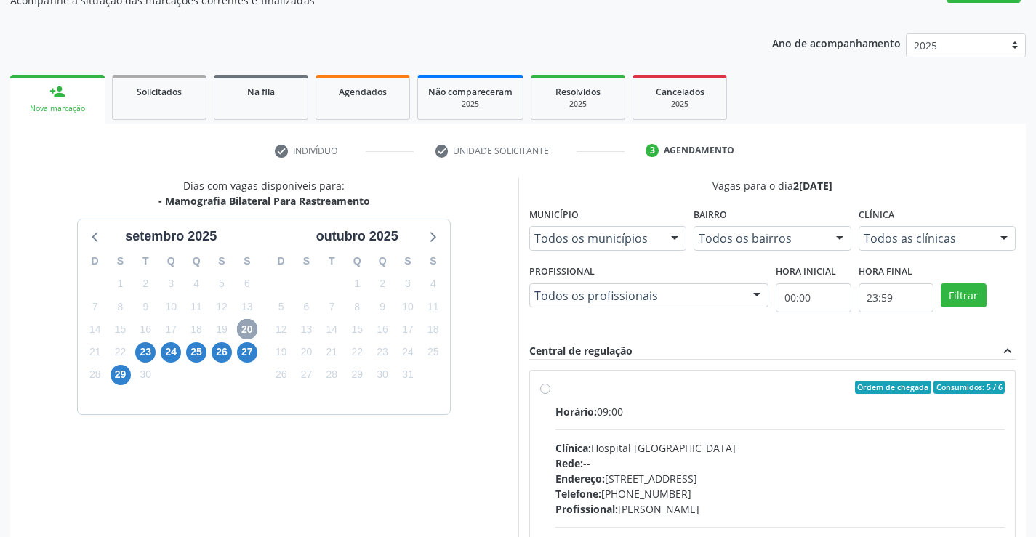
scroll to position [168, 0]
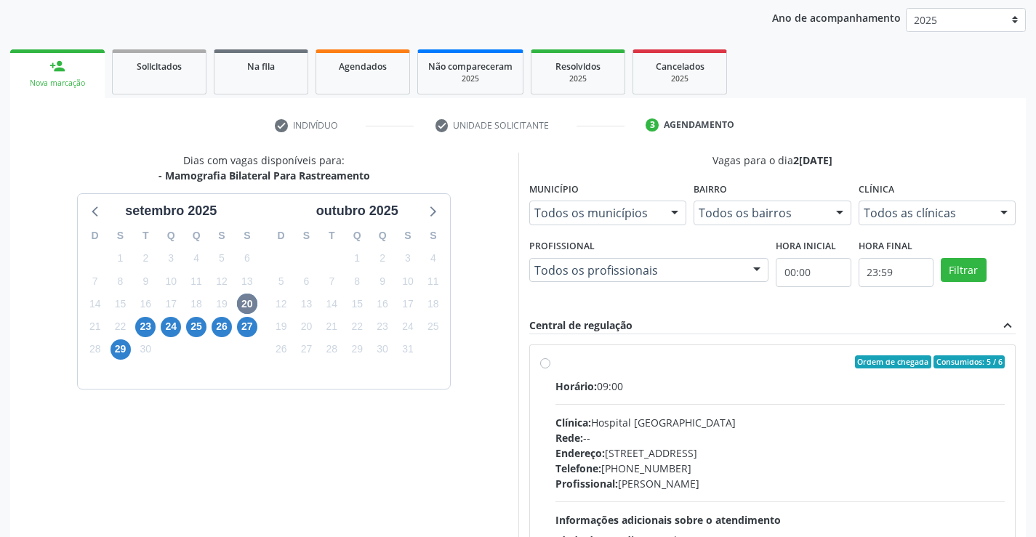
click at [634, 368] on div "Ordem de chegada Consumidos: 5 / 6" at bounding box center [780, 361] width 450 height 13
click at [550, 368] on input "Ordem de chegada Consumidos: 5 / 6 Horário: 09:00 Clínica: Hospital [GEOGRAPHIC…" at bounding box center [545, 361] width 10 height 13
radio input "true"
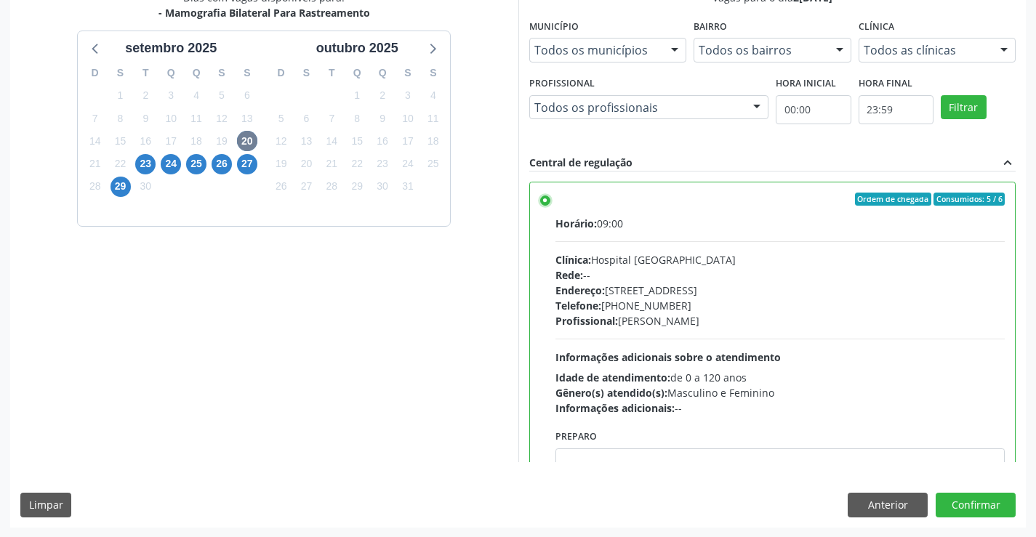
scroll to position [331, 0]
click at [964, 501] on button "Confirmar" at bounding box center [975, 504] width 80 height 25
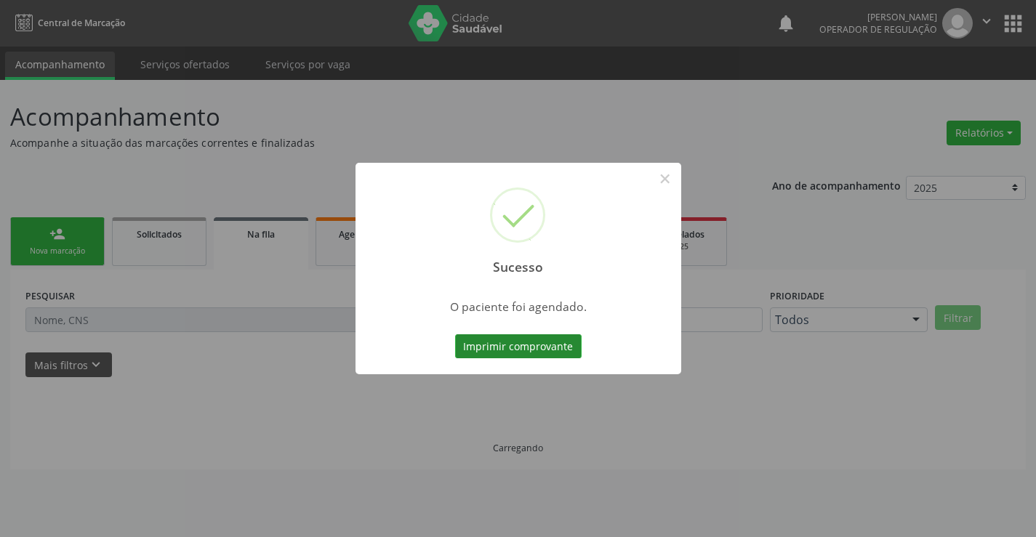
scroll to position [0, 0]
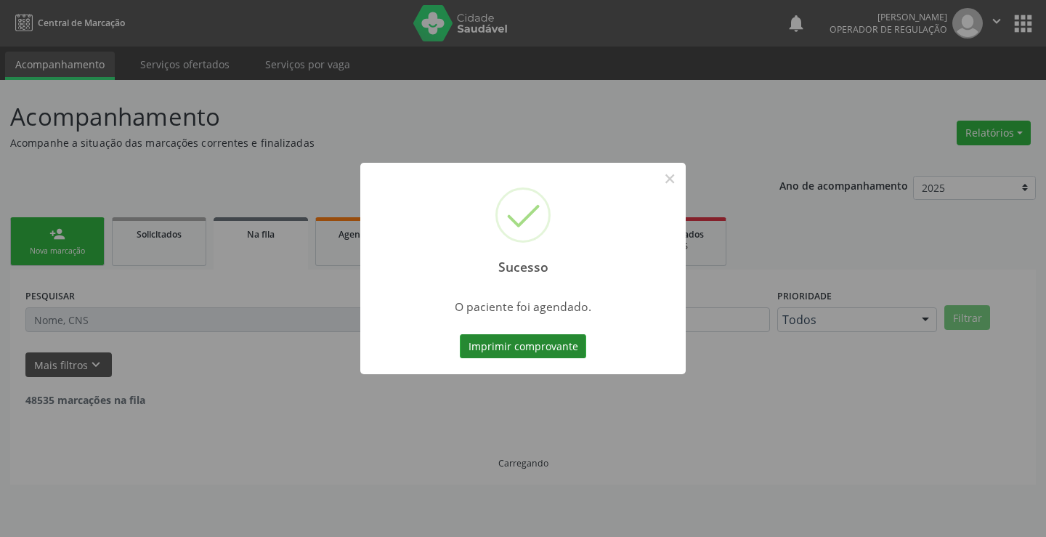
click at [533, 343] on button "Imprimir comprovante" at bounding box center [523, 346] width 126 height 25
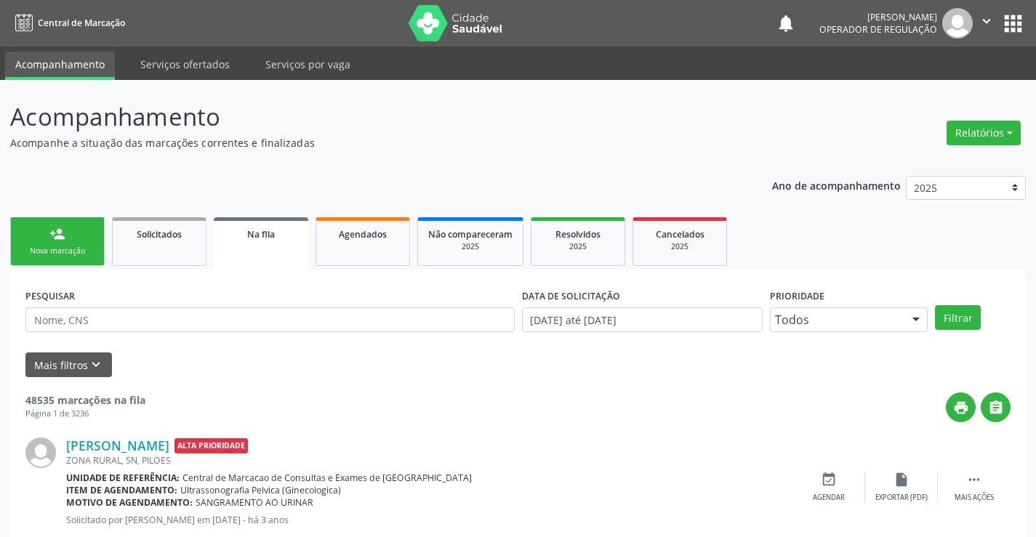
click at [47, 240] on link "person_add Nova marcação" at bounding box center [57, 241] width 94 height 49
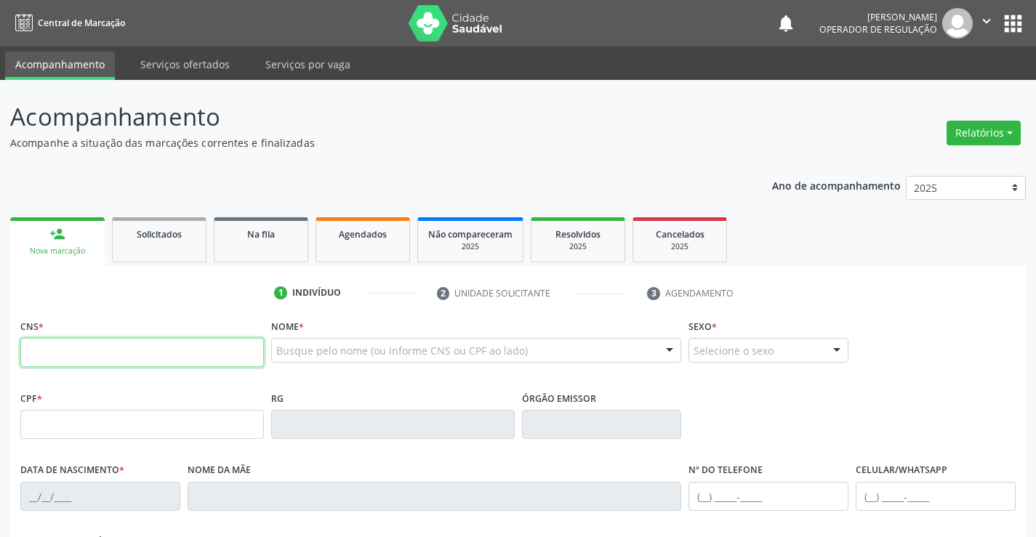
click at [108, 348] on input "text" at bounding box center [141, 352] width 243 height 29
type input "702 0098 2038 7788"
type input "0882814427"
type input "[DATE]"
type input "[PHONE_NUMBER]"
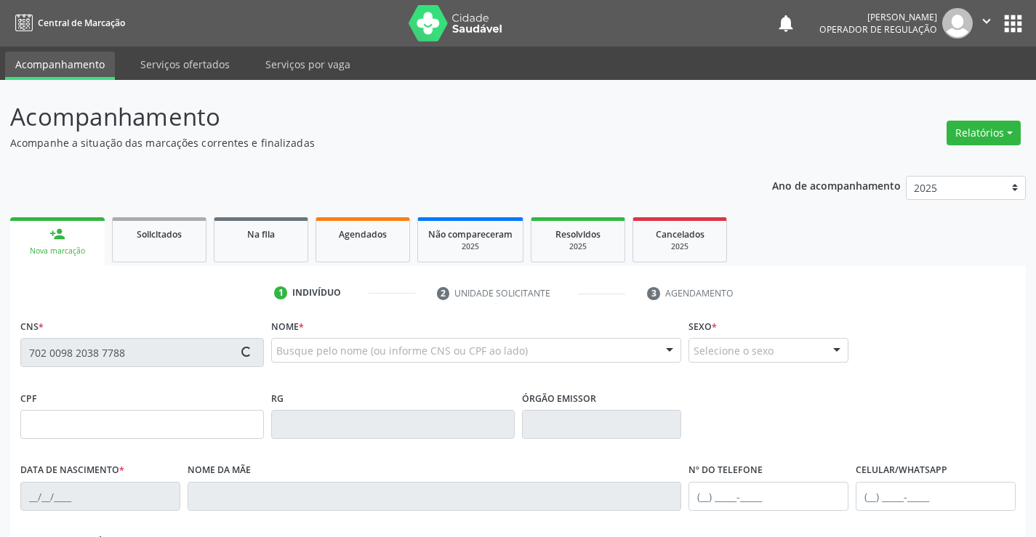
type input "[PHONE_NUMBER]"
type input "004.385.525-39"
type input "S/N"
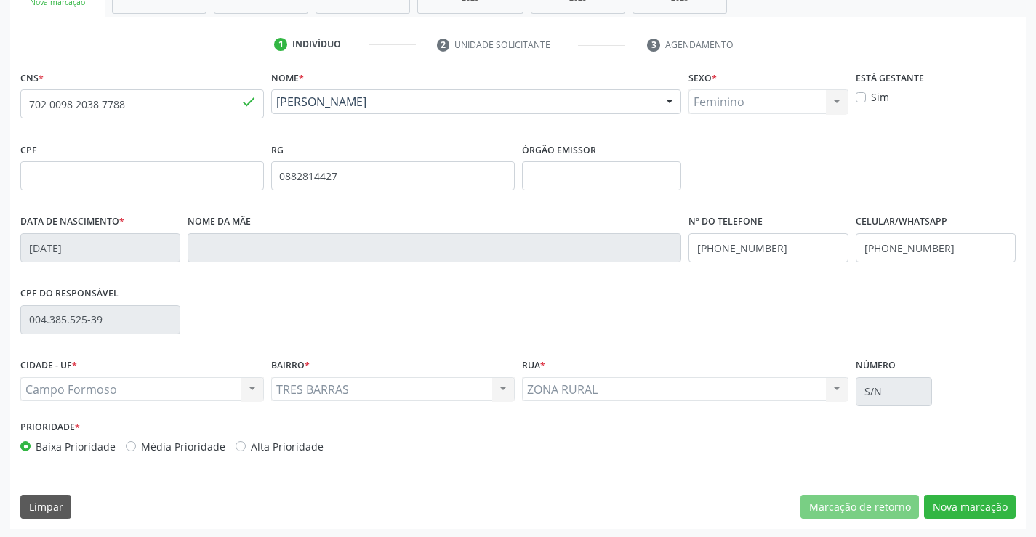
scroll to position [251, 0]
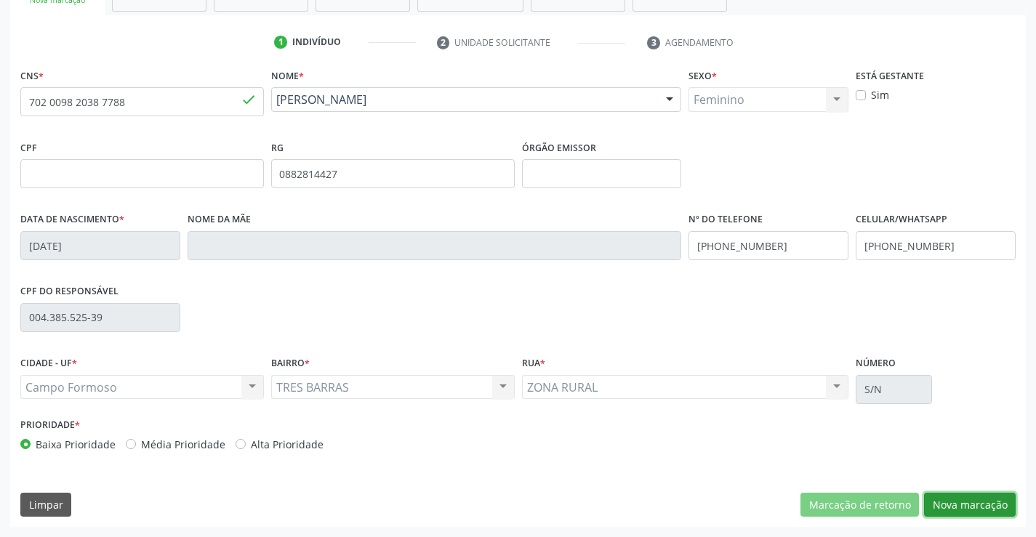
click at [974, 498] on button "Nova marcação" at bounding box center [970, 505] width 92 height 25
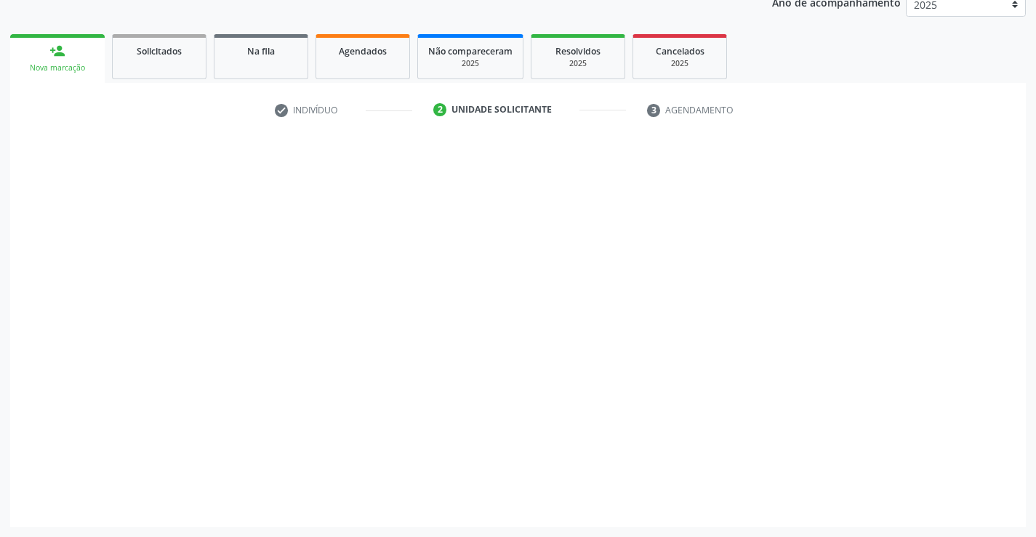
scroll to position [183, 0]
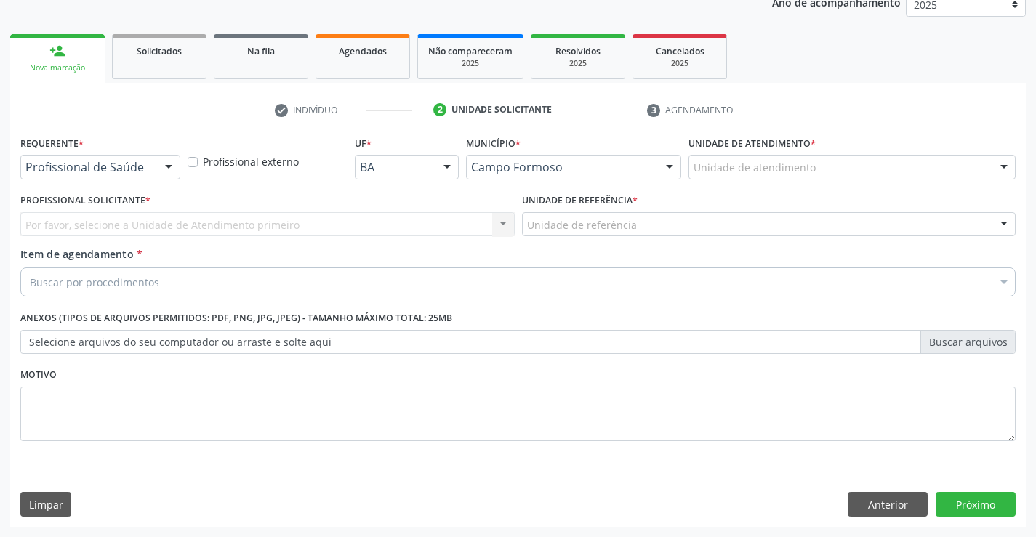
click at [101, 214] on div "Por favor, selecione a Unidade de Atendimento primeiro Nenhum resultado encontr…" at bounding box center [267, 224] width 494 height 25
click at [106, 222] on div "Por favor, selecione a Unidade de Atendimento primeiro Nenhum resultado encontr…" at bounding box center [267, 224] width 494 height 25
click at [892, 494] on button "Anterior" at bounding box center [887, 504] width 80 height 25
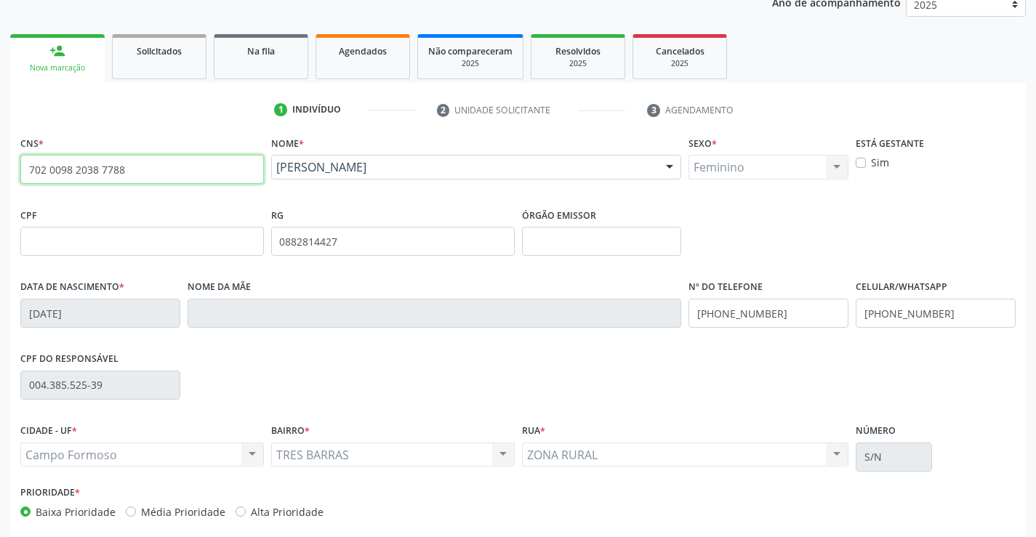
drag, startPoint x: 27, startPoint y: 168, endPoint x: 165, endPoint y: 177, distance: 138.3
click at [165, 177] on input "702 0098 2038 7788" at bounding box center [141, 169] width 243 height 29
